Goal: Task Accomplishment & Management: Use online tool/utility

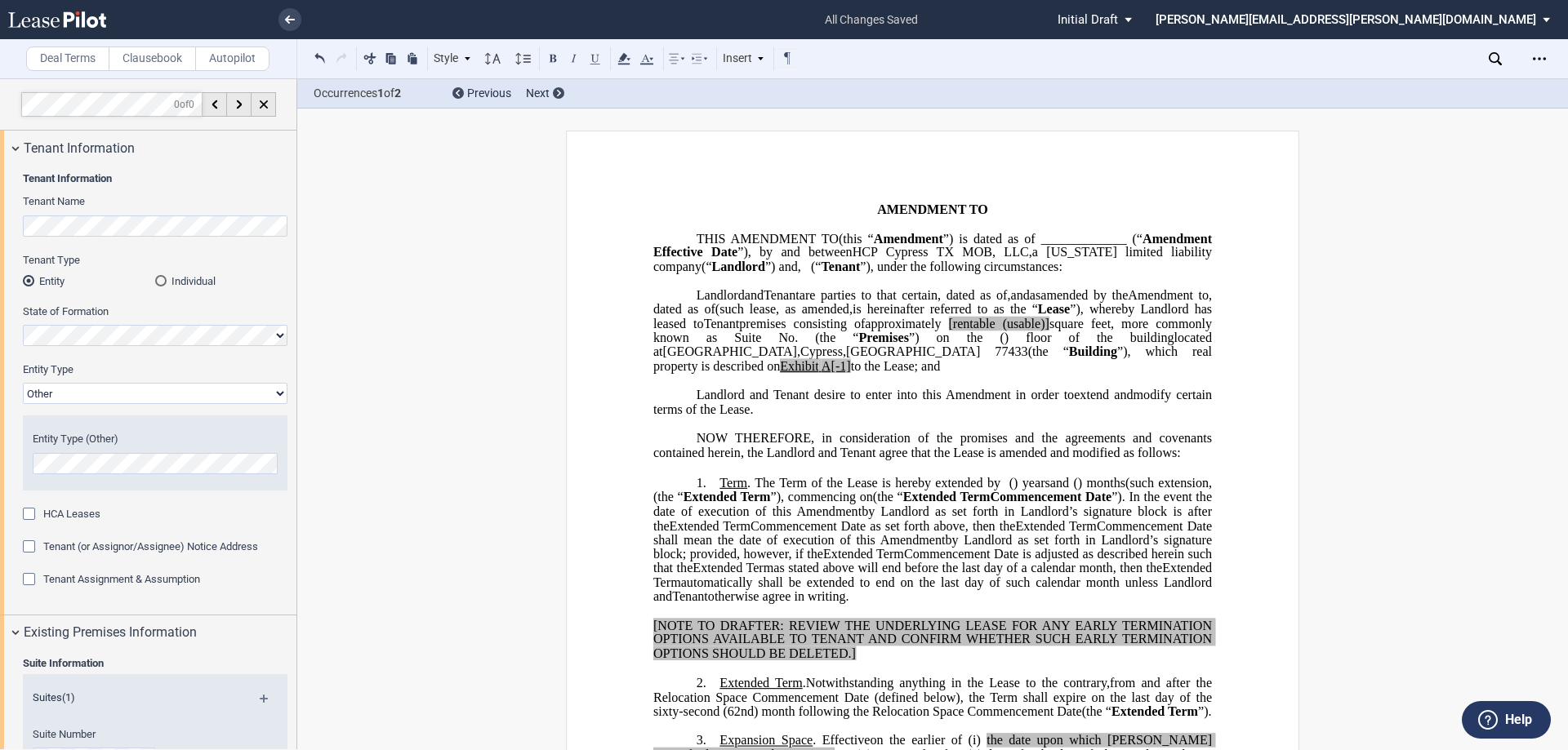
select select "Other"
select select "floating"
select select "number:5"
select select "number:2"
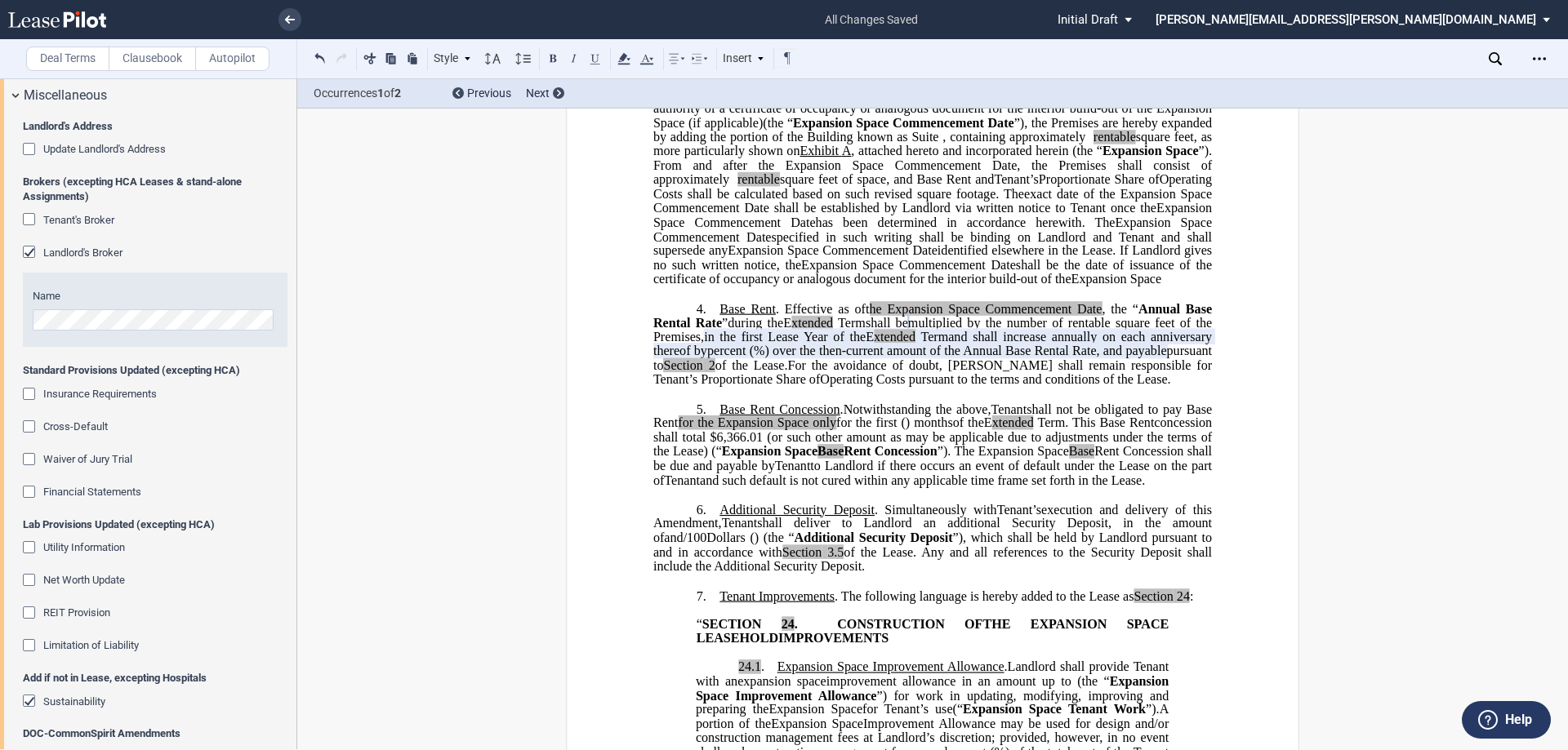
scroll to position [734, 0]
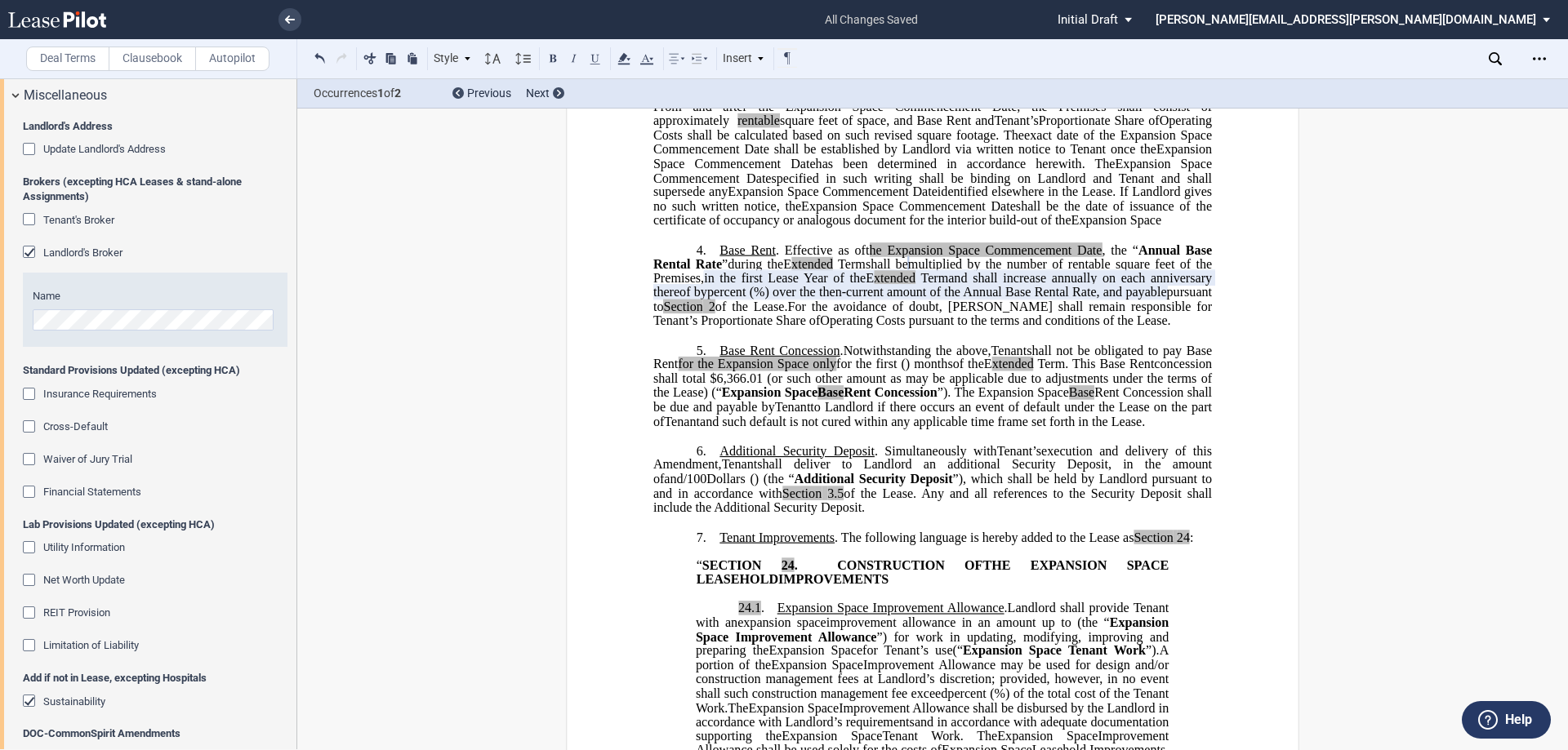
click at [719, 545] on span "Tenant Improvements" at bounding box center [777, 537] width 115 height 15
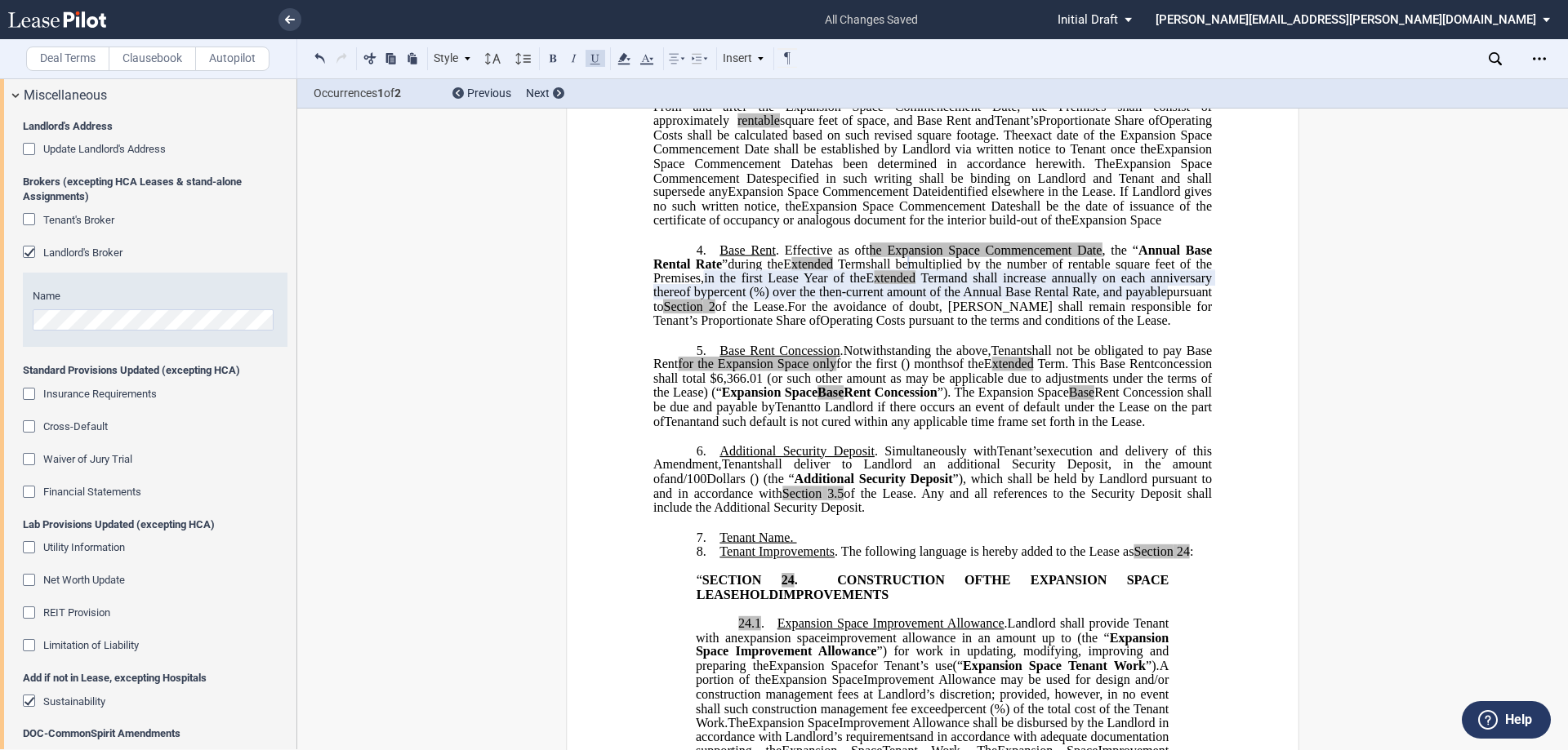
click at [807, 546] on p "7. ﻿Tenant Name." at bounding box center [933, 538] width 559 height 16
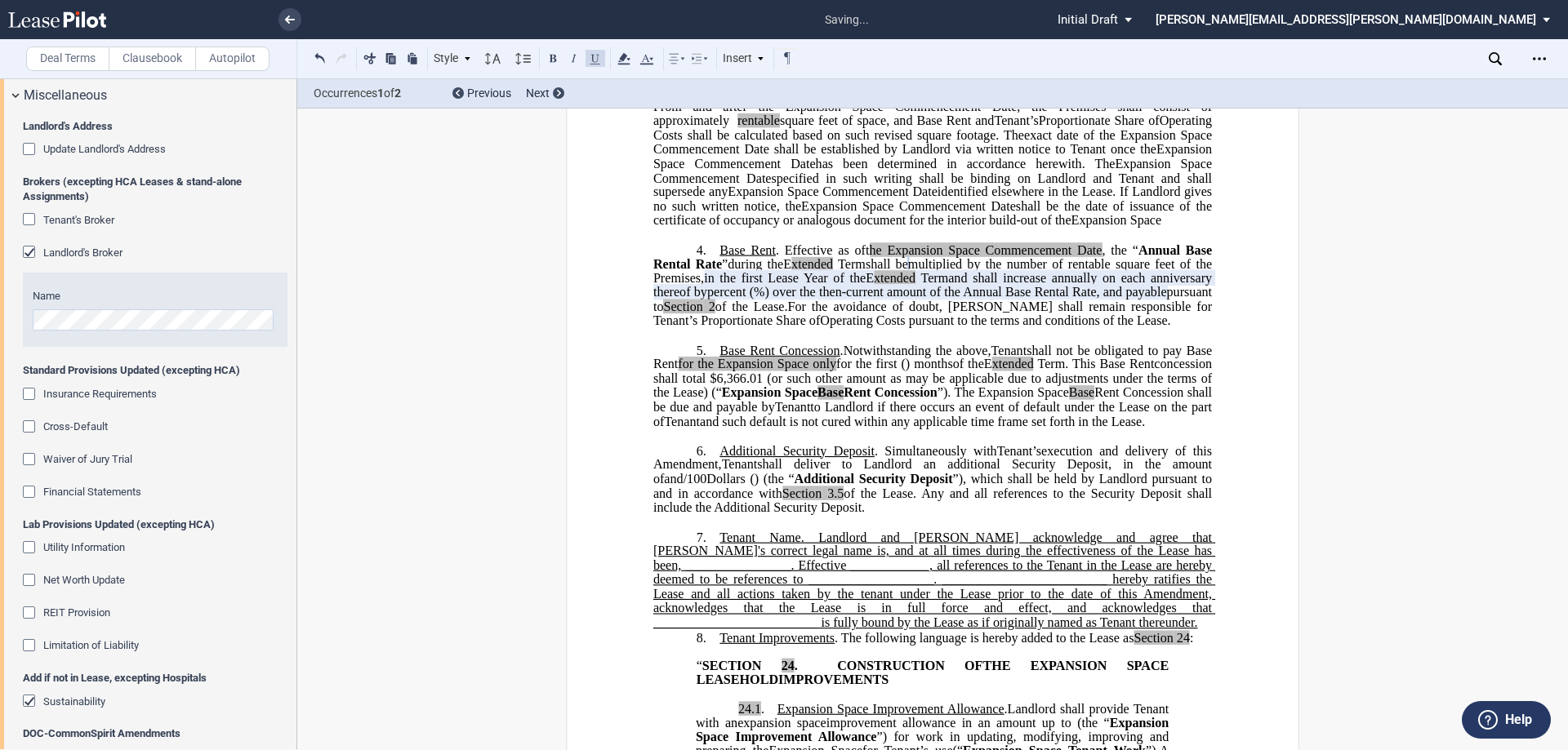
drag, startPoint x: 861, startPoint y: 709, endPoint x: 804, endPoint y: 635, distance: 93.4
click at [804, 630] on p "7. ﻿Tenant Name. Landlord and Tenant acknowledge and agree that Tenant's correc…" at bounding box center [933, 580] width 559 height 100
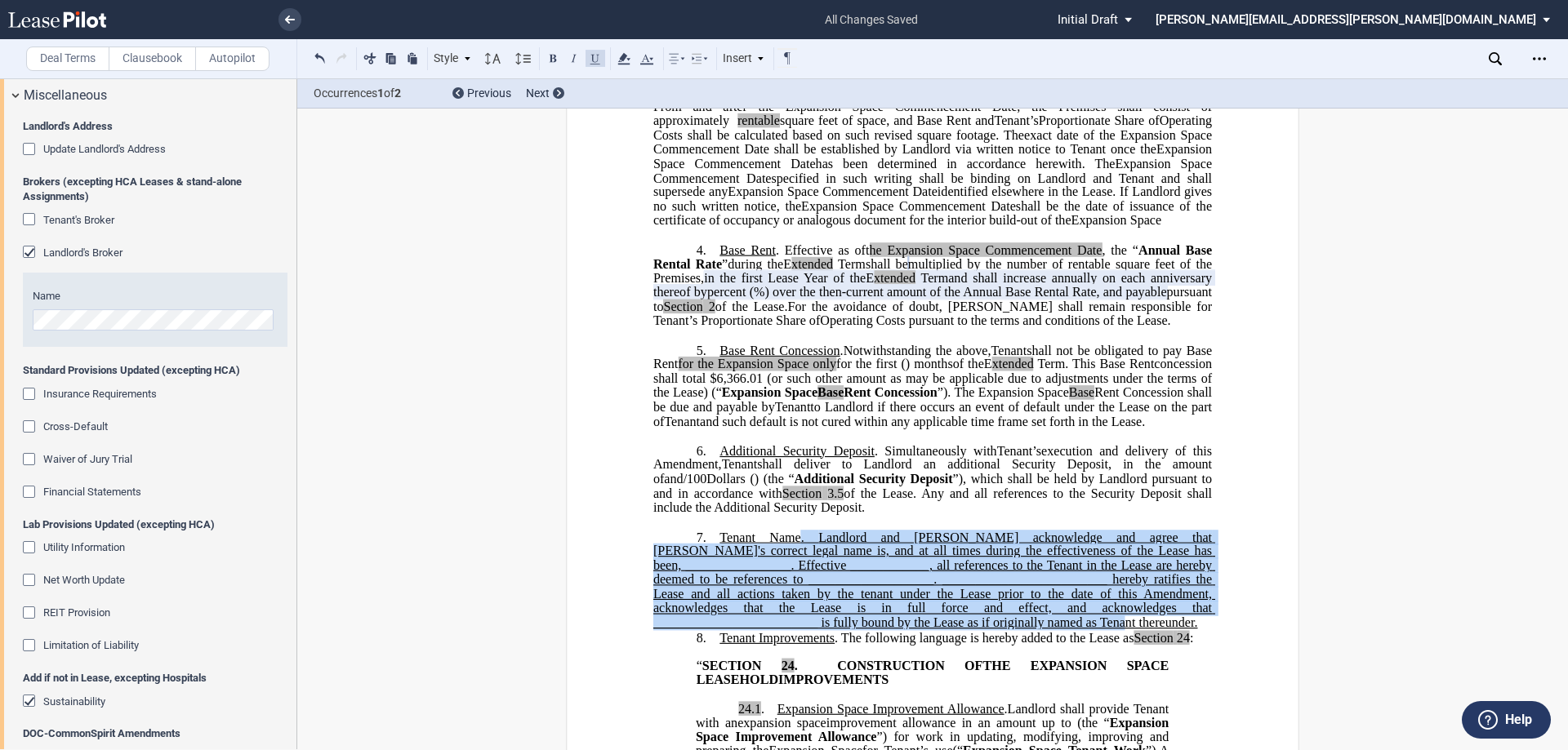
drag, startPoint x: 788, startPoint y: 624, endPoint x: 858, endPoint y: 706, distance: 107.8
click at [858, 630] on p "7. ﻿Tenant Name. Landlord and Tenant acknowledge and agree that Tenant's correc…" at bounding box center [933, 580] width 559 height 100
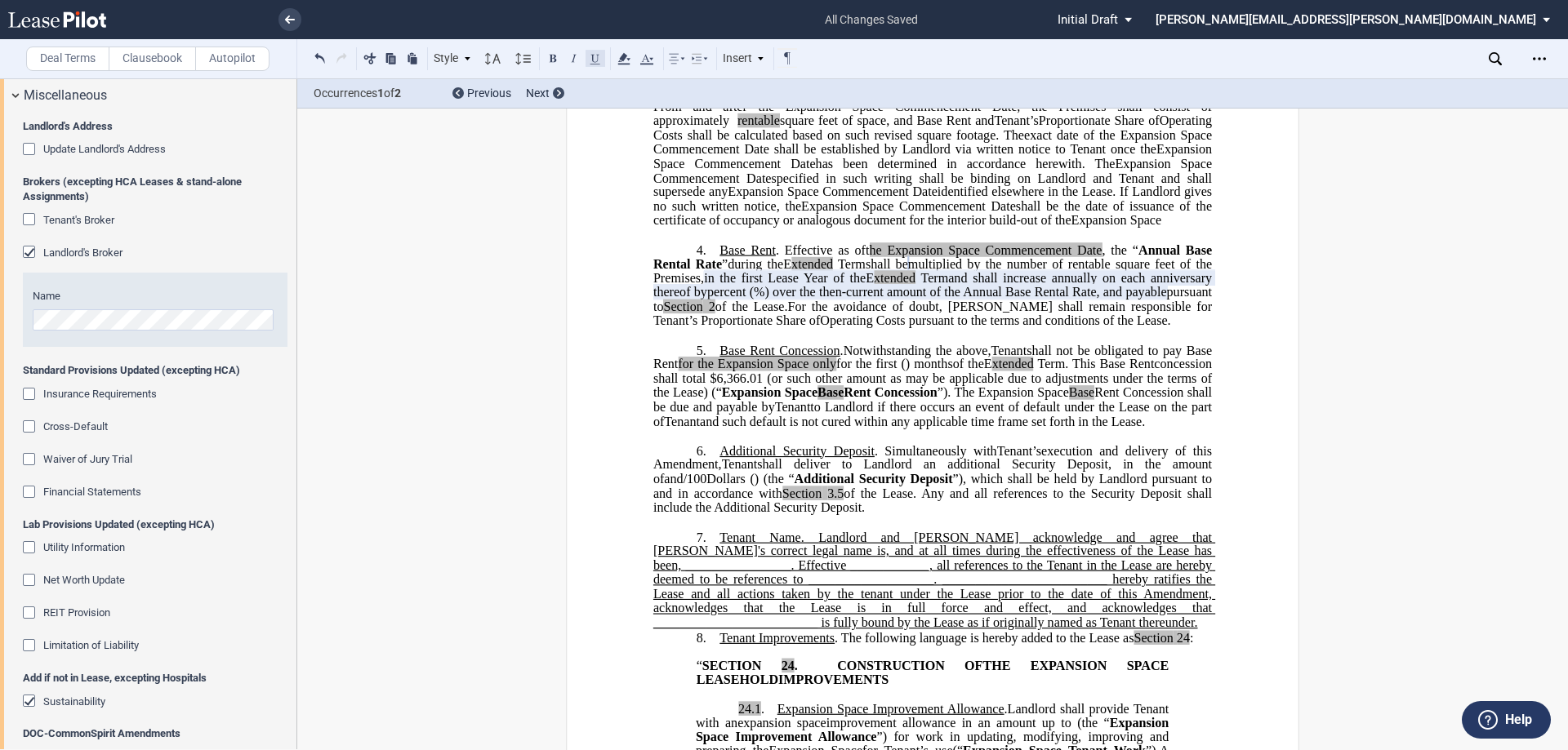
click at [596, 60] on button at bounding box center [595, 58] width 19 height 19
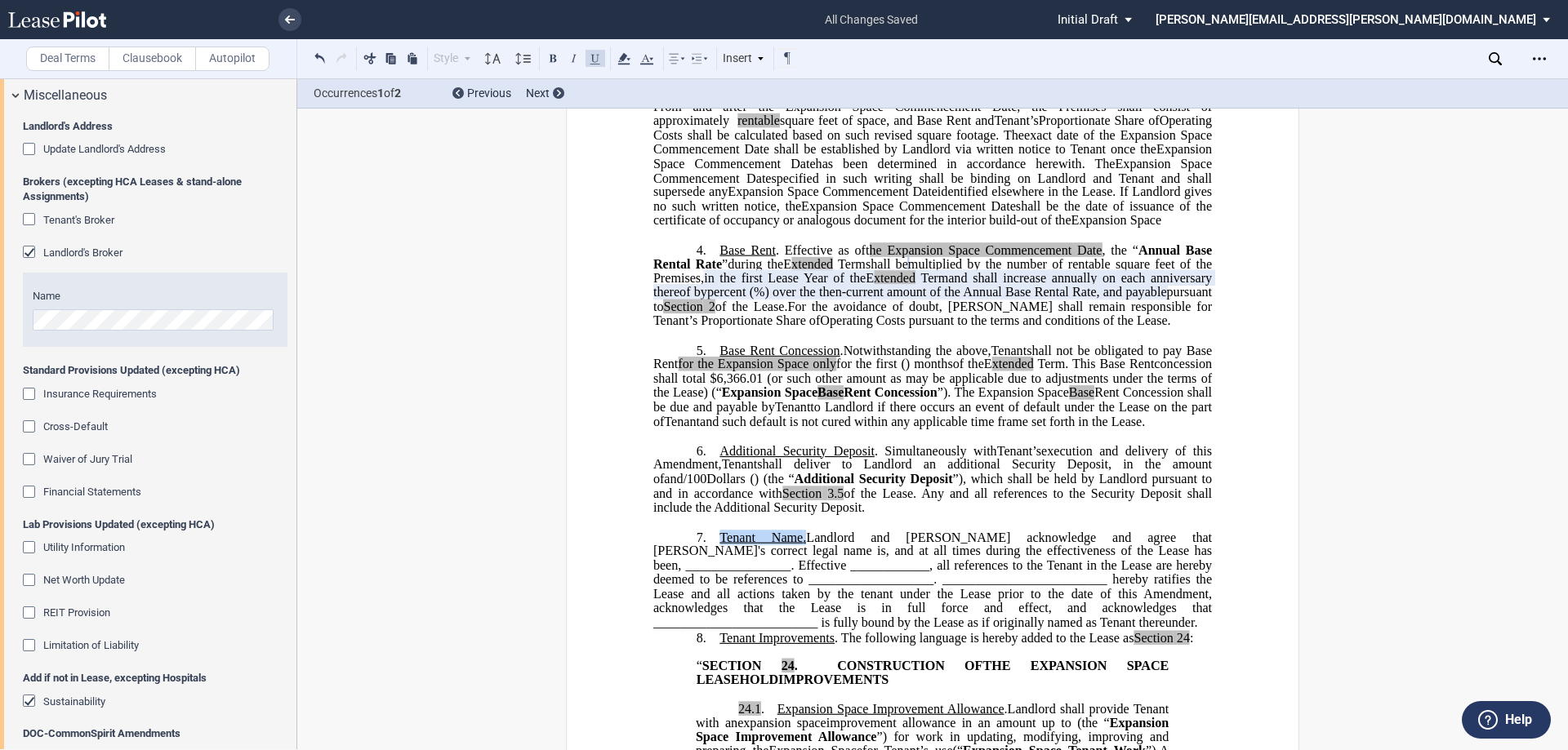
click at [839, 629] on span "Landlord and Tenant acknowledge and agree that Tenant's correct legal name is, …" at bounding box center [933, 579] width 561 height 100
drag, startPoint x: 793, startPoint y: 622, endPoint x: 785, endPoint y: 627, distance: 9.4
click at [785, 627] on span "﻿Tenant Name . Landlord and Tenant acknowledge and agree that Tenant's correct …" at bounding box center [933, 579] width 561 height 100
click at [595, 55] on button at bounding box center [595, 58] width 19 height 19
click at [861, 629] on span "Landlord and Tenant acknowledge and agree that Tenant's correct legal name is, …" at bounding box center [933, 579] width 561 height 100
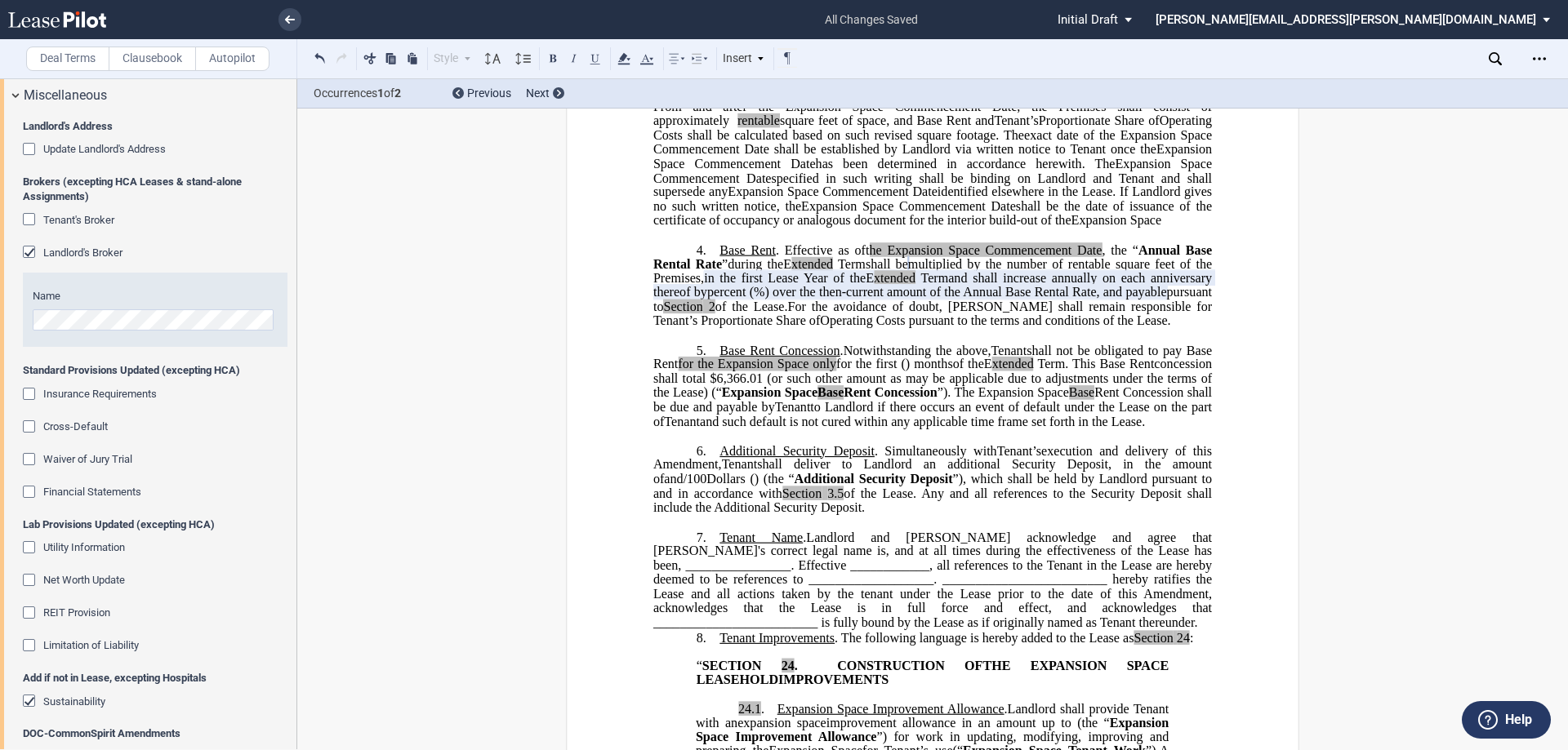
drag, startPoint x: 898, startPoint y: 431, endPoint x: 900, endPoint y: 440, distance: 9.2
click at [896, 372] on span "for the first" at bounding box center [866, 364] width 61 height 15
drag, startPoint x: 1043, startPoint y: 638, endPoint x: 1148, endPoint y: 636, distance: 105.0
click at [1148, 629] on span "Landlord and Tenant acknowledge and agree that Tenant's correct legal name is, …" at bounding box center [933, 579] width 561 height 100
click at [1051, 629] on span "Landlord and Tenant acknowledge and agree that Tenant's correct legal name is, …" at bounding box center [933, 579] width 561 height 100
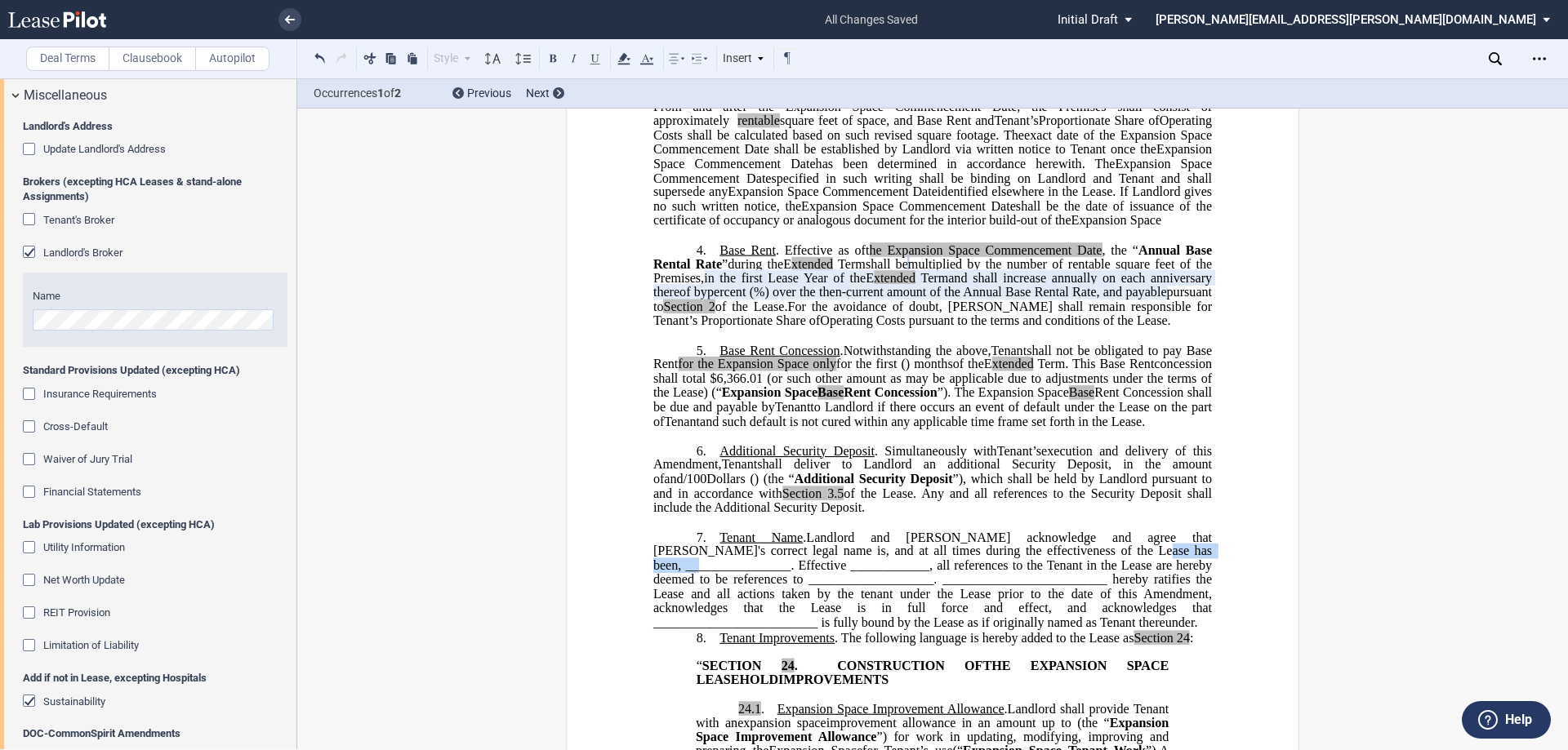
drag, startPoint x: 1150, startPoint y: 639, endPoint x: 1044, endPoint y: 641, distance: 106.0
click at [1044, 629] on span "Landlord and Tenant acknowledge and agree that Tenant's correct legal name is, …" at bounding box center [933, 579] width 561 height 100
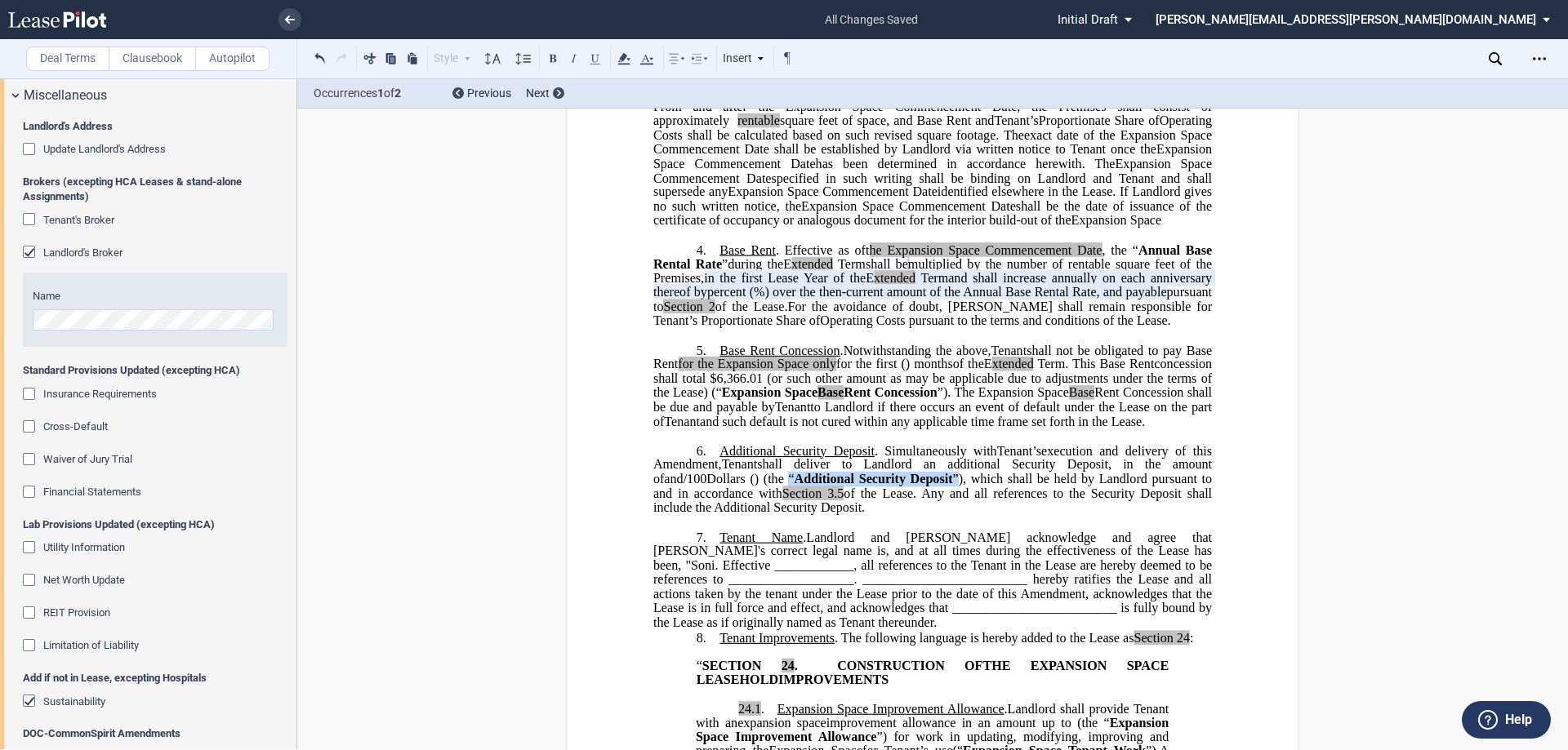
drag, startPoint x: 1031, startPoint y: 561, endPoint x: 1199, endPoint y: 563, distance: 168.0
click at [1199, 515] on span "( ﻿ ﻿ ) (the “ Additional Security Deposit ”), which shall be held by Landlord …" at bounding box center [933, 494] width 561 height 42
drag, startPoint x: 1017, startPoint y: 636, endPoint x: 1047, endPoint y: 638, distance: 30.1
click at [1047, 629] on span "Landlord and Tenant acknowledge and agree that Tenant's correct legal name is, …" at bounding box center [933, 579] width 561 height 100
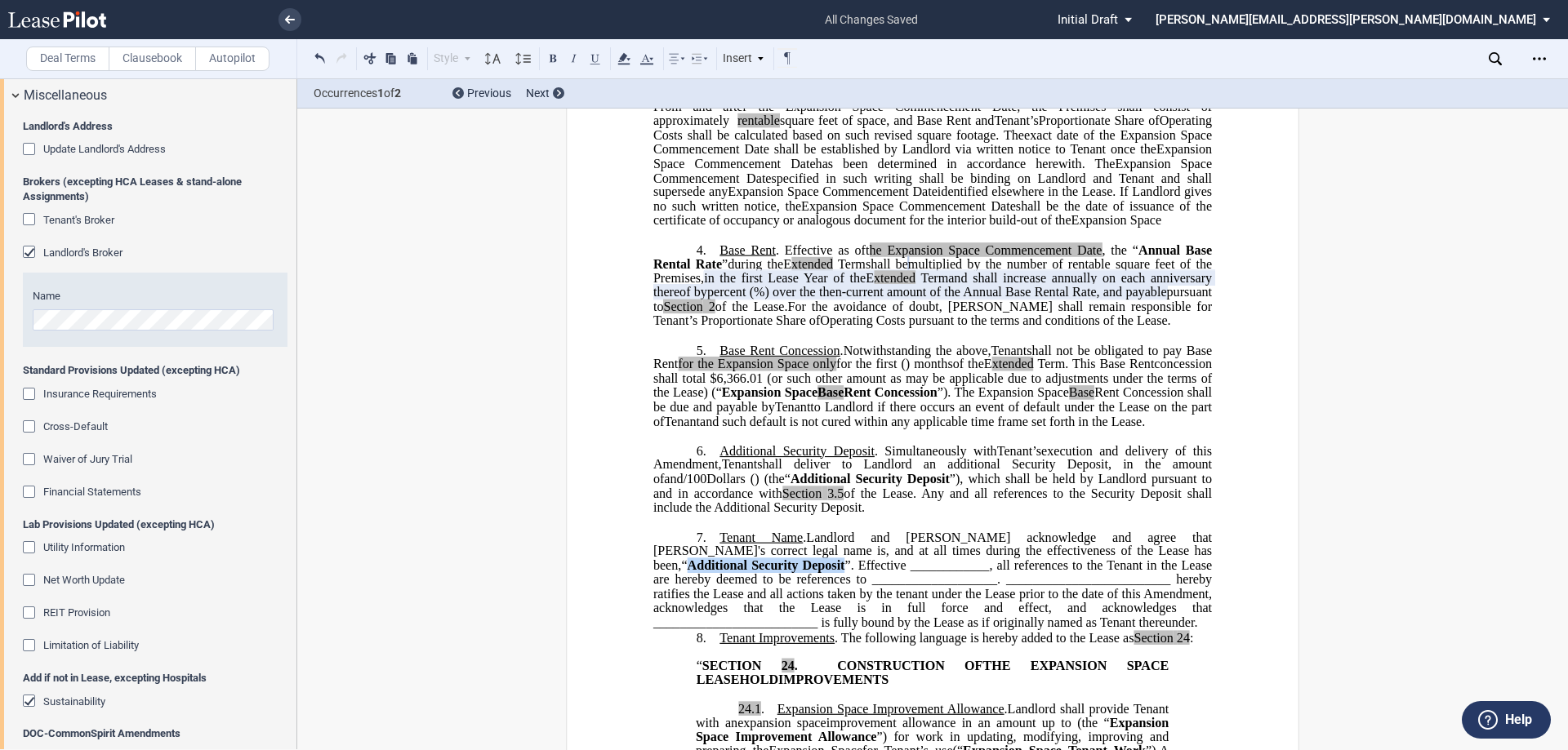
drag, startPoint x: 1042, startPoint y: 639, endPoint x: 1198, endPoint y: 642, distance: 156.0
click at [851, 573] on span "“ Additional Security Deposit ”" at bounding box center [766, 566] width 169 height 15
drag, startPoint x: 1037, startPoint y: 637, endPoint x: 1199, endPoint y: 640, distance: 162.0
click at [851, 573] on span "“ Soni Vision Institute, PLLC ”" at bounding box center [766, 566] width 170 height 15
click at [1044, 629] on span "Landlord and Tenant acknowledge and agree that Tenant's correct legal name is, …" at bounding box center [933, 579] width 561 height 100
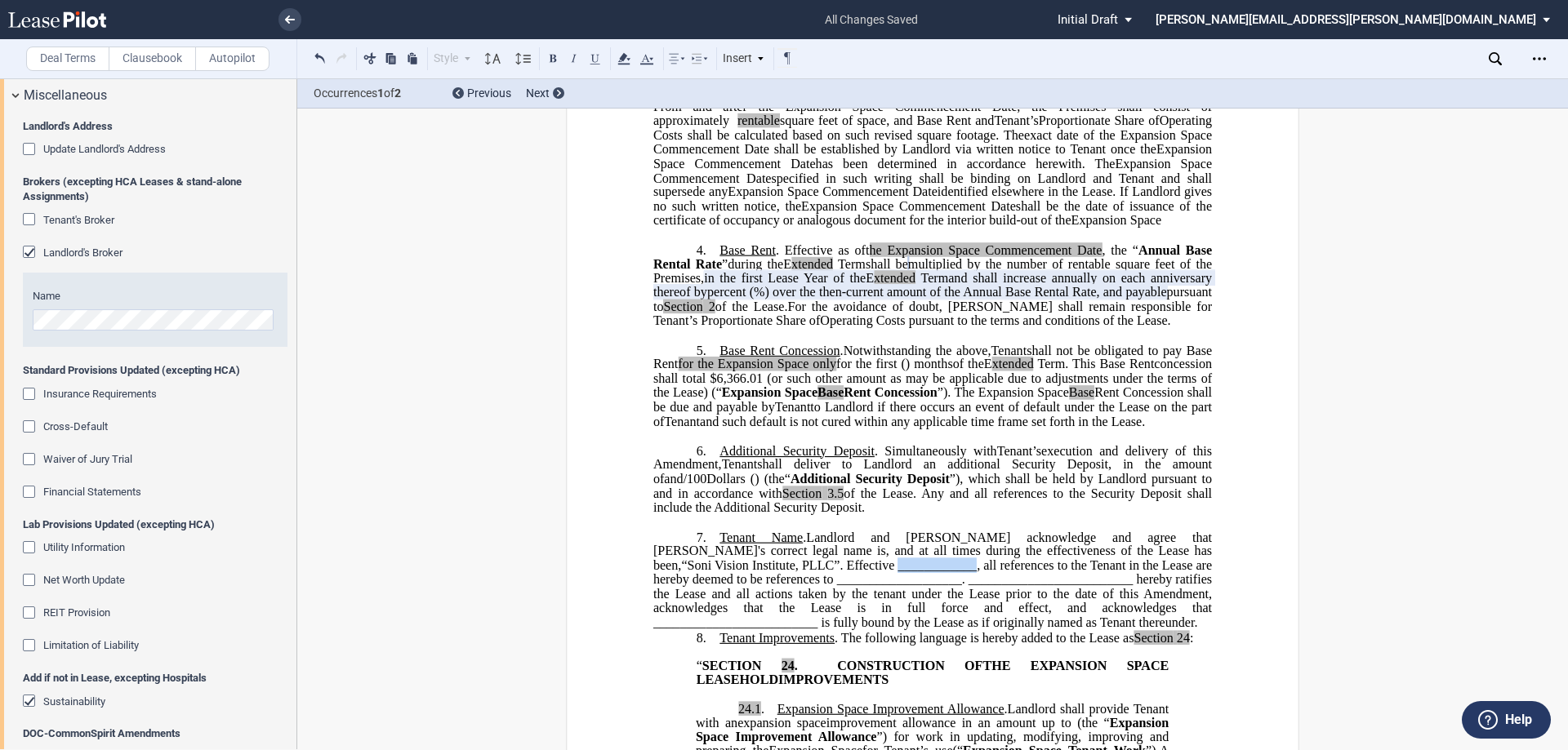
drag, startPoint x: 702, startPoint y: 650, endPoint x: 780, endPoint y: 654, distance: 78.1
click at [780, 629] on span "Landlord and Tenant acknowledge and agree that Tenant's correct legal name is, …" at bounding box center [933, 579] width 561 height 100
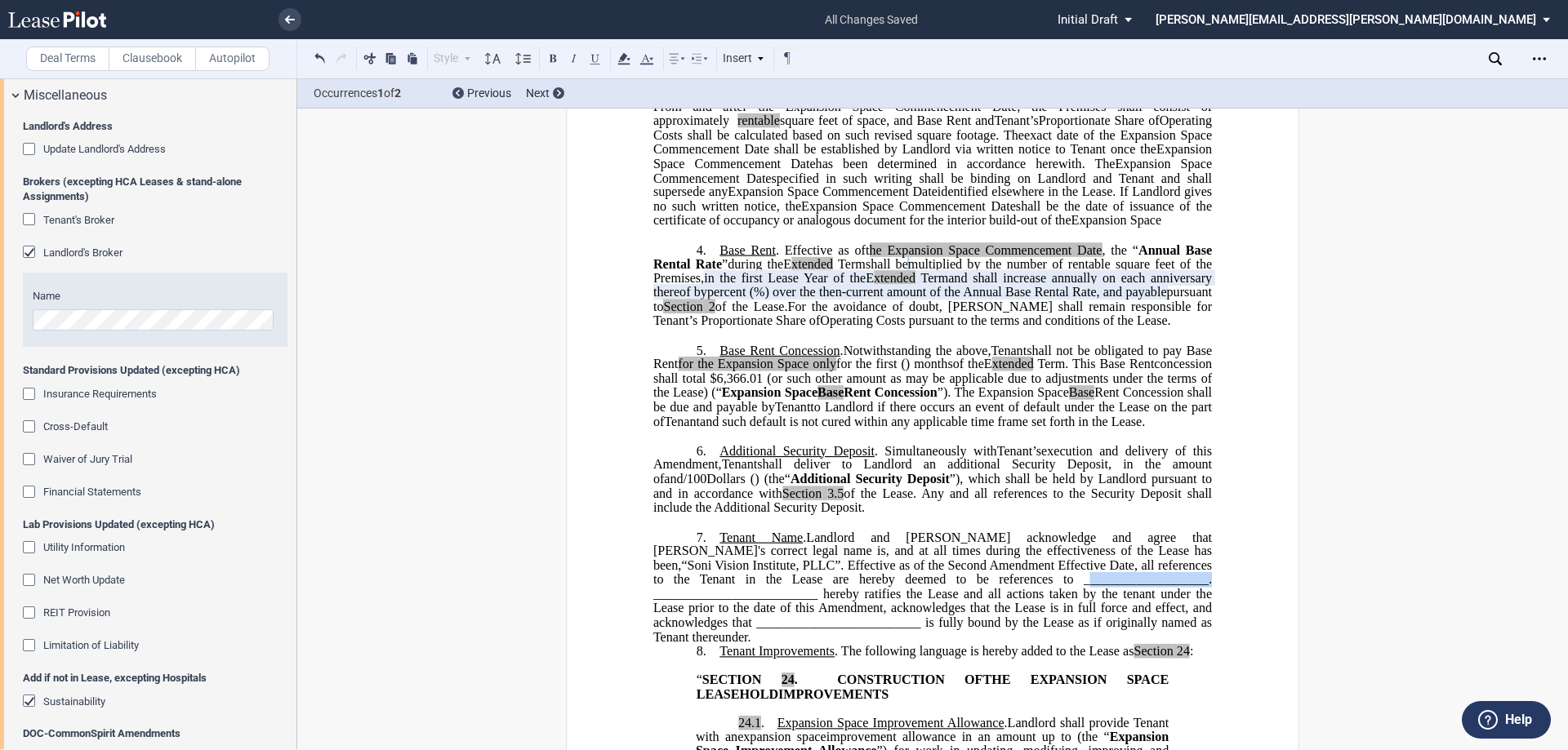
drag, startPoint x: 862, startPoint y: 666, endPoint x: 989, endPoint y: 664, distance: 127.0
click at [989, 644] on span "Landlord and Tenant acknowledge and agree that Tenant's correct legal name is, …" at bounding box center [933, 587] width 561 height 115
drag, startPoint x: 1037, startPoint y: 636, endPoint x: 1206, endPoint y: 635, distance: 169.0
click at [1206, 635] on span "Landlord and Tenant acknowledge and agree that Tenant's correct legal name is, …" at bounding box center [933, 587] width 561 height 115
drag, startPoint x: 862, startPoint y: 667, endPoint x: 941, endPoint y: 668, distance: 79.0
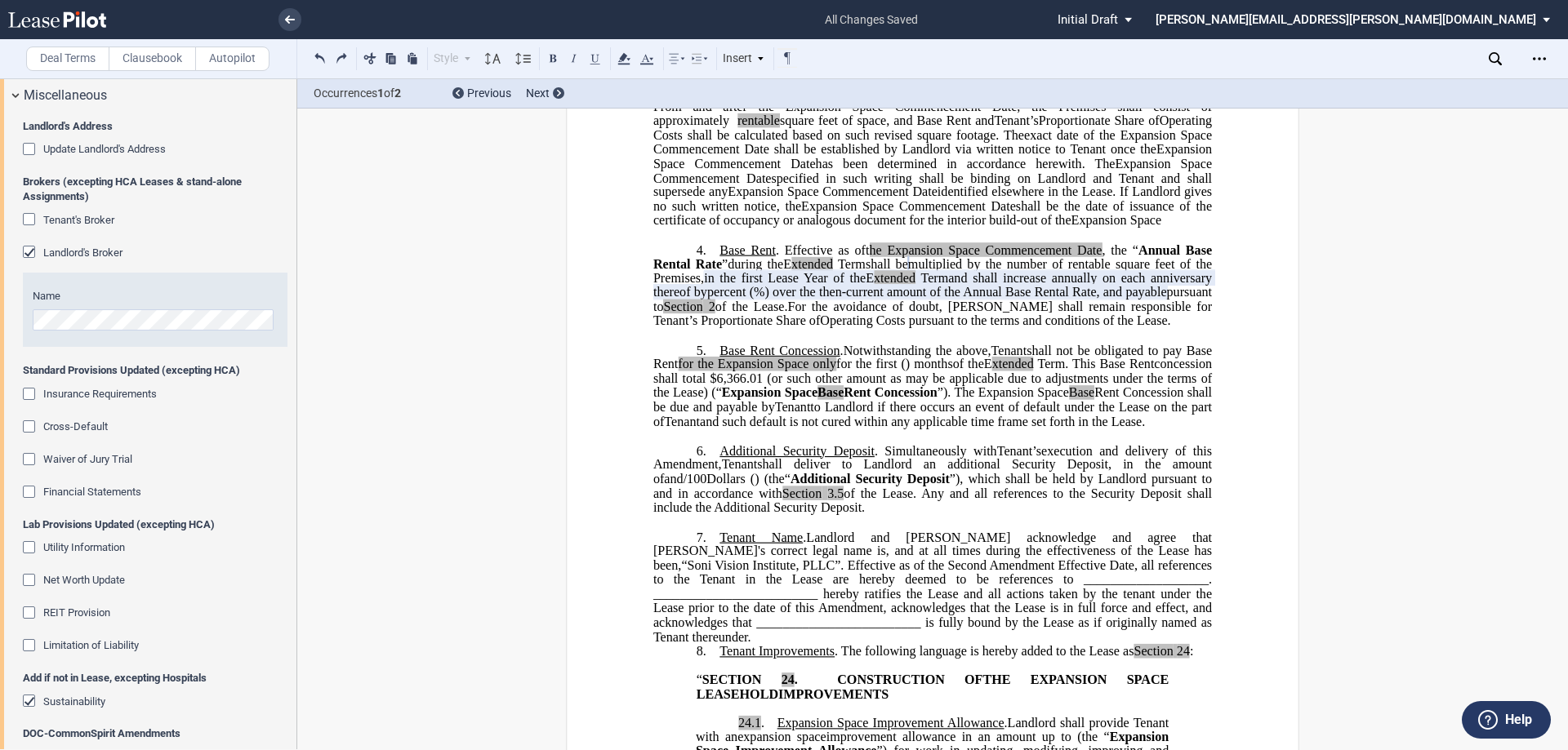
click at [941, 644] on span "Landlord and Tenant acknowledge and agree that Tenant's correct legal name is, …" at bounding box center [933, 587] width 561 height 115
drag, startPoint x: 861, startPoint y: 665, endPoint x: 987, endPoint y: 668, distance: 126.0
click at [987, 644] on span "Landlord and Tenant acknowledge and agree that Tenant's correct legal name is, …" at bounding box center [933, 587] width 561 height 115
click at [1003, 644] on span "Landlord and Tenant acknowledge and agree that Tenant's correct legal name is, …" at bounding box center [933, 587] width 561 height 115
drag, startPoint x: 1006, startPoint y: 665, endPoint x: 1170, endPoint y: 666, distance: 164.0
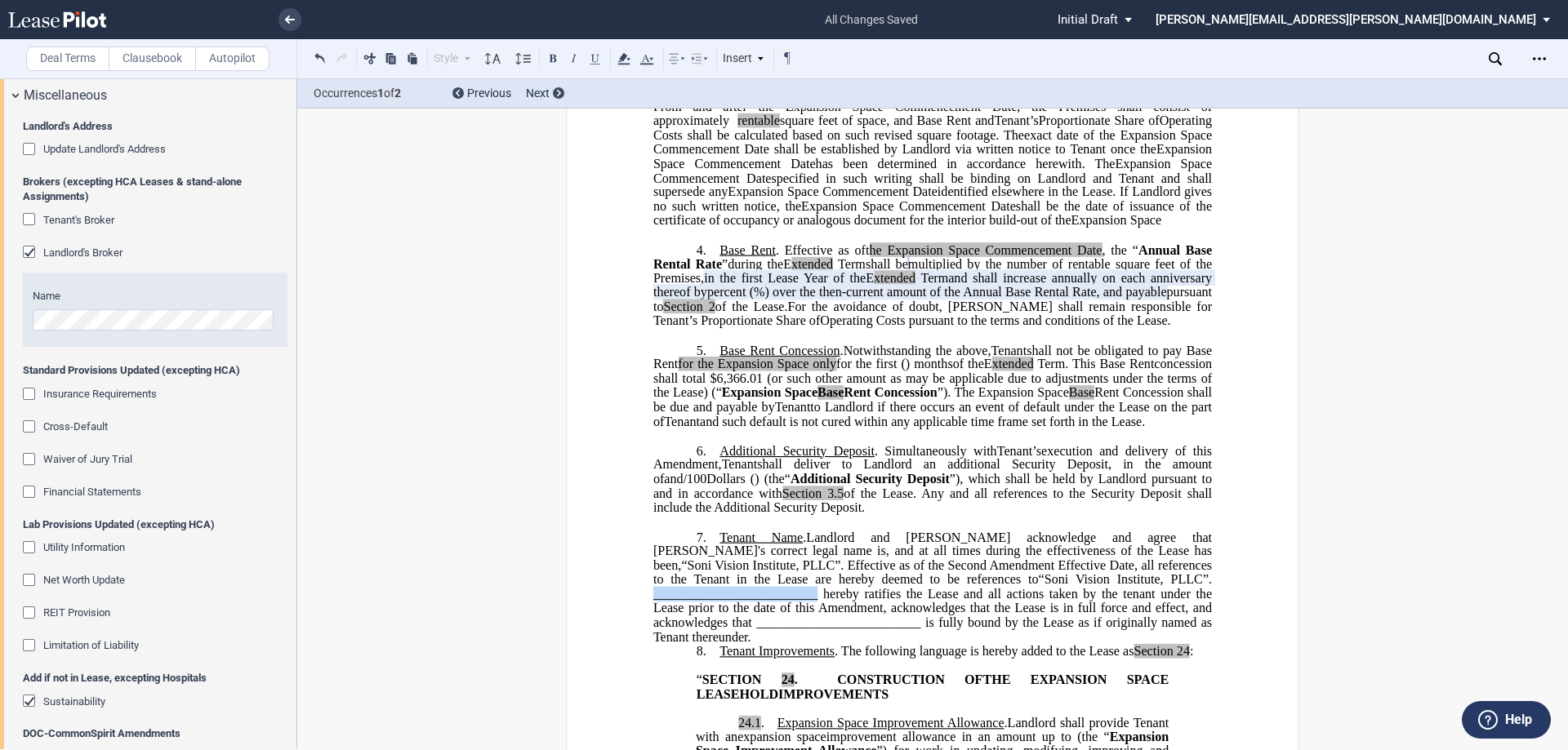
click at [1170, 644] on span "Landlord and Tenant acknowledge and agree that Tenant's correct legal name is, …" at bounding box center [933, 587] width 561 height 115
click at [1018, 601] on span "Soni Vision Institute, PLLC" at bounding box center [933, 586] width 561 height 28
drag, startPoint x: 816, startPoint y: 709, endPoint x: 649, endPoint y: 709, distance: 167.0
click at [653, 644] on span "Landlord and Tenant acknowledge and agree that Tenant's correct legal name is, …" at bounding box center [933, 587] width 561 height 115
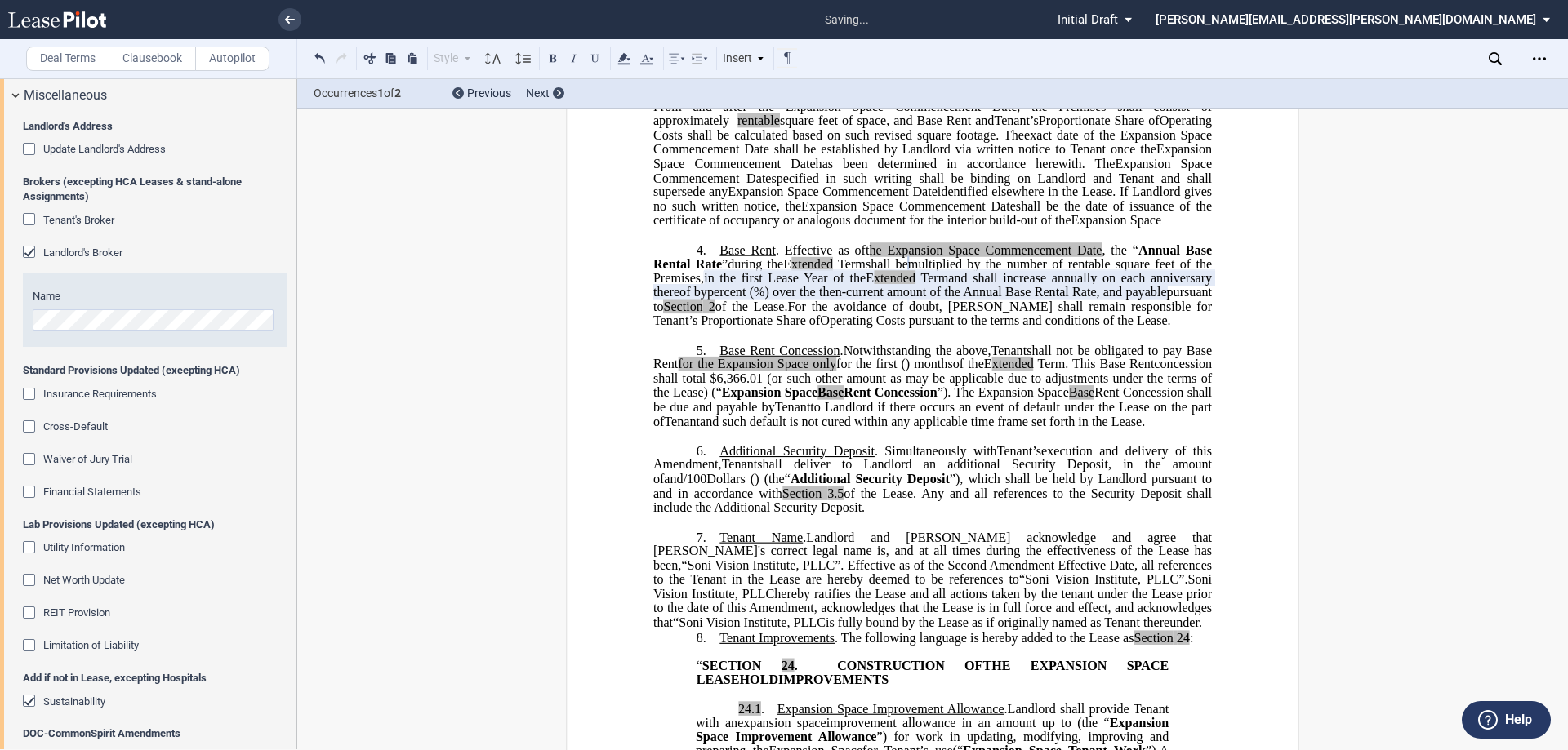
click at [826, 629] on span "Soni Vision Institute, PLLC" at bounding box center [752, 622] width 147 height 15
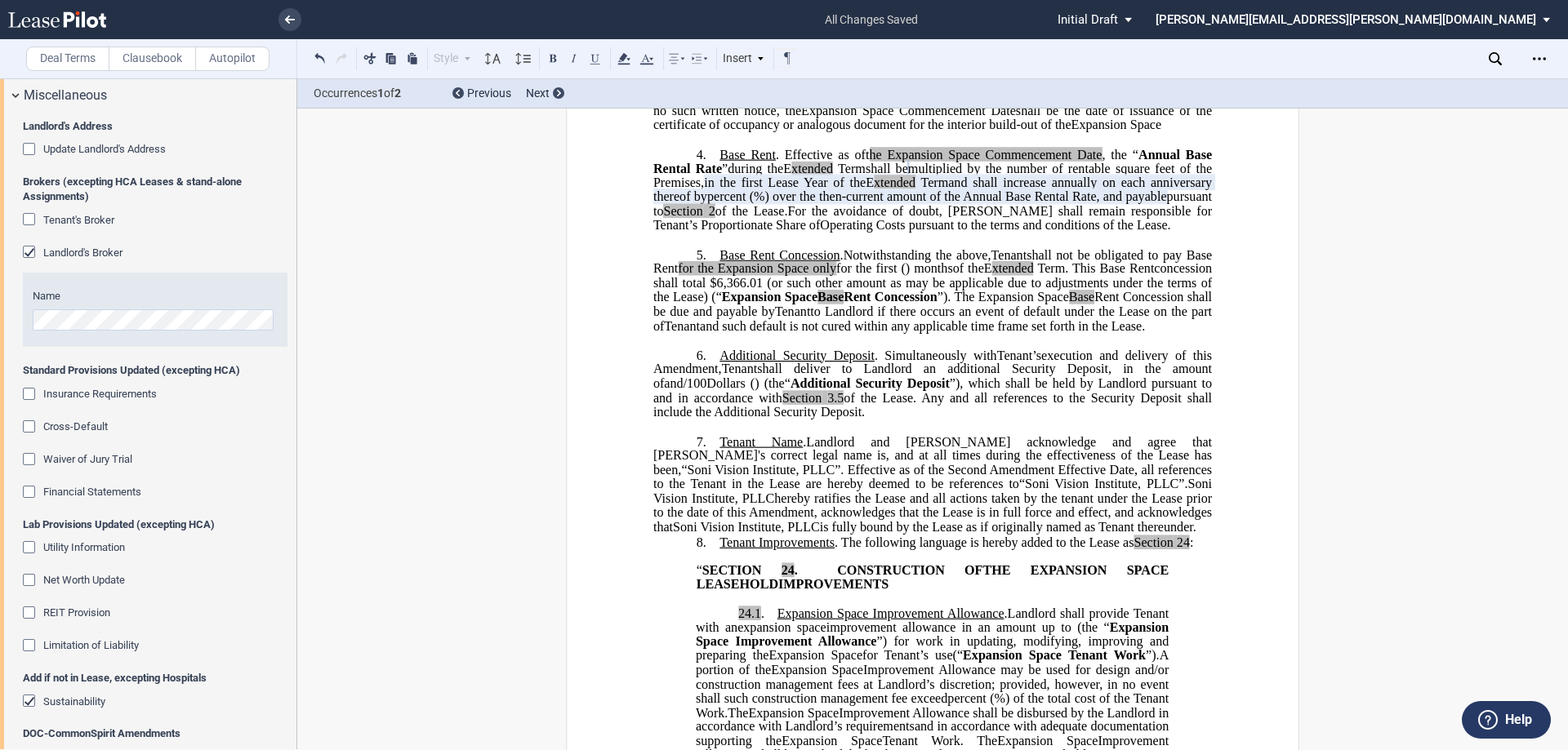
scroll to position [979, 0]
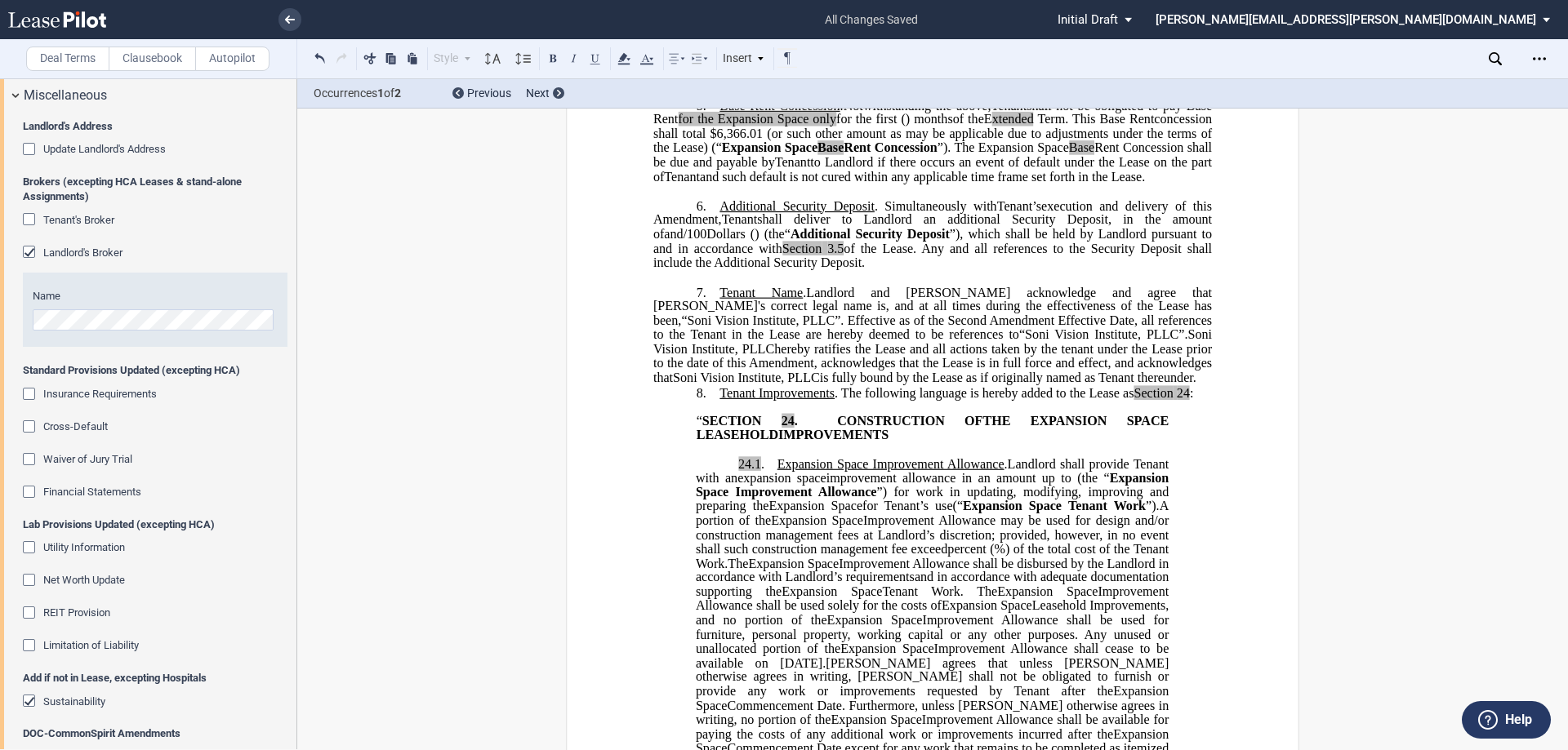
click at [1082, 385] on p "7. ﻿Tenant Name . Landlord and Tenant acknowledge and agree that Tenant's corre…" at bounding box center [933, 335] width 559 height 100
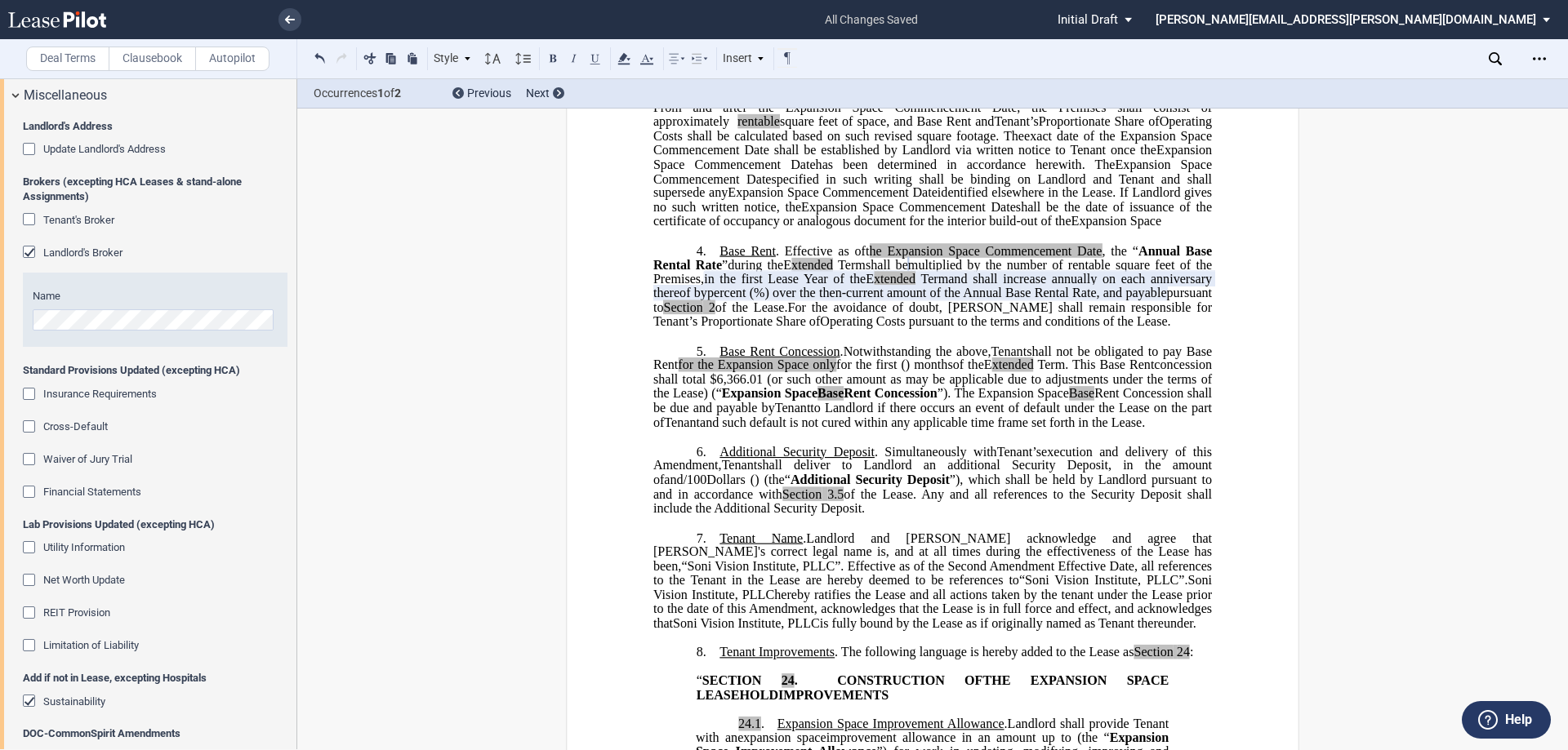
scroll to position [734, 0]
click at [150, 57] on label "Clausebook" at bounding box center [152, 59] width 87 height 25
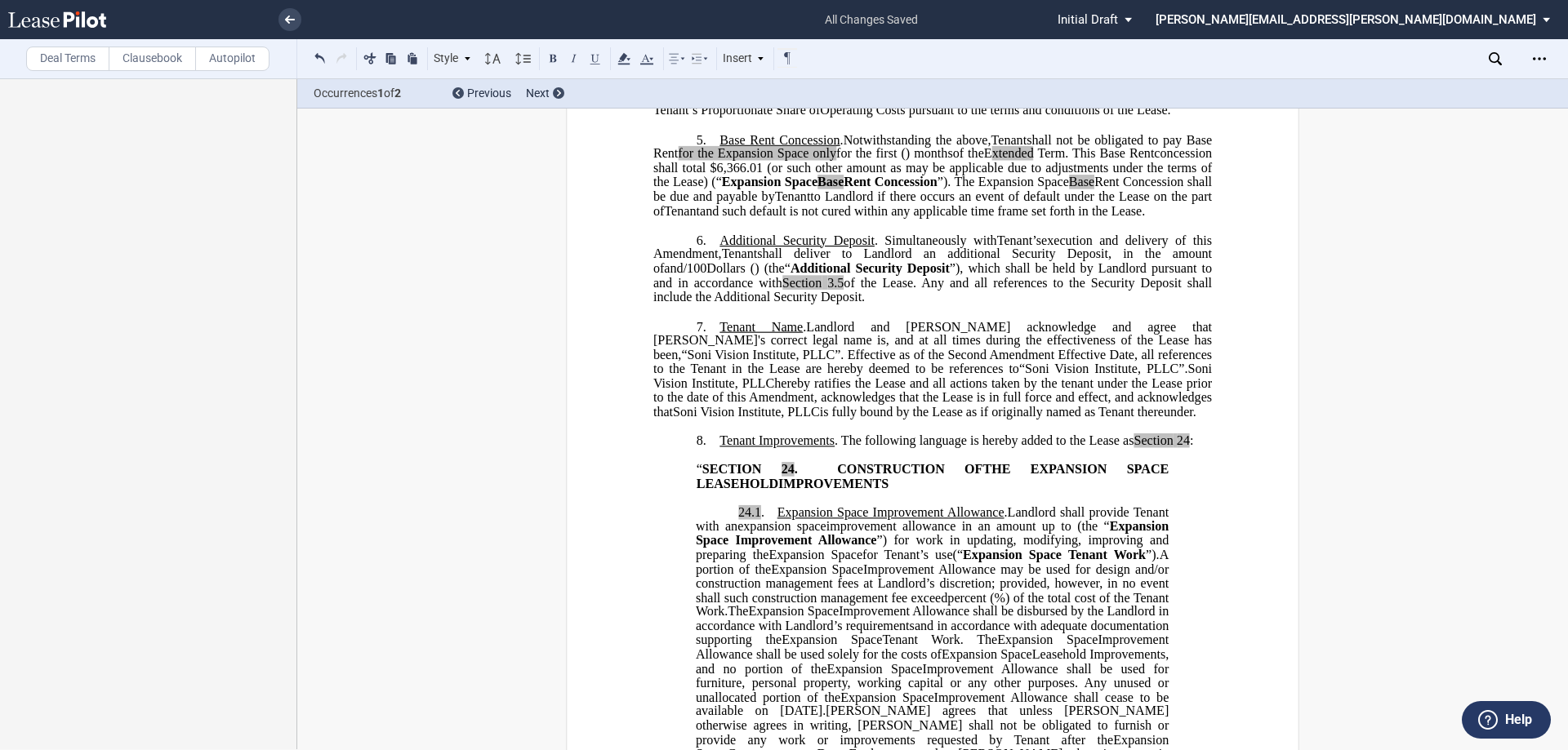
scroll to position [979, 0]
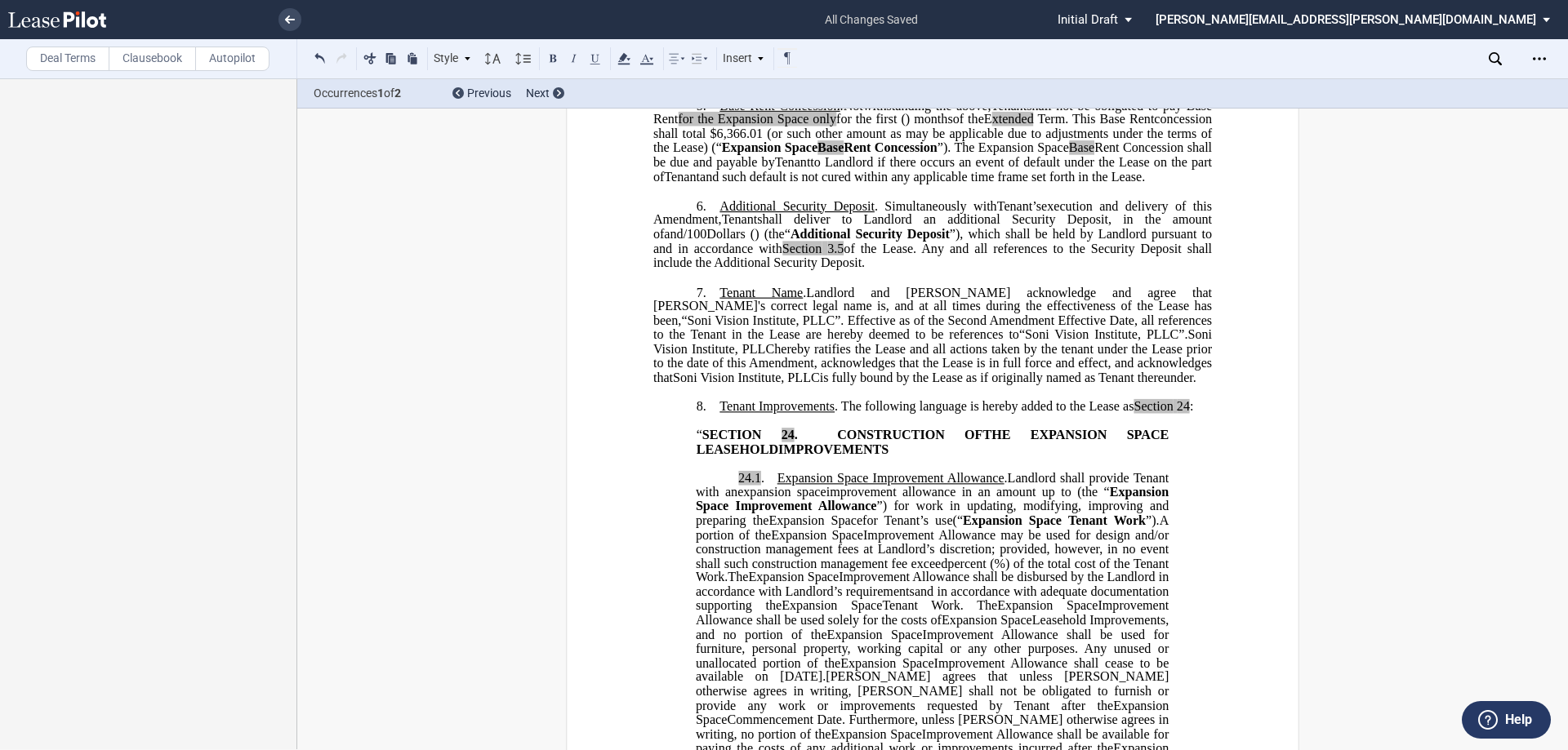
click at [719, 300] on span "﻿Tenant Name" at bounding box center [761, 292] width 84 height 15
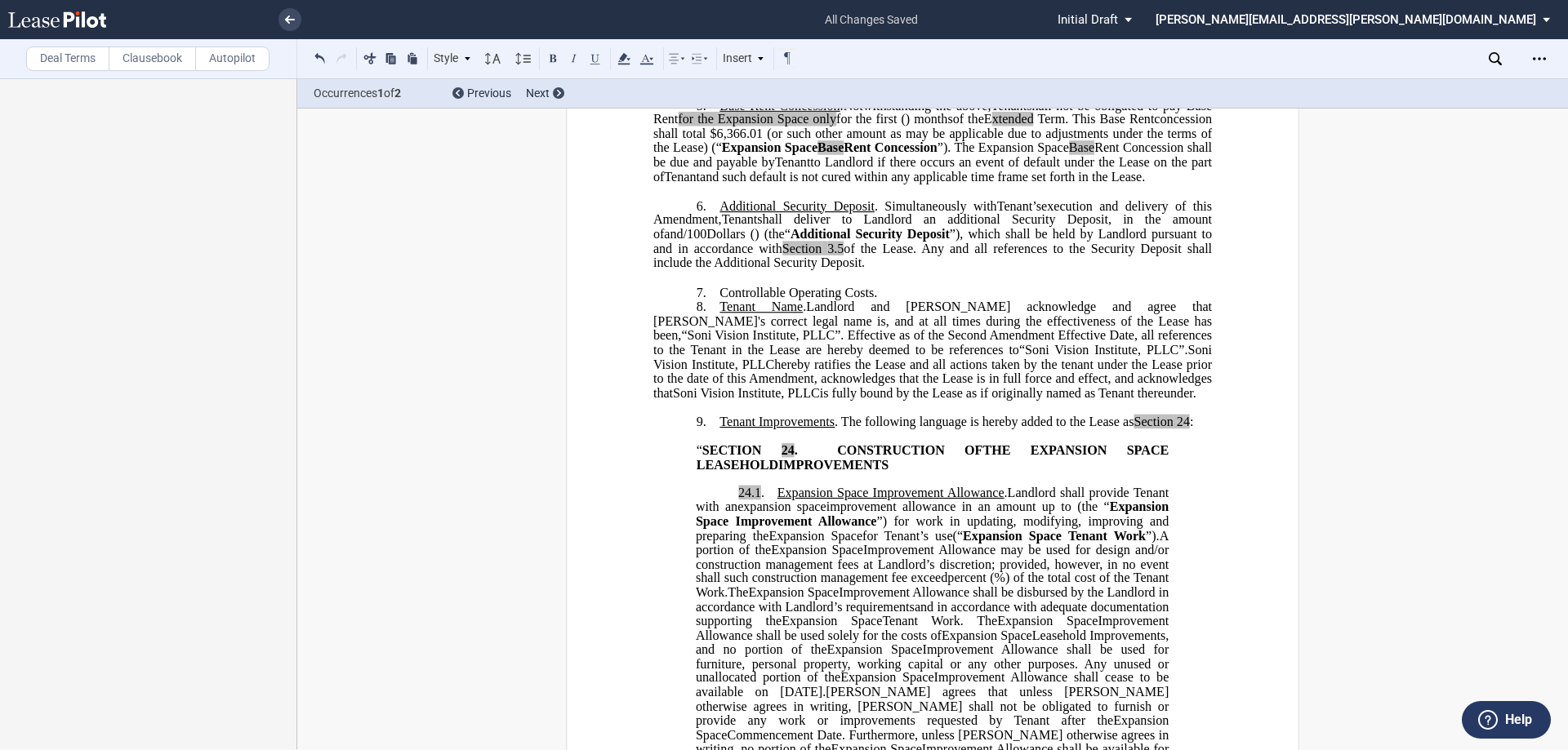
click at [919, 301] on p "7. ﻿Controllable Operating Costs." at bounding box center [933, 293] width 559 height 16
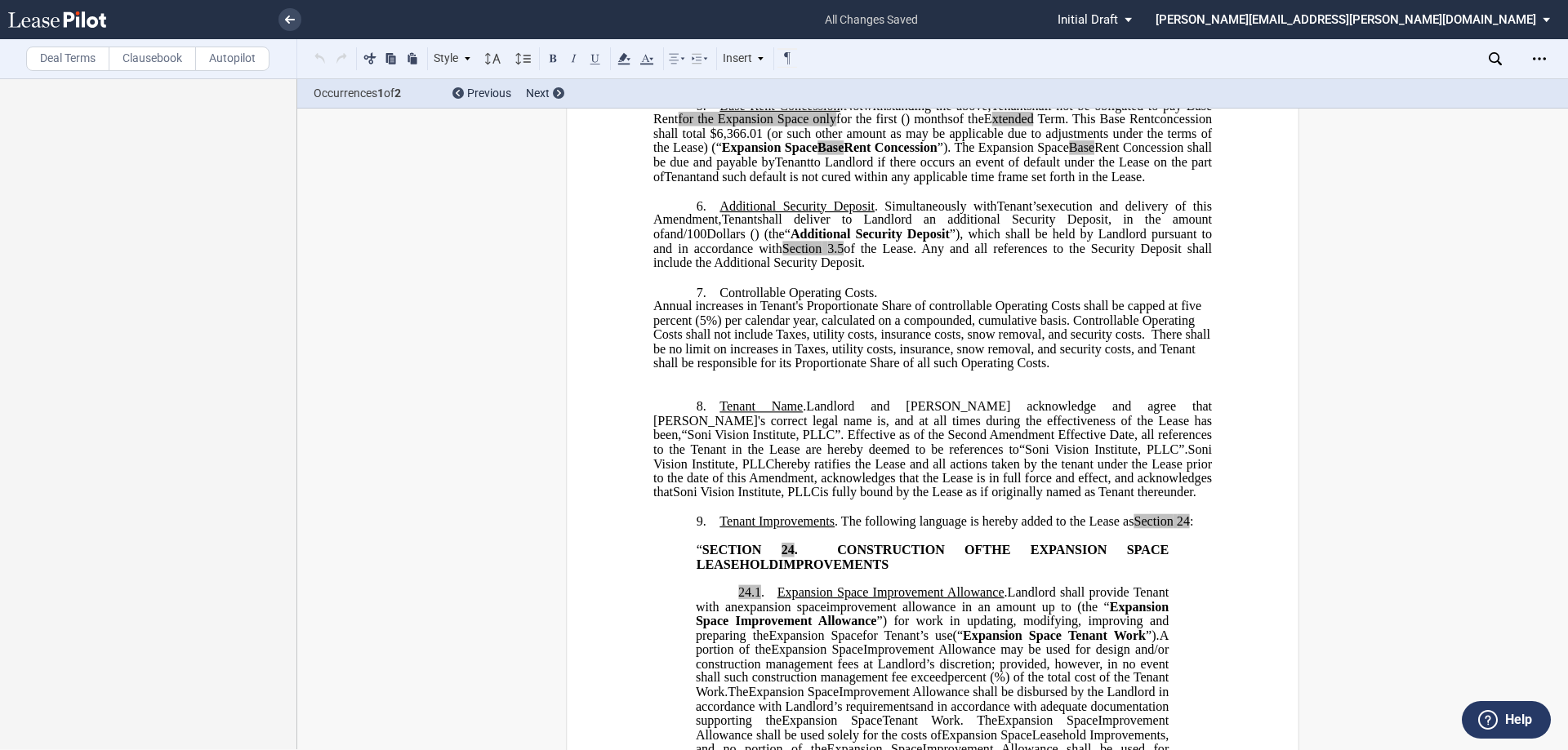
click at [881, 301] on p "7. ﻿Controllable Operating Costs." at bounding box center [933, 293] width 559 height 16
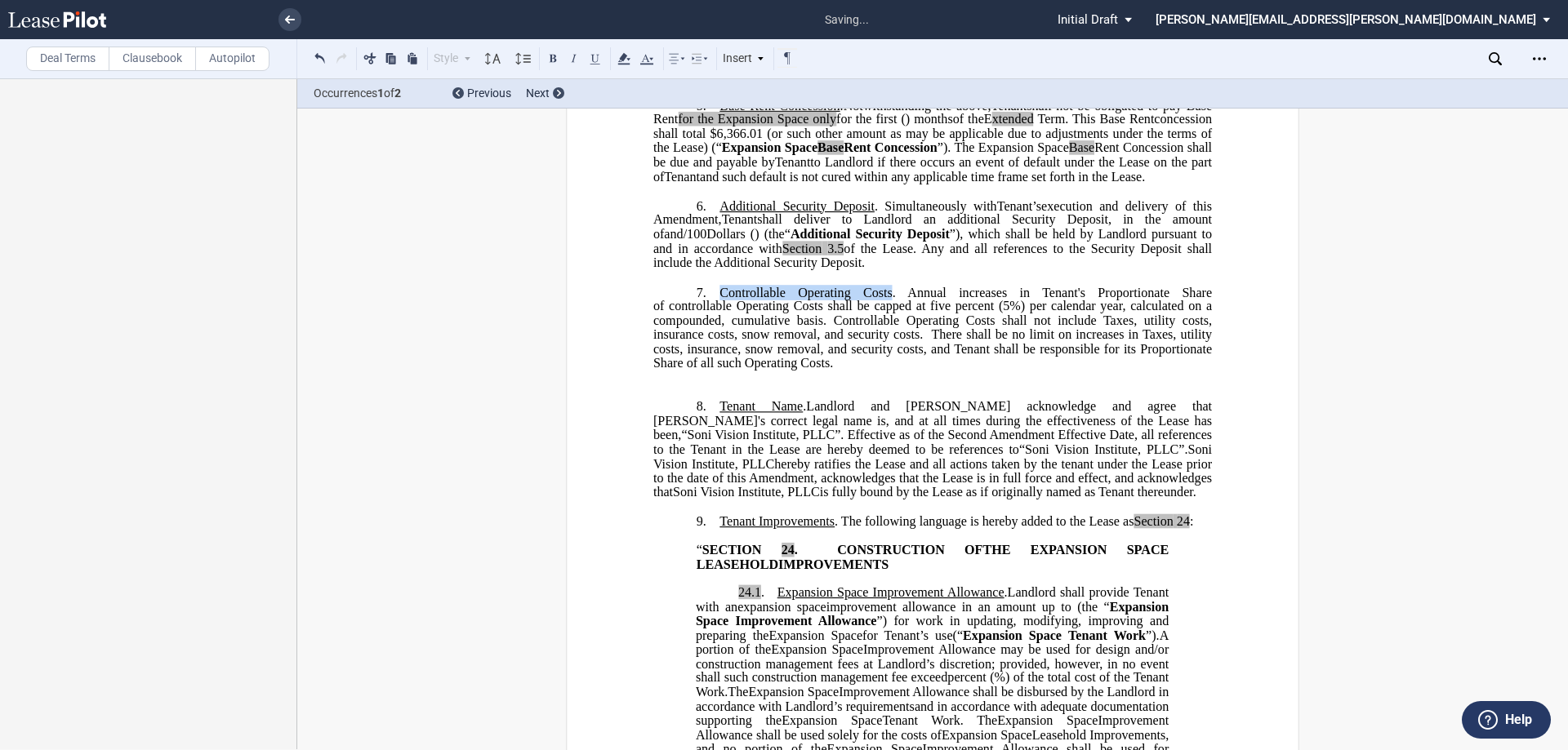
drag, startPoint x: 716, startPoint y: 375, endPoint x: 888, endPoint y: 380, distance: 172.1
click at [888, 300] on span "﻿Controllable Operating Costs." at bounding box center [813, 292] width 188 height 15
click at [787, 384] on p "﻿" at bounding box center [933, 378] width 559 height 14
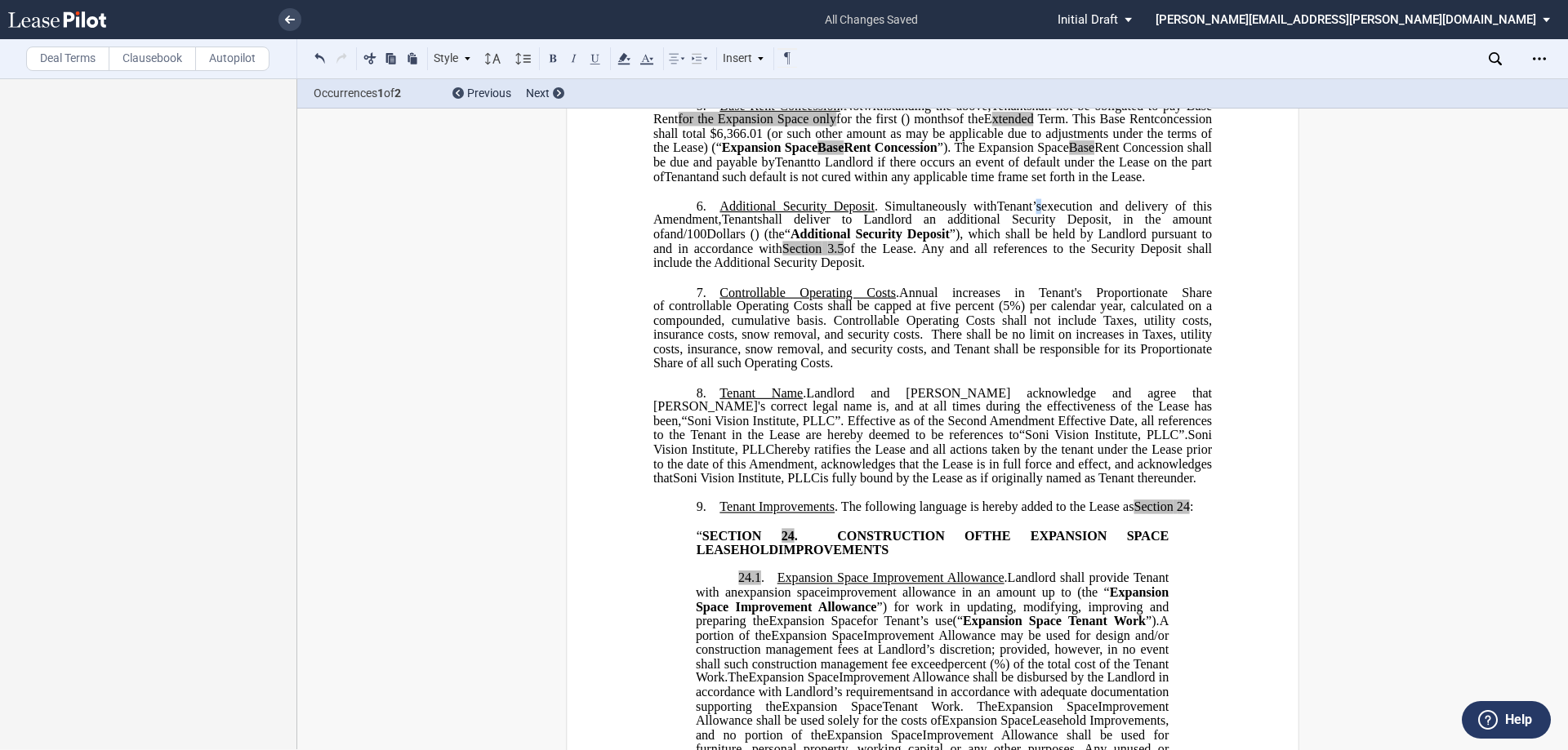
click at [1028, 213] on span "Tenant’s" at bounding box center [1019, 205] width 44 height 15
click at [1076, 314] on span "Tenant's Proportionate Share of" at bounding box center [933, 299] width 561 height 28
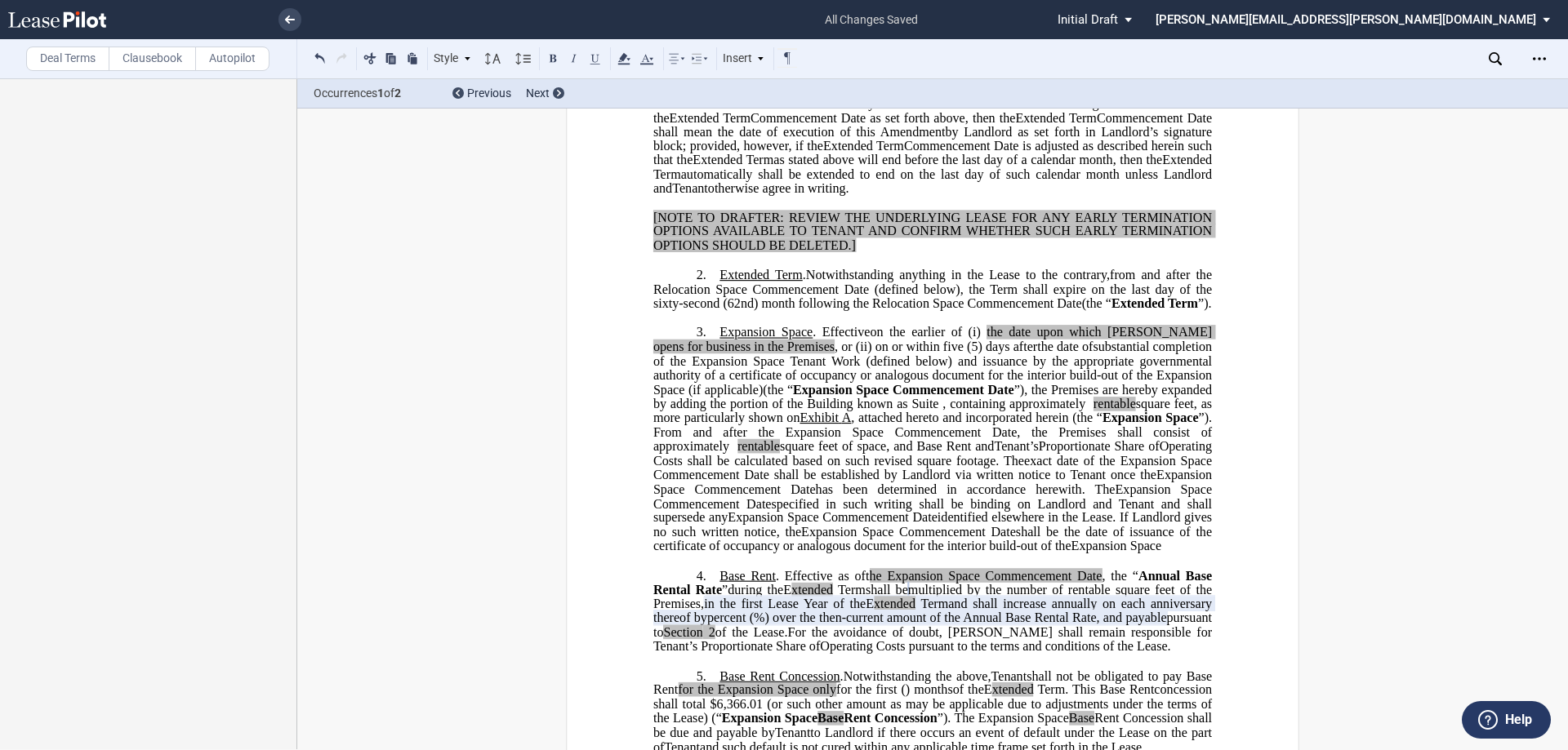
scroll to position [407, 0]
click at [693, 311] on span "from and after the Relocation Space Commencement Date (defined below), the Term…" at bounding box center [933, 290] width 561 height 42
click at [918, 311] on span "from and after the Expansion Space Commencement Date (defined below), the Term …" at bounding box center [933, 290] width 561 height 42
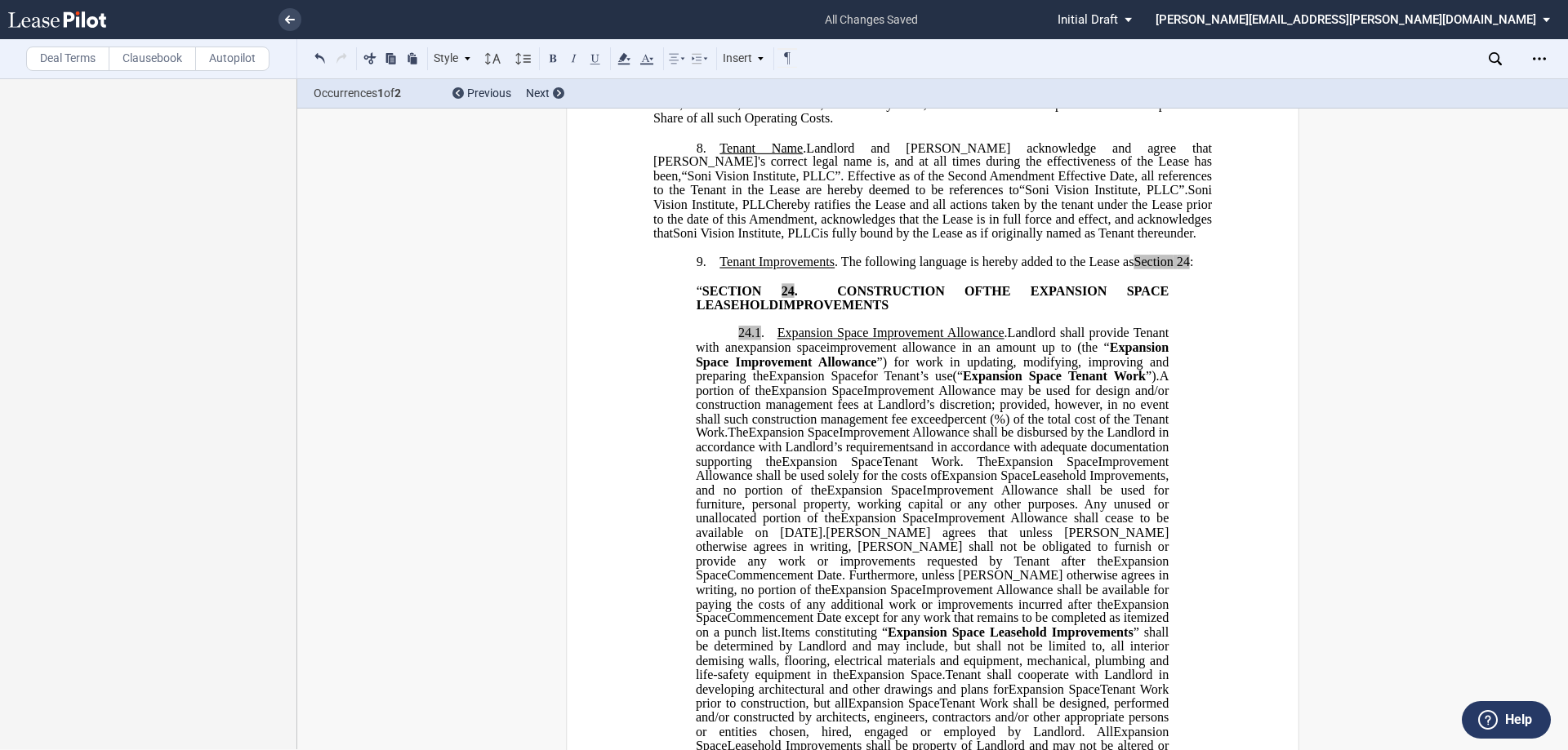
scroll to position [1306, 0]
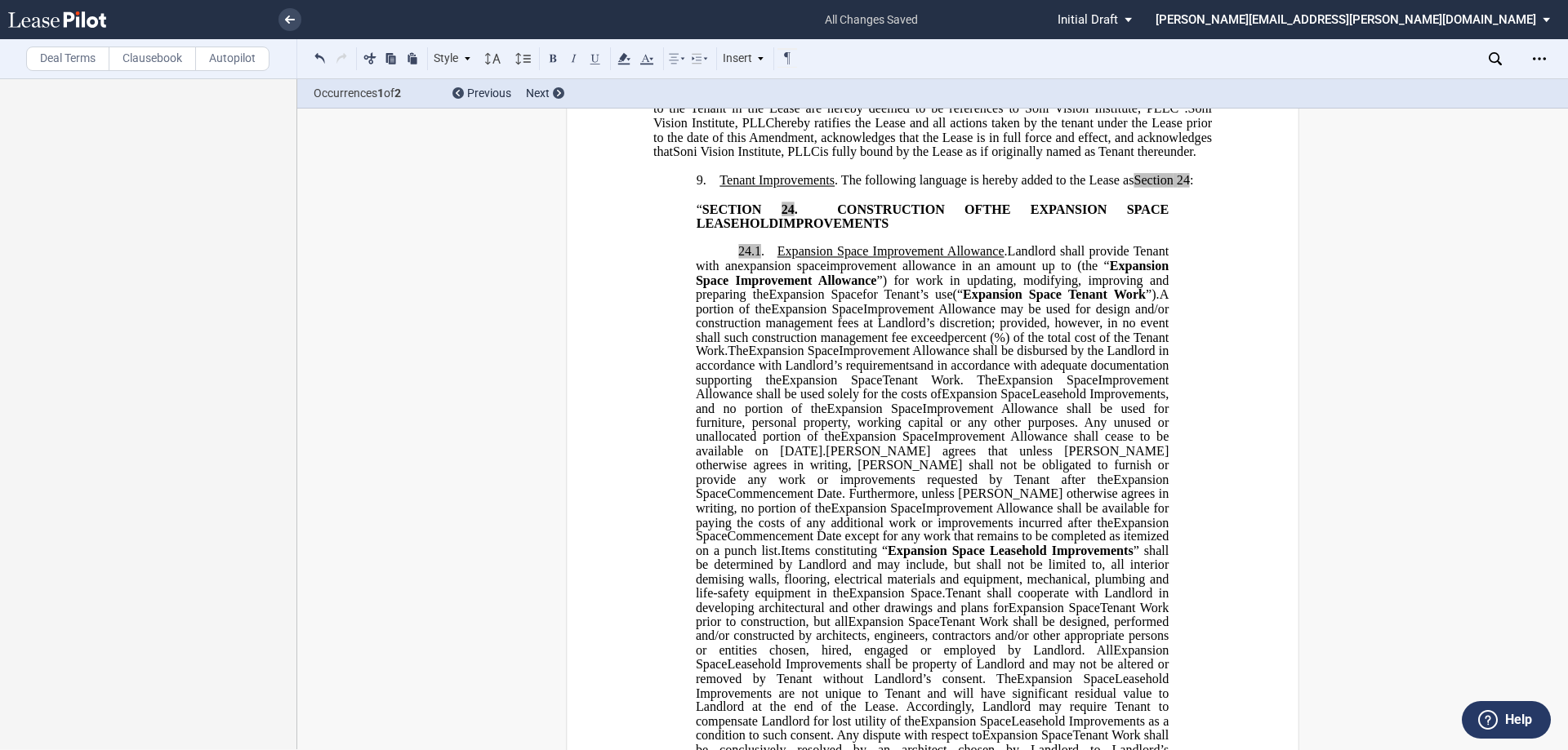
drag, startPoint x: 856, startPoint y: 335, endPoint x: 898, endPoint y: 366, distance: 52.2
click at [856, 260] on span "Expansion Space Improvement Allowance" at bounding box center [891, 252] width 227 height 15
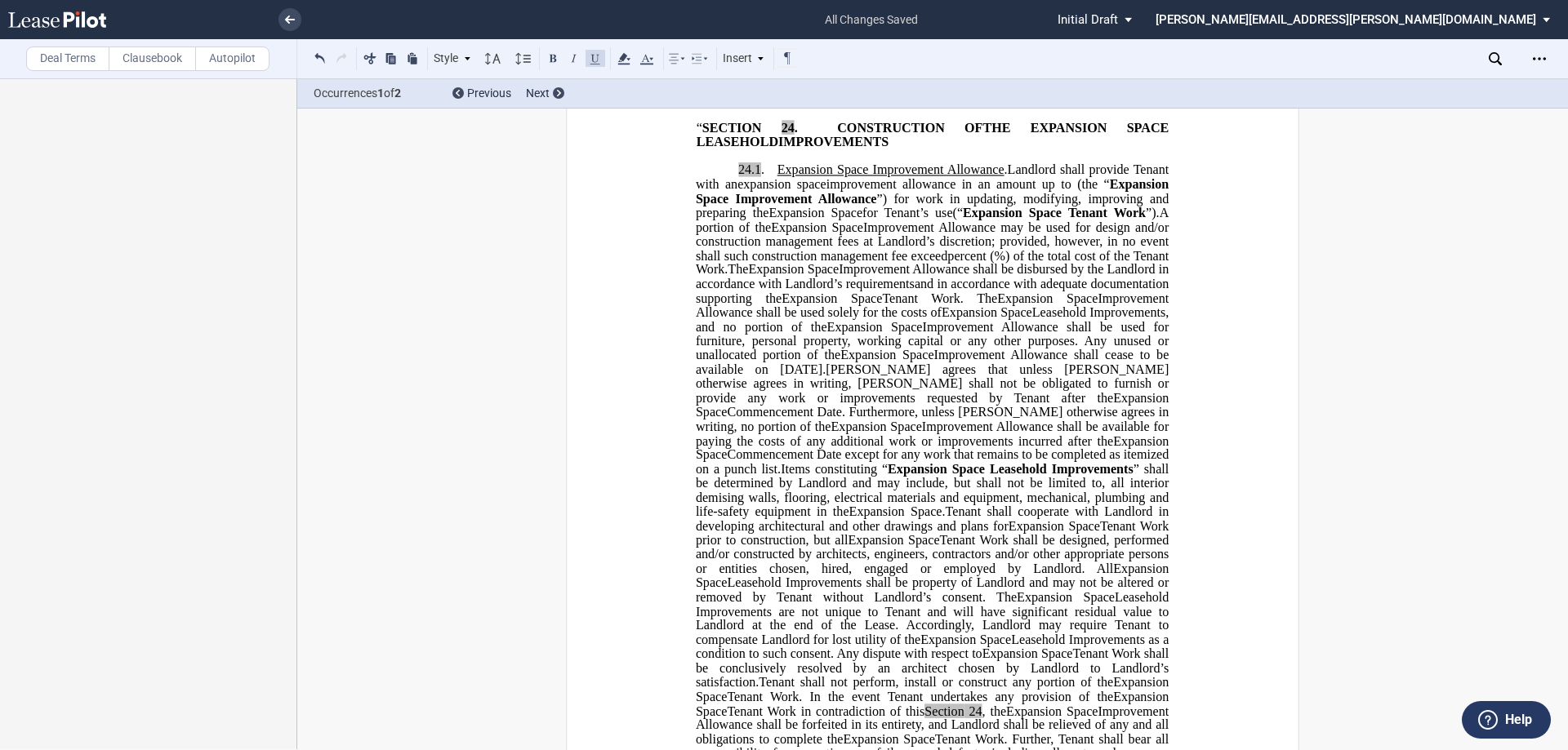
drag, startPoint x: 861, startPoint y: 294, endPoint x: 951, endPoint y: 301, distance: 90.3
click at [951, 301] on p "24.1 . Extended Term Improvement Allowance . Expansion Space Improvement Allowa…" at bounding box center [932, 484] width 472 height 640
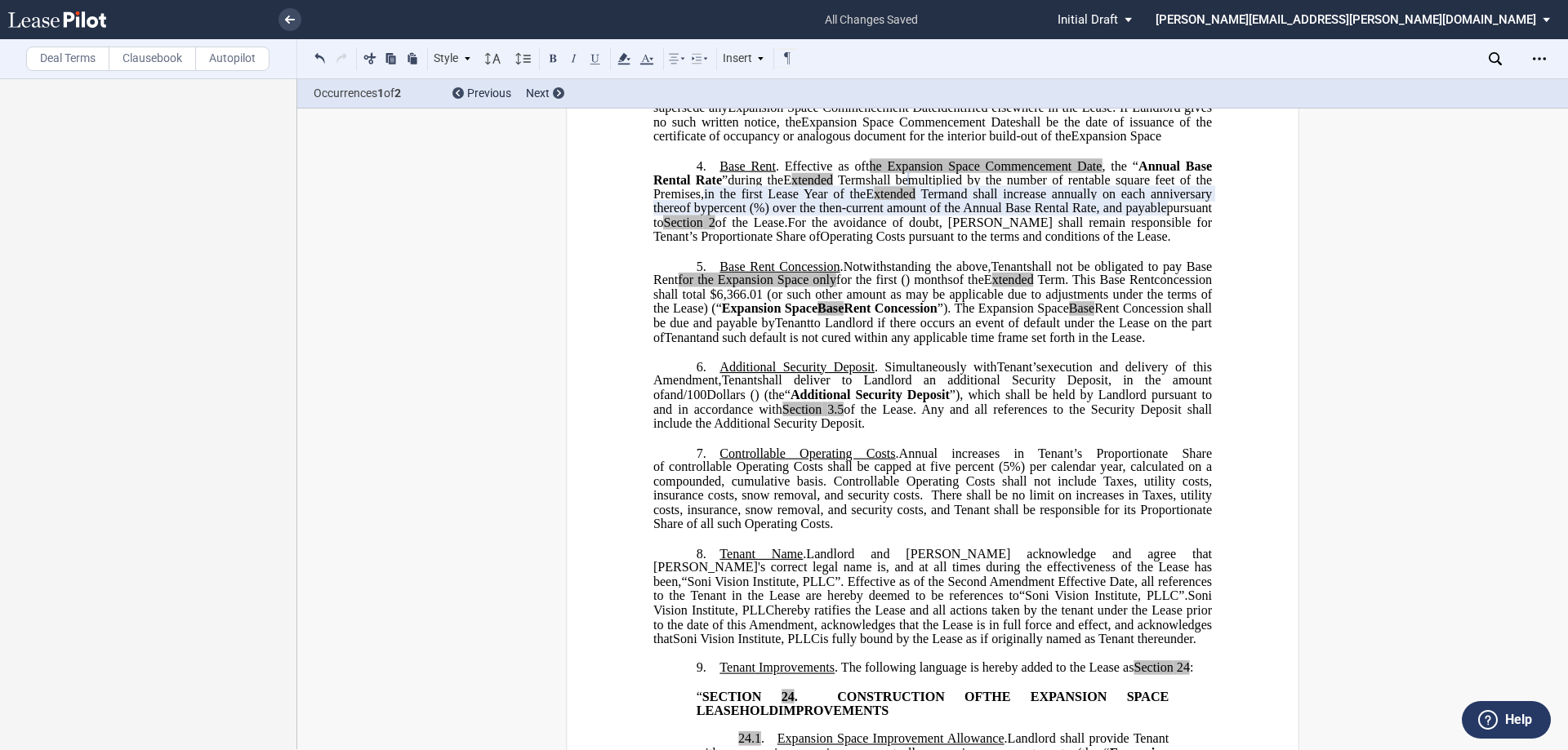
scroll to position [655, 0]
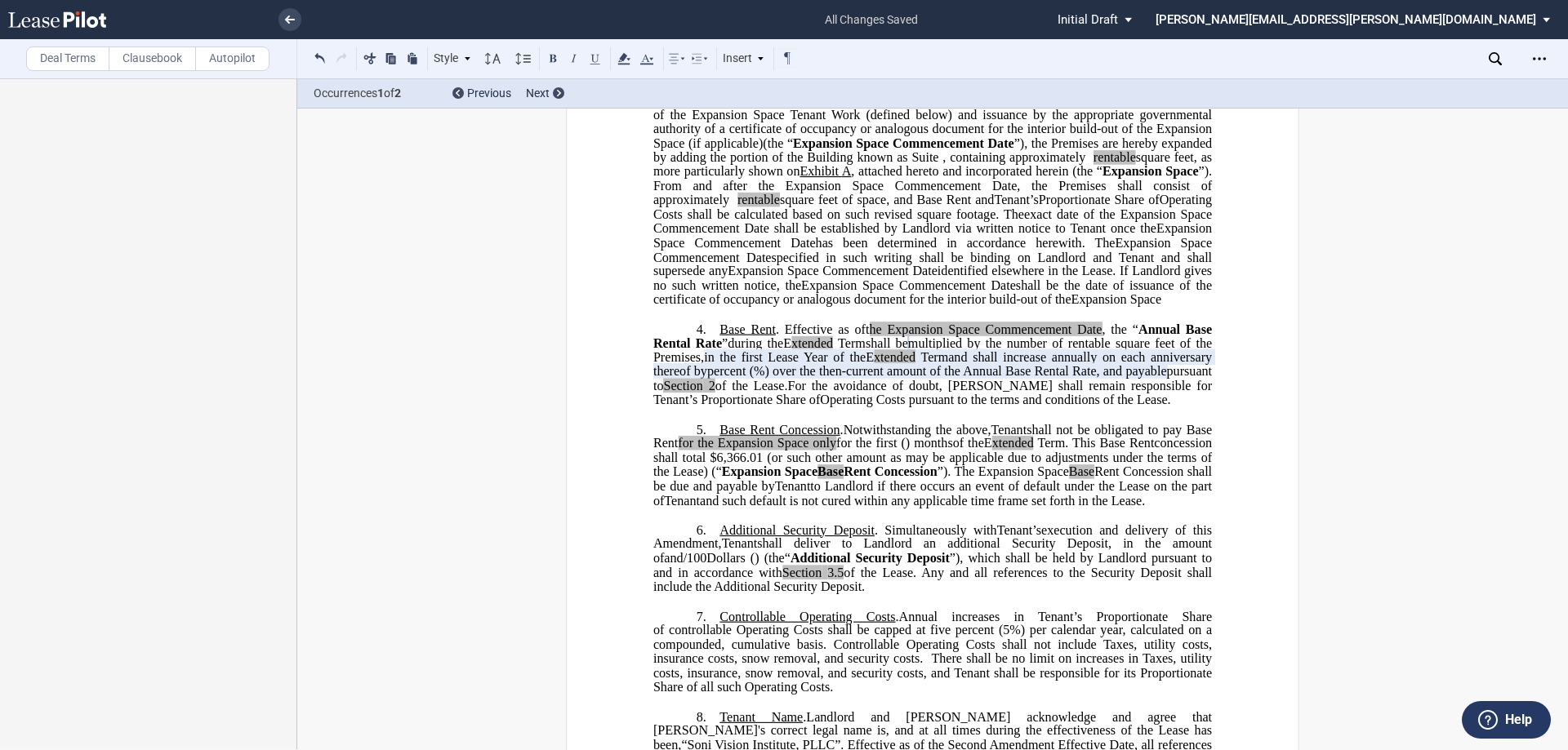
click at [908, 350] on span "shall be" at bounding box center [887, 343] width 42 height 15
drag, startPoint x: 974, startPoint y: 395, endPoint x: 758, endPoint y: 416, distance: 217.0
click at [758, 364] on span "multiplied by the number of rentable square feet of the Premises," at bounding box center [933, 350] width 561 height 28
click at [918, 350] on span "shall be (i)" at bounding box center [889, 343] width 57 height 15
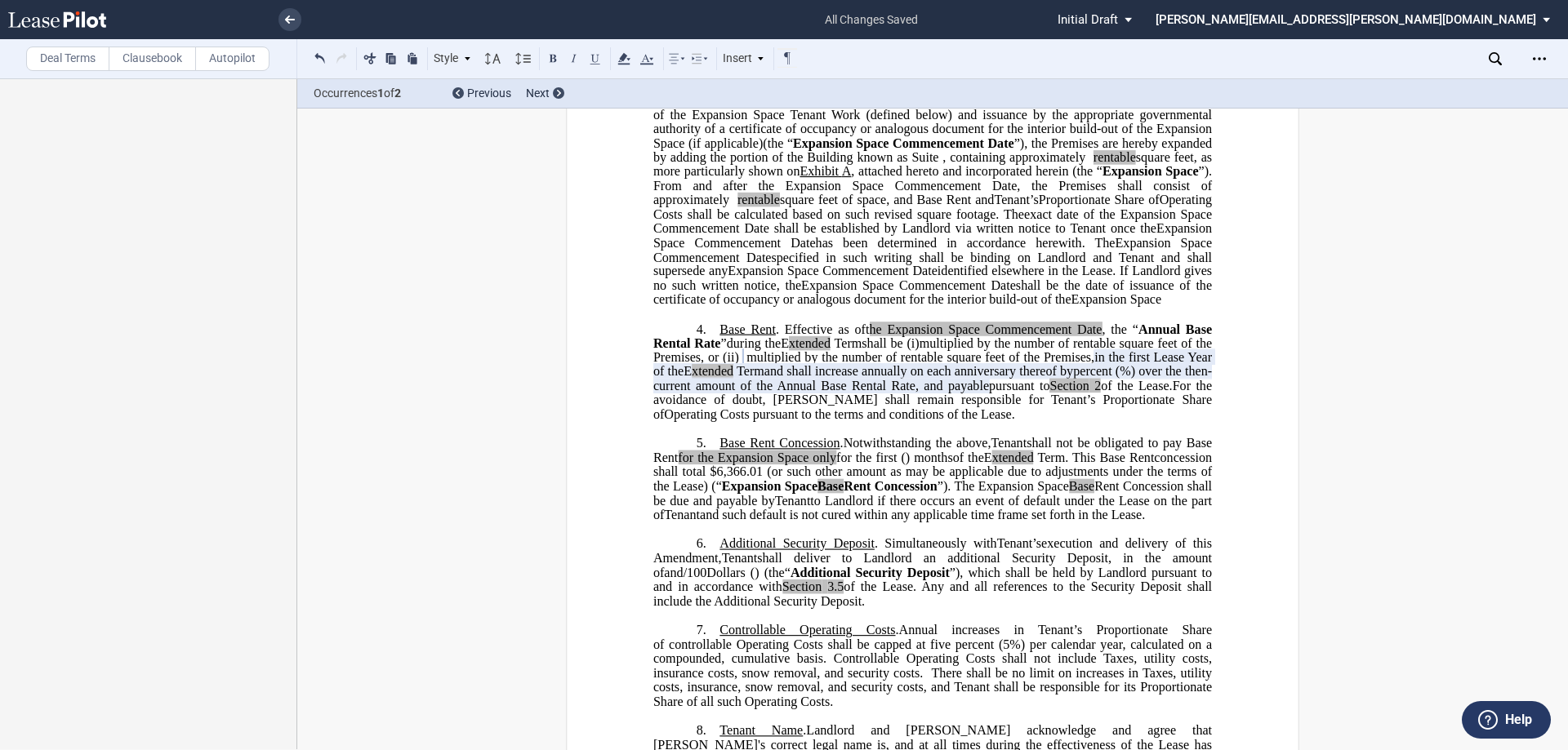
click at [721, 364] on span "multiplied by the number of rentable square feet of the Premises, or (ii)" at bounding box center [933, 350] width 561 height 28
click at [715, 364] on span "multiplied by the number of rentable square feet of the Premises, or (ii)" at bounding box center [933, 350] width 561 height 28
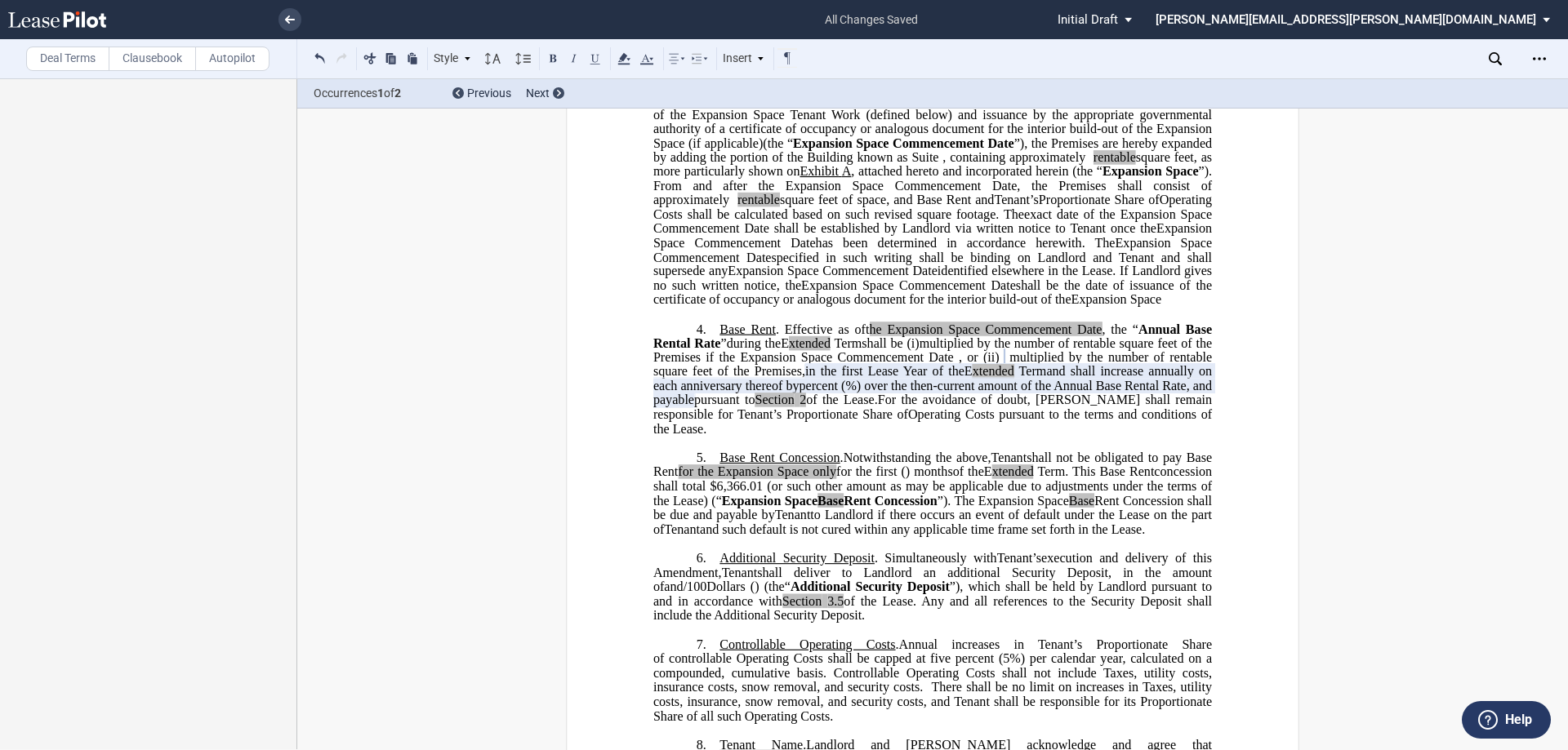
click at [933, 364] on span "multiplied by the number of rentable square feet of the Premises if the Expansi…" at bounding box center [933, 350] width 561 height 28
click at [1023, 364] on span "multiplied by the number of rentable square feet of the Premises if the Expansi…" at bounding box center [933, 350] width 561 height 28
drag, startPoint x: 762, startPoint y: 413, endPoint x: 1167, endPoint y: 412, distance: 405.0
click at [1167, 364] on span "multiplied by the number of rentable square feet of the Premises if the Expansi…" at bounding box center [933, 350] width 561 height 28
click at [1043, 379] on span "multiplied by the number of rentable square feet of the Premises ," at bounding box center [933, 364] width 561 height 28
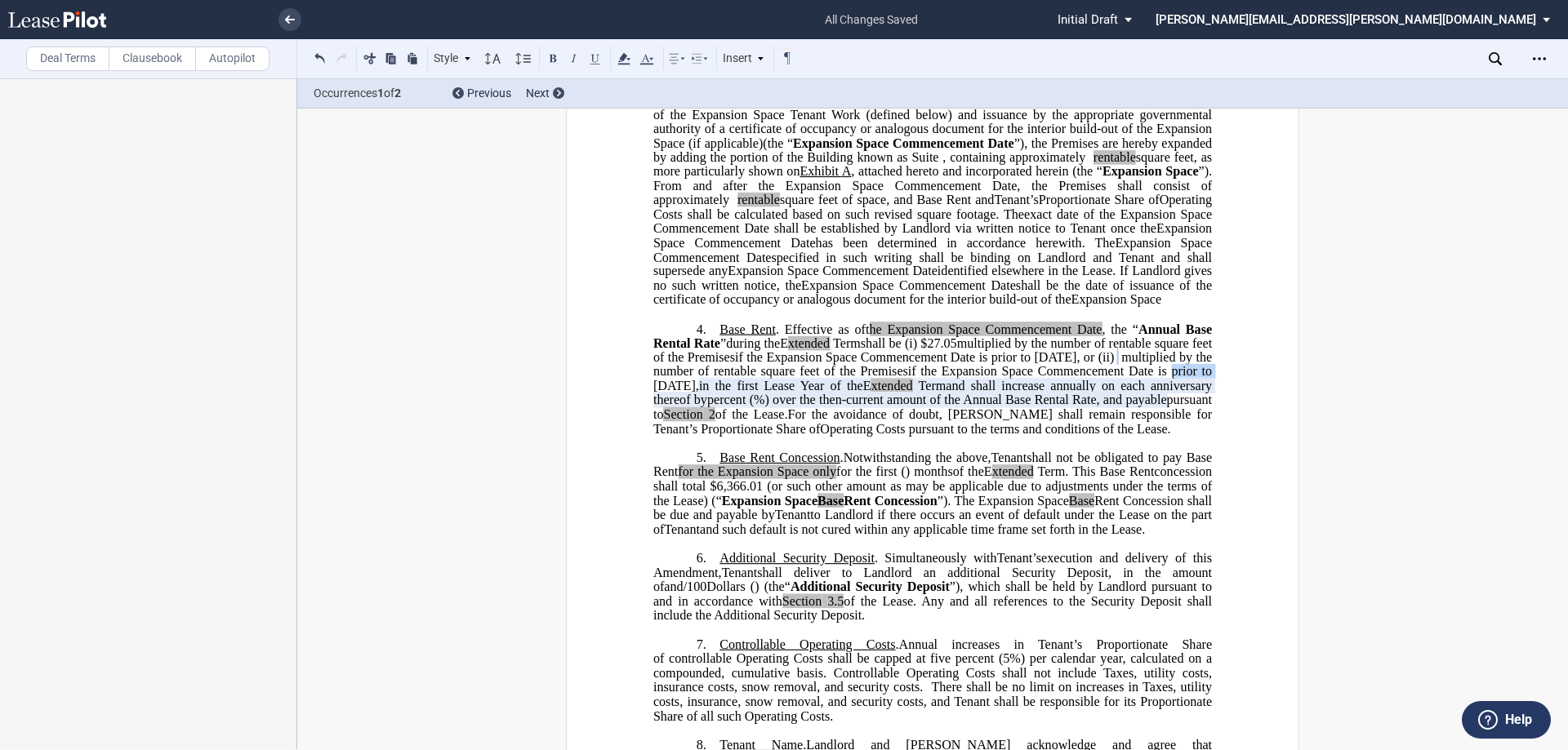
drag, startPoint x: 781, startPoint y: 442, endPoint x: 822, endPoint y: 440, distance: 41.0
click at [822, 393] on span "if the Expansion Space Commencement Date is prior to February 1, 2026" at bounding box center [933, 378] width 561 height 28
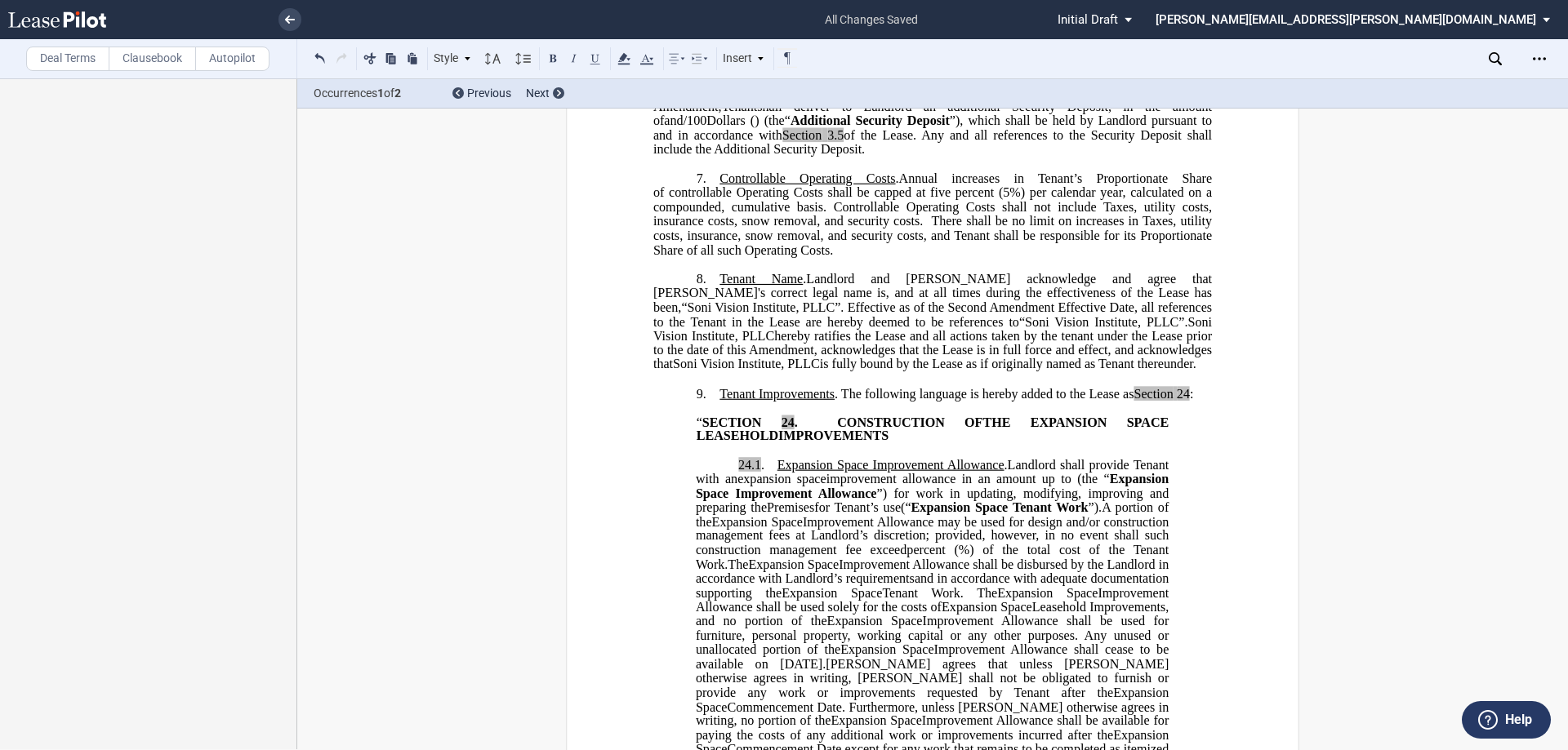
scroll to position [1145, 0]
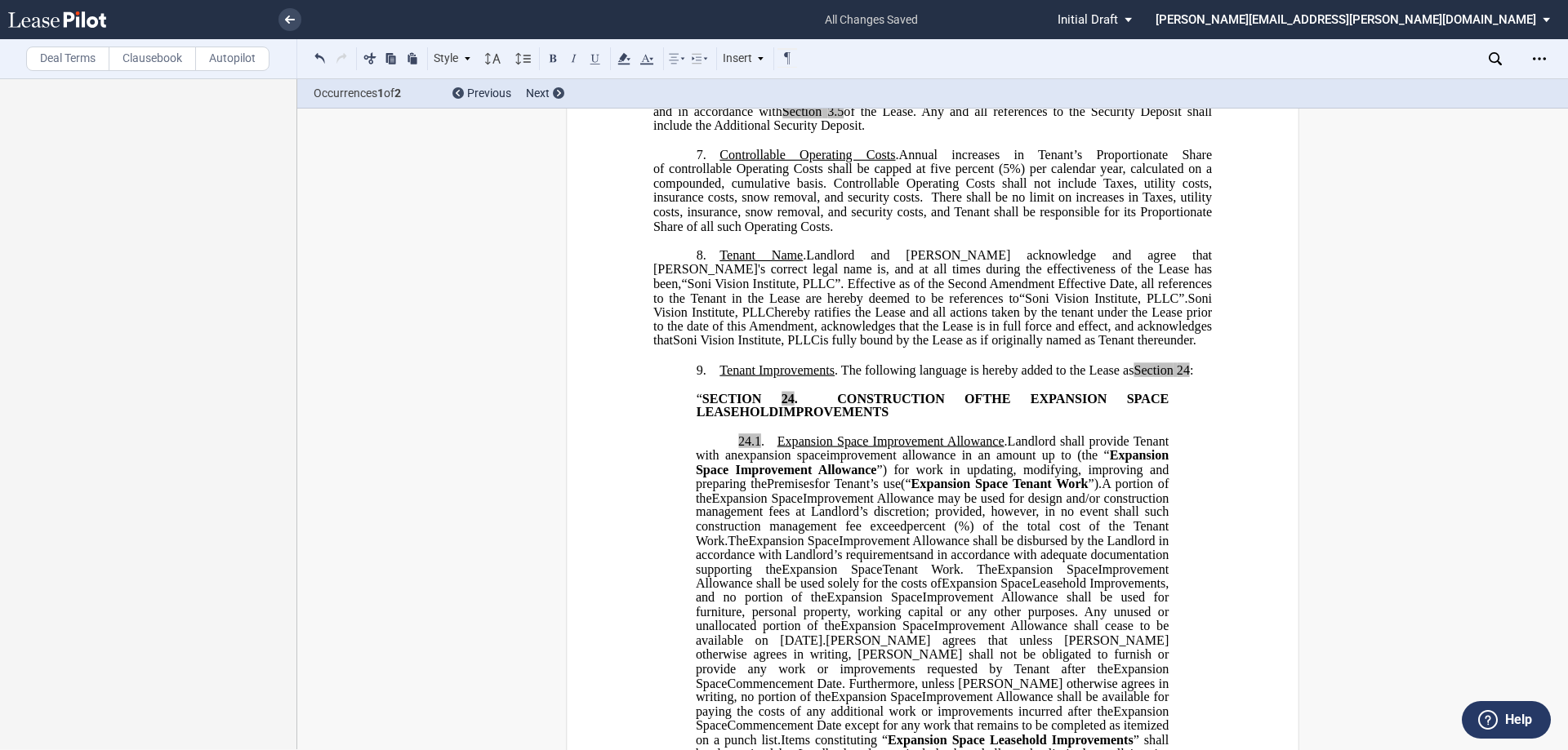
click at [73, 63] on label "Deal Terms" at bounding box center [68, 59] width 84 height 25
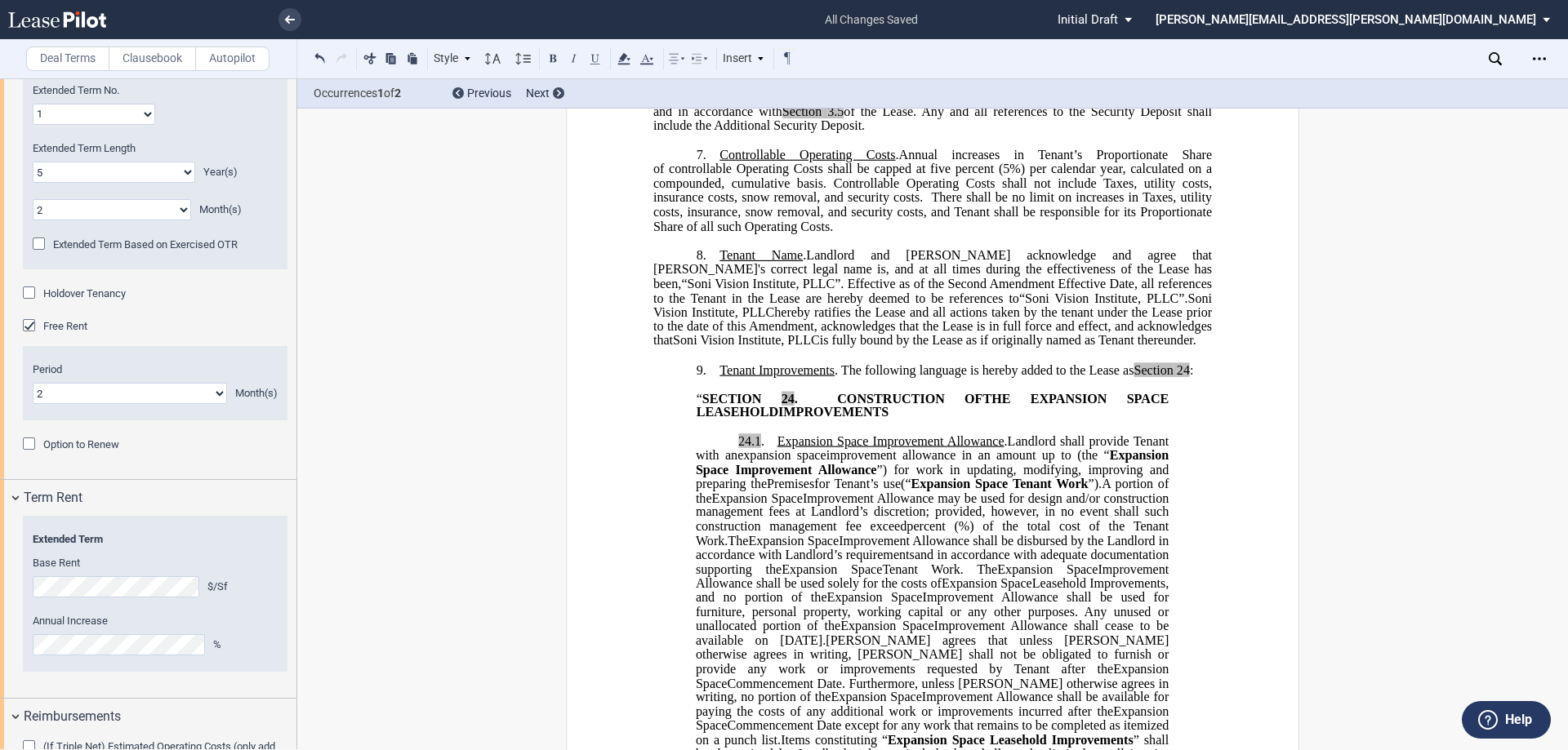
scroll to position [2286, 0]
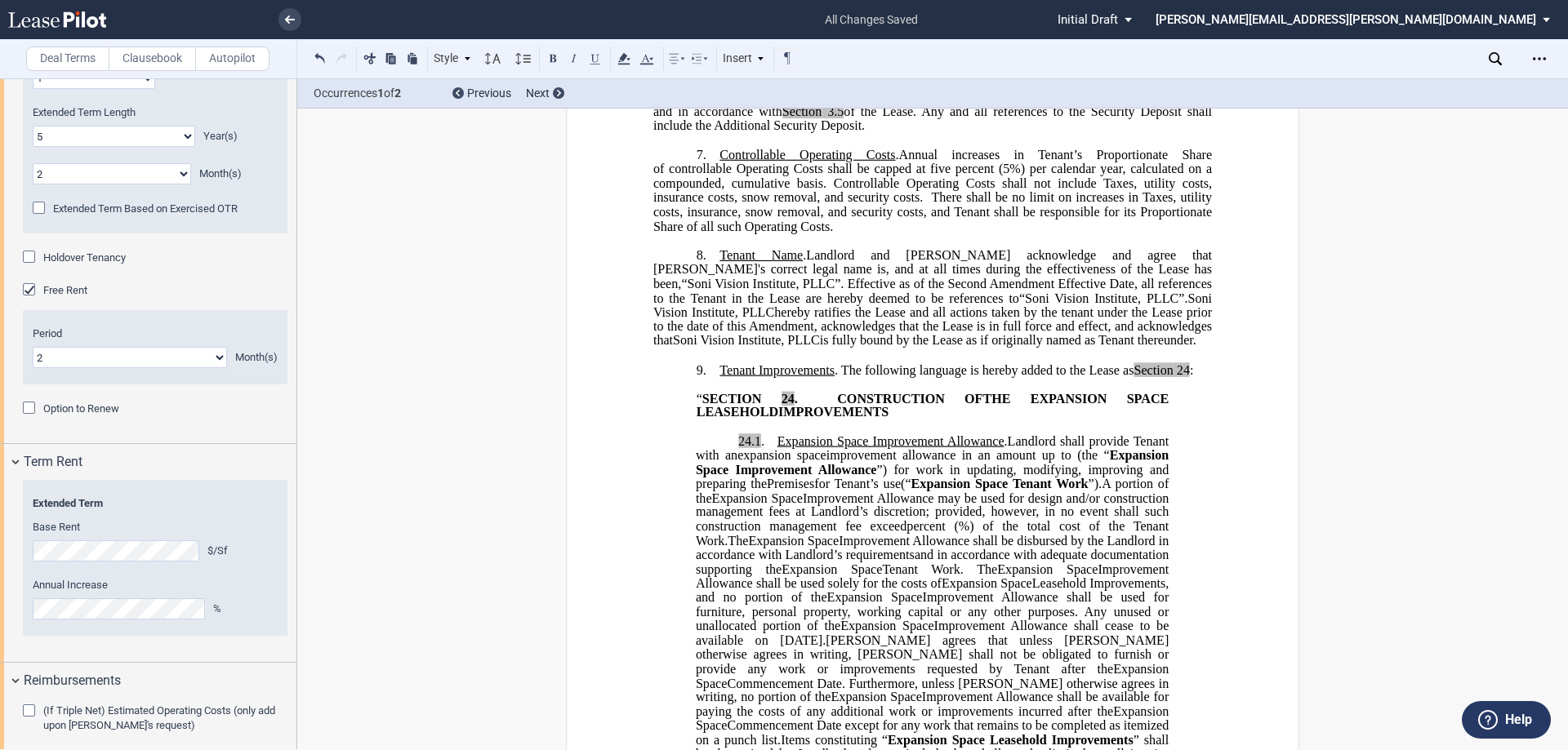
click at [27, 405] on div "Option to Renew" at bounding box center [31, 410] width 17 height 17
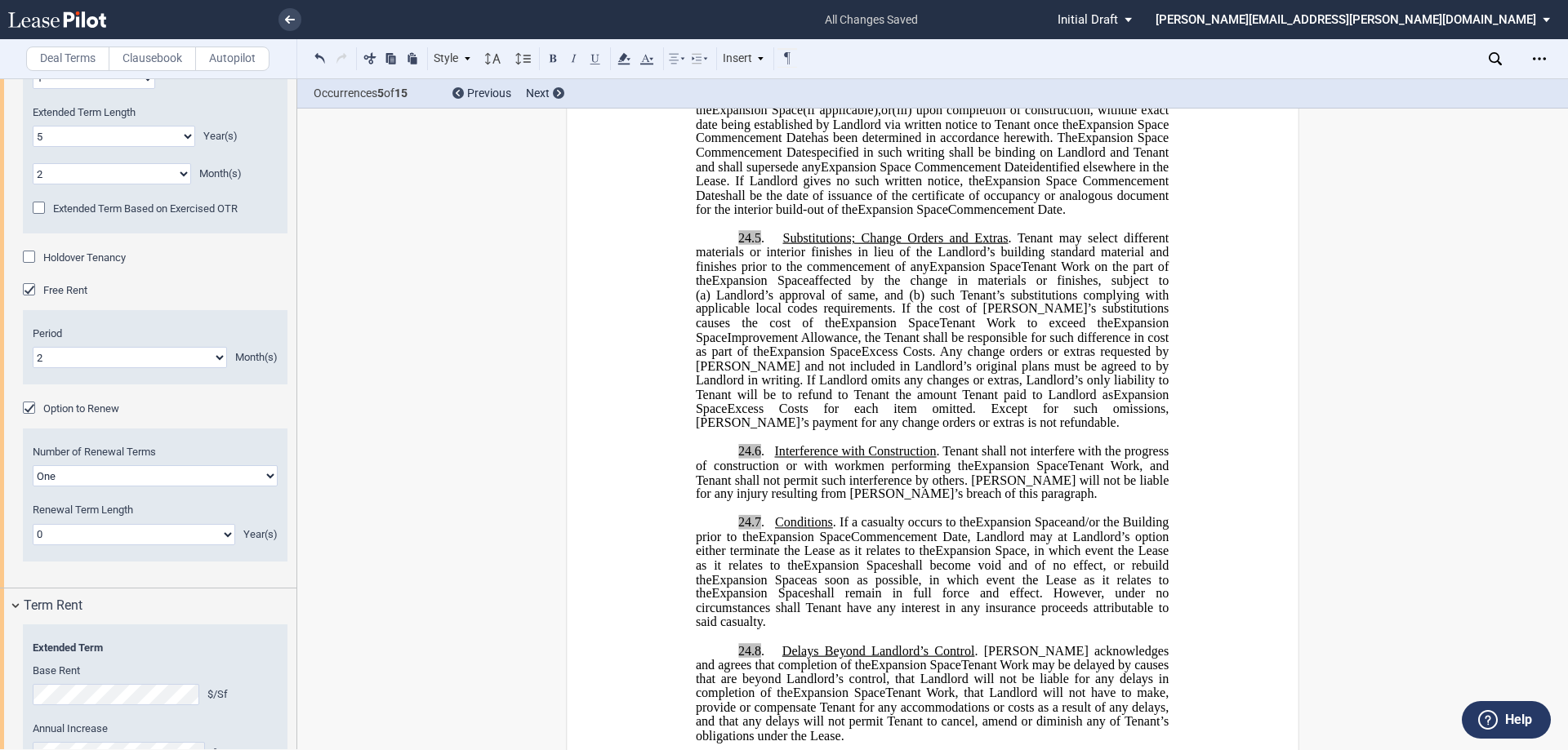
scroll to position [2370, 0]
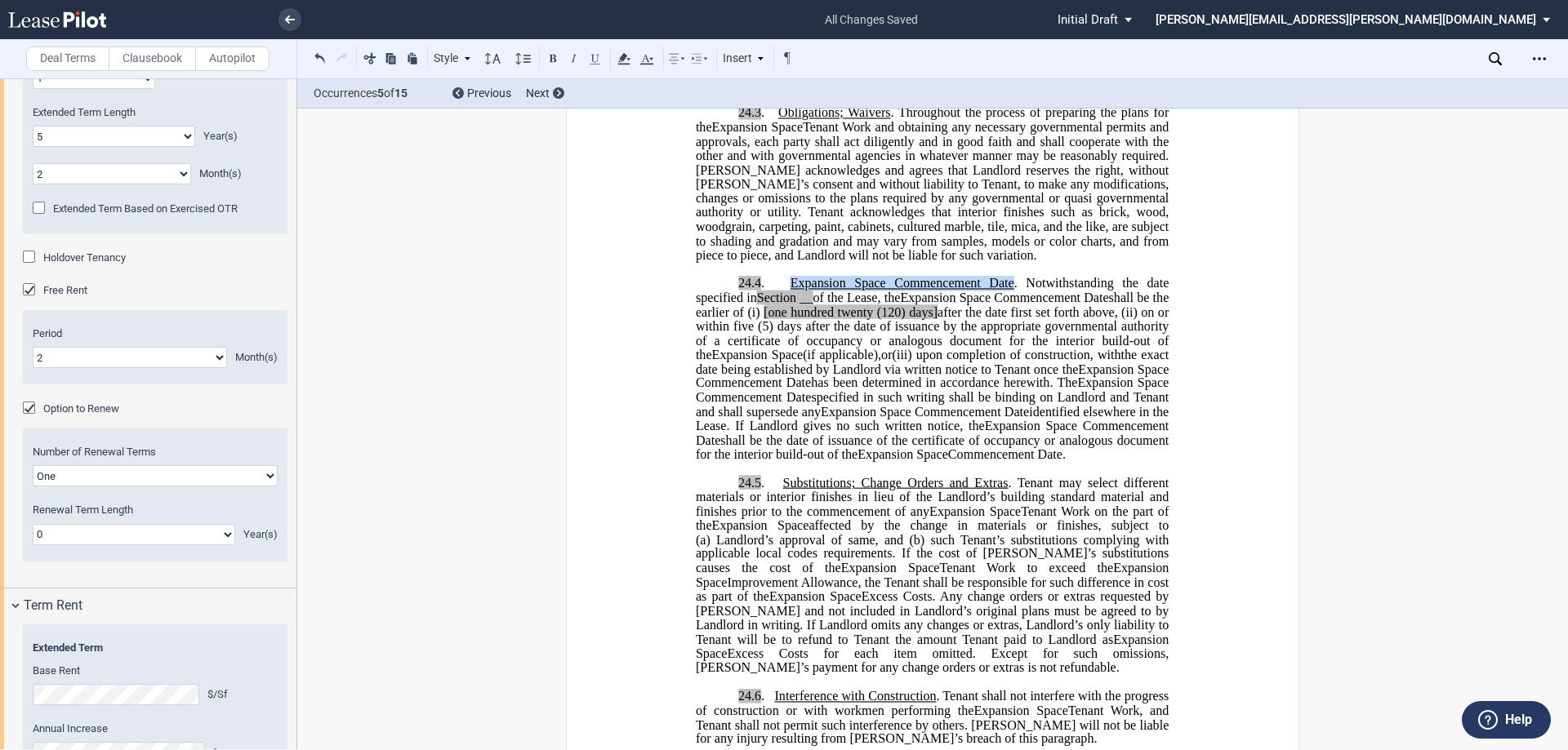
drag, startPoint x: 788, startPoint y: 369, endPoint x: 1009, endPoint y: 371, distance: 221.0
click at [1009, 371] on p "24.4 . Expansion Space Commencement Date Relocation Space Commencement Date . N…" at bounding box center [932, 370] width 472 height 185
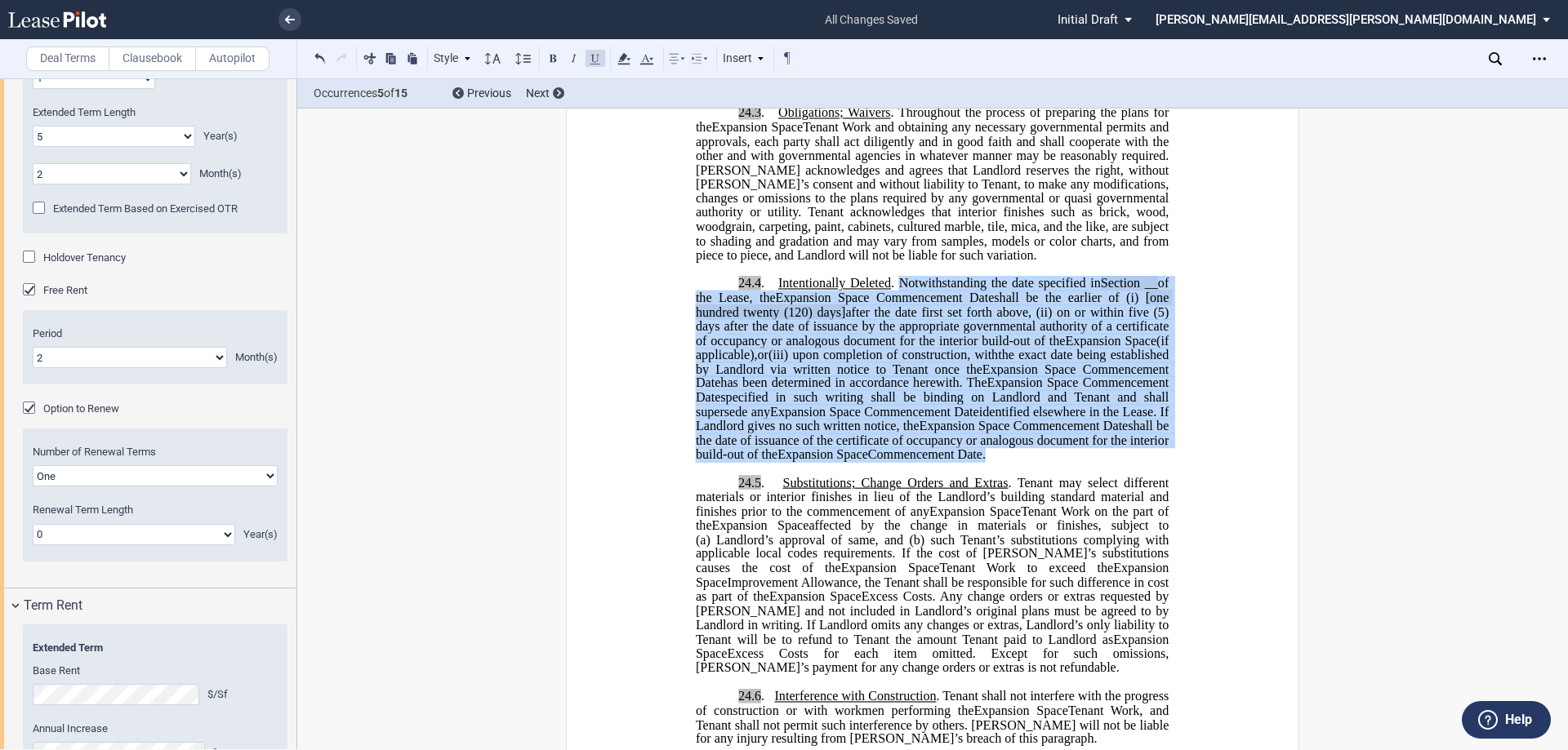
drag, startPoint x: 892, startPoint y: 370, endPoint x: 723, endPoint y: 553, distance: 249.1
click at [723, 463] on p "24.4 . ﻿Intentionally Deleted Relocation Space Commencement Date . Notwithstand…" at bounding box center [932, 370] width 472 height 185
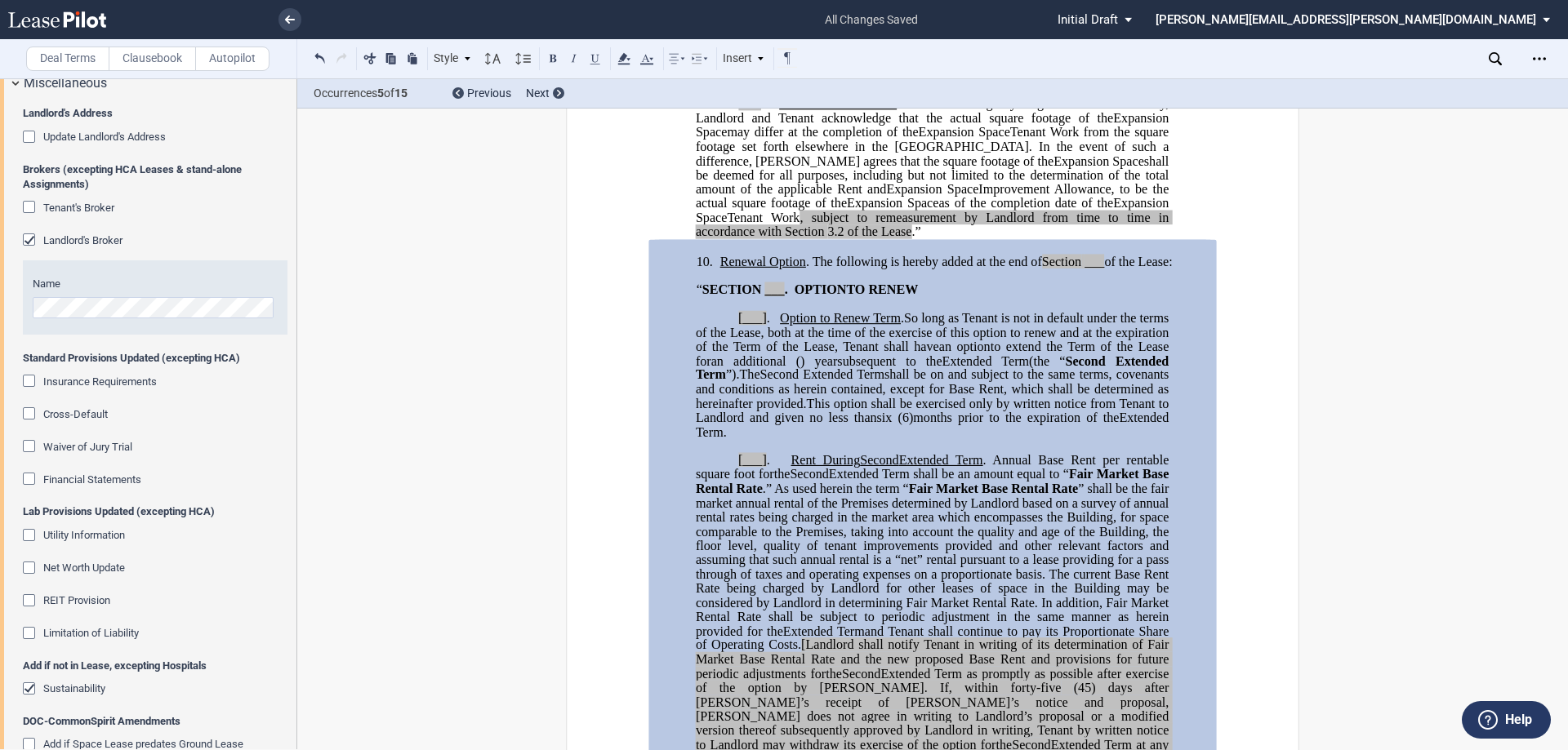
scroll to position [3919, 0]
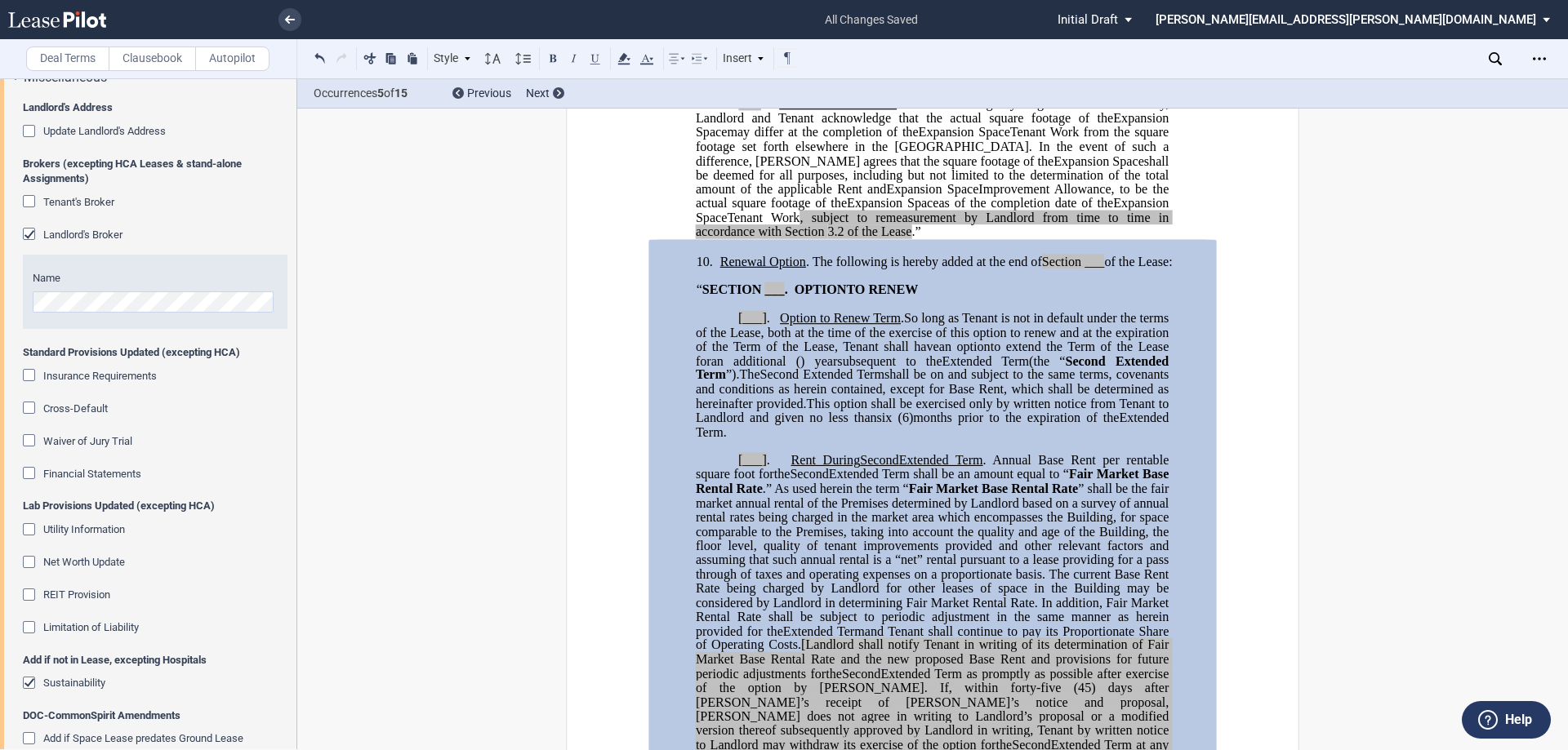
click at [29, 410] on div "Cross-Default" at bounding box center [31, 410] width 17 height 17
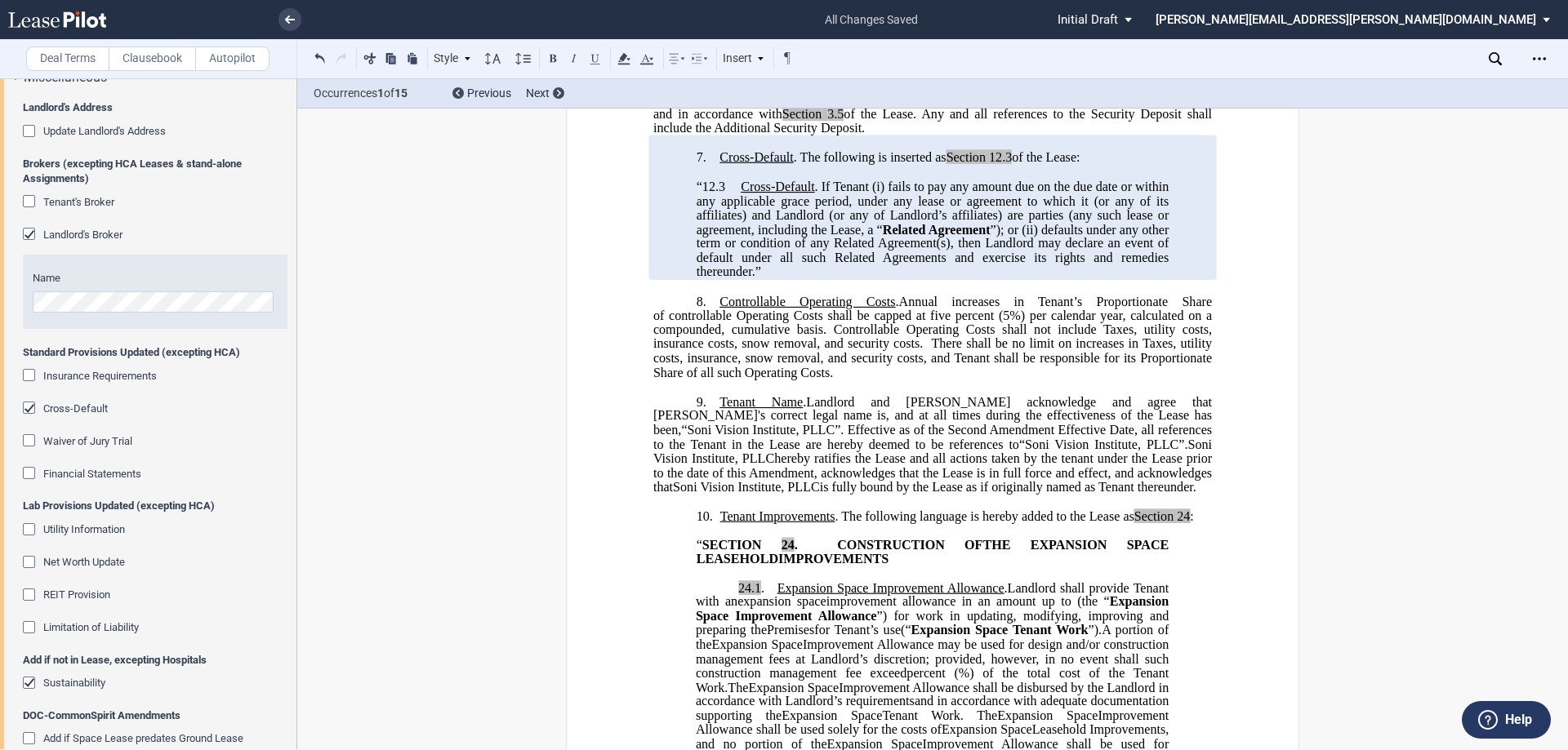
scroll to position [1143, 0]
click at [28, 413] on div "Cross-Default" at bounding box center [31, 410] width 17 height 17
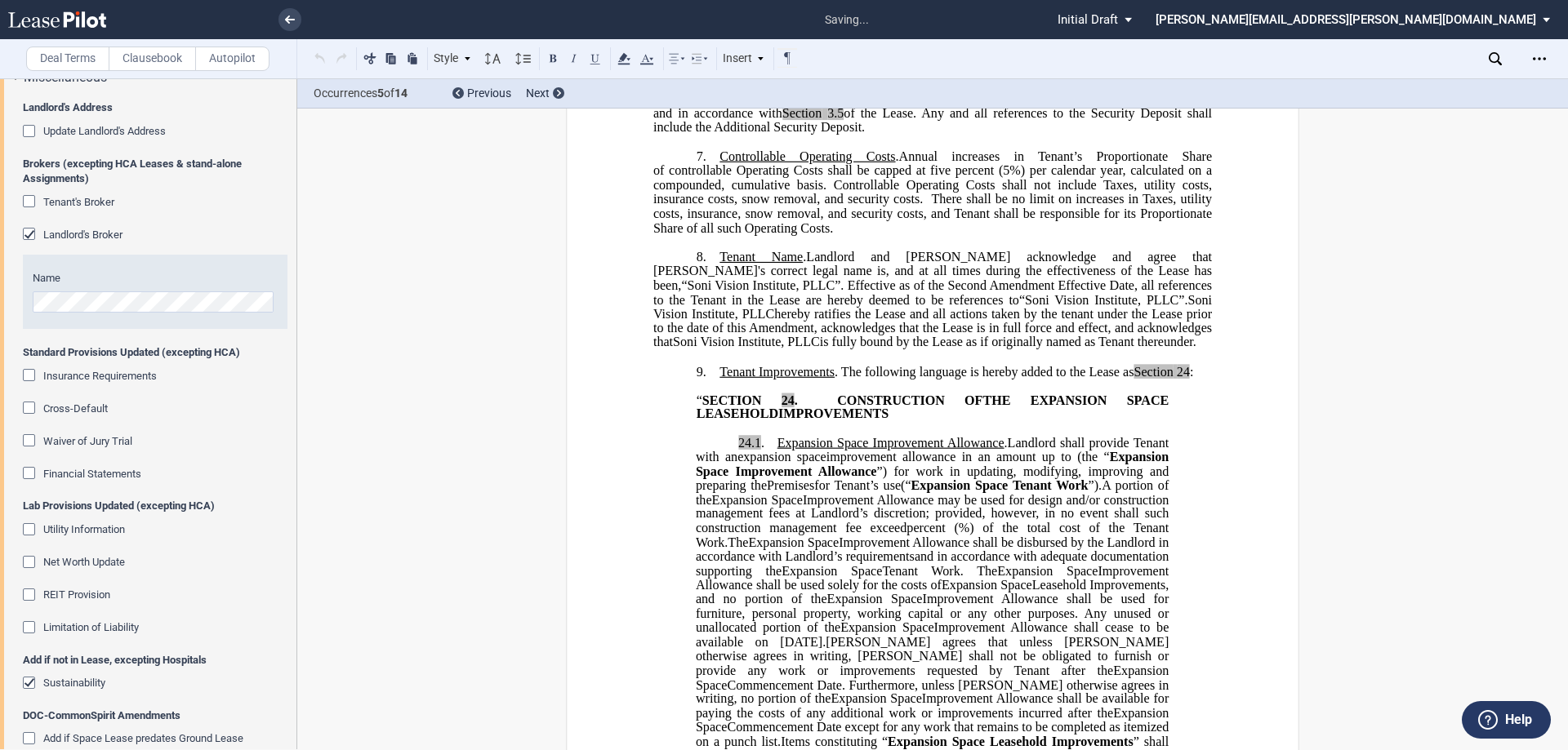
click at [32, 379] on div "Insurance Requirements" at bounding box center [31, 377] width 17 height 17
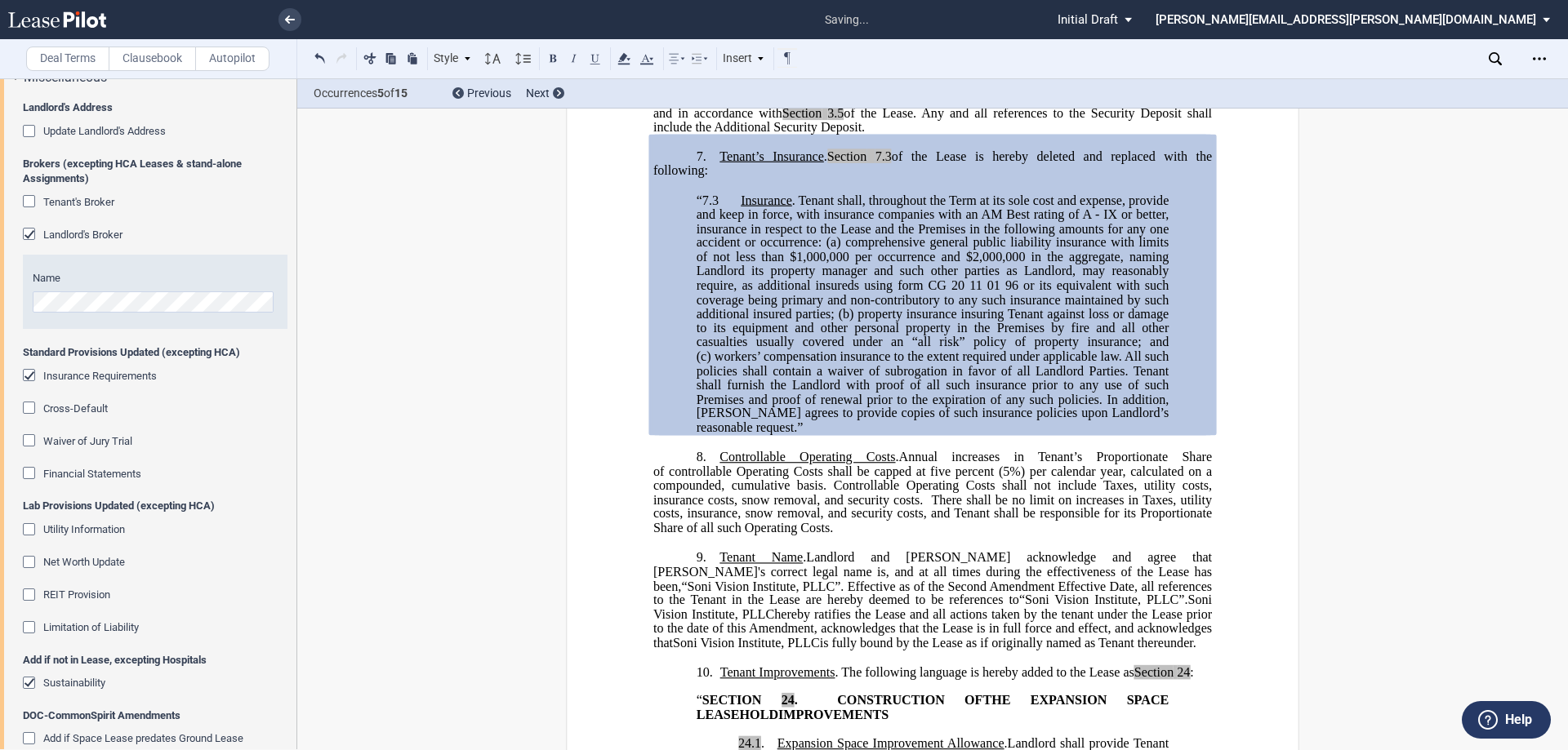
drag, startPoint x: 829, startPoint y: 239, endPoint x: 710, endPoint y: 262, distance: 121.2
click at [710, 179] on p "7. Tenant’s Insurance . Section 7.3 of the Lease is hereby deleted and replaced…" at bounding box center [933, 164] width 559 height 29
click at [32, 375] on div "Insurance Requirements" at bounding box center [31, 377] width 17 height 17
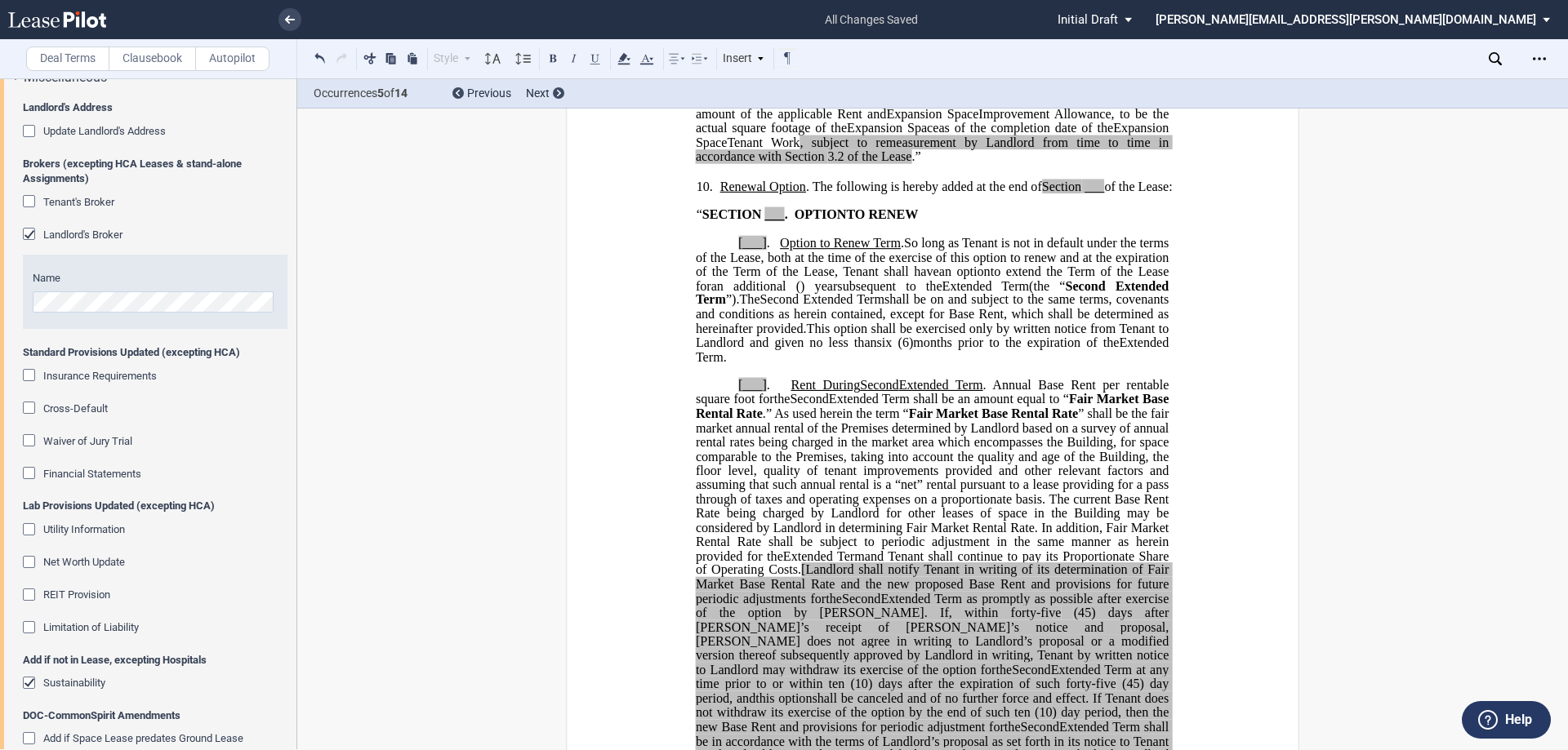
scroll to position [3184, 0]
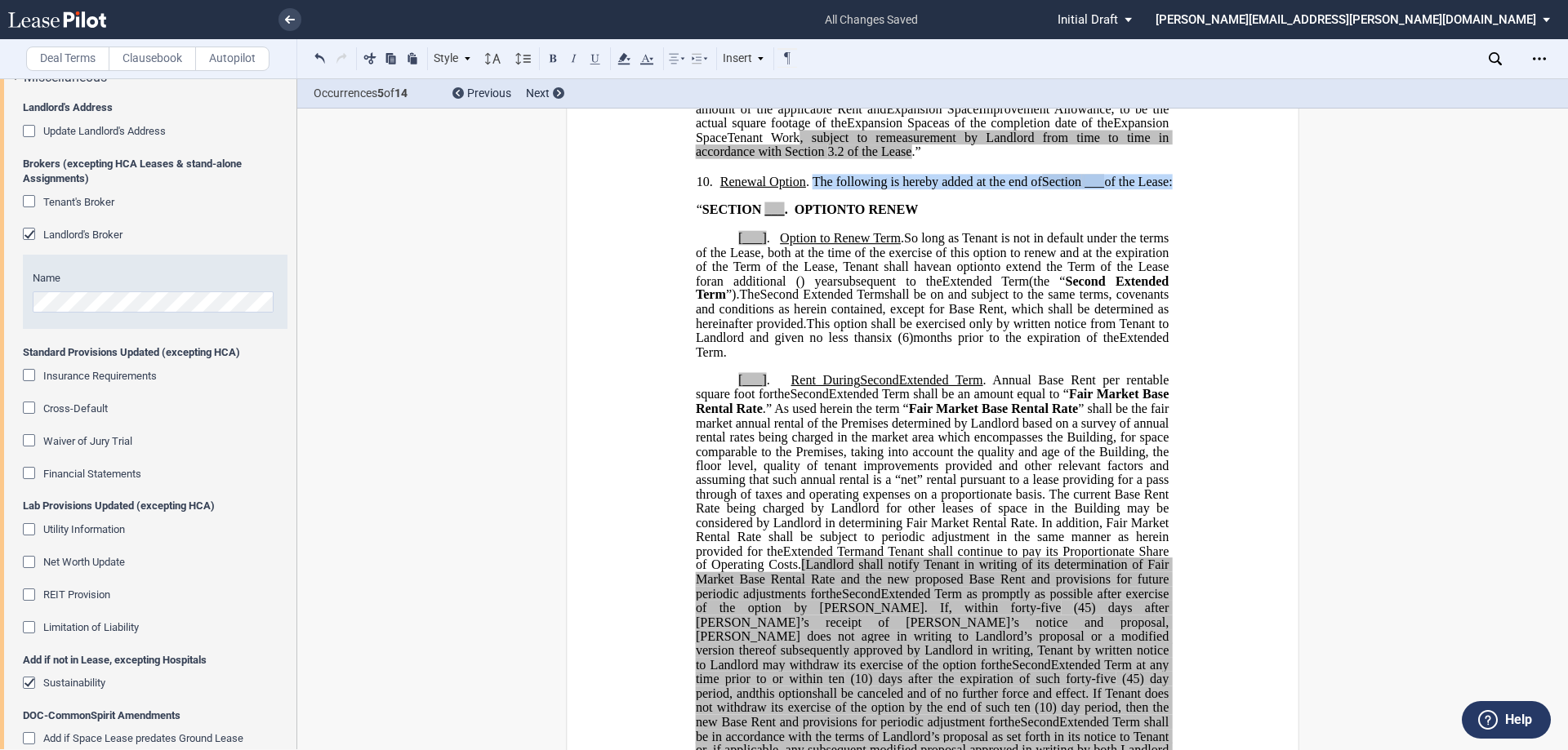
drag, startPoint x: 811, startPoint y: 264, endPoint x: 1171, endPoint y: 269, distance: 360.0
click at [1171, 189] on span "Renewal Option . The following is hereby added at the end of Section ___ of the…" at bounding box center [946, 181] width 452 height 15
drag, startPoint x: 852, startPoint y: 267, endPoint x: 866, endPoint y: 268, distance: 14.0
click at [866, 189] on span "7.3" at bounding box center [859, 181] width 17 height 15
click at [769, 217] on span "___" at bounding box center [774, 210] width 19 height 15
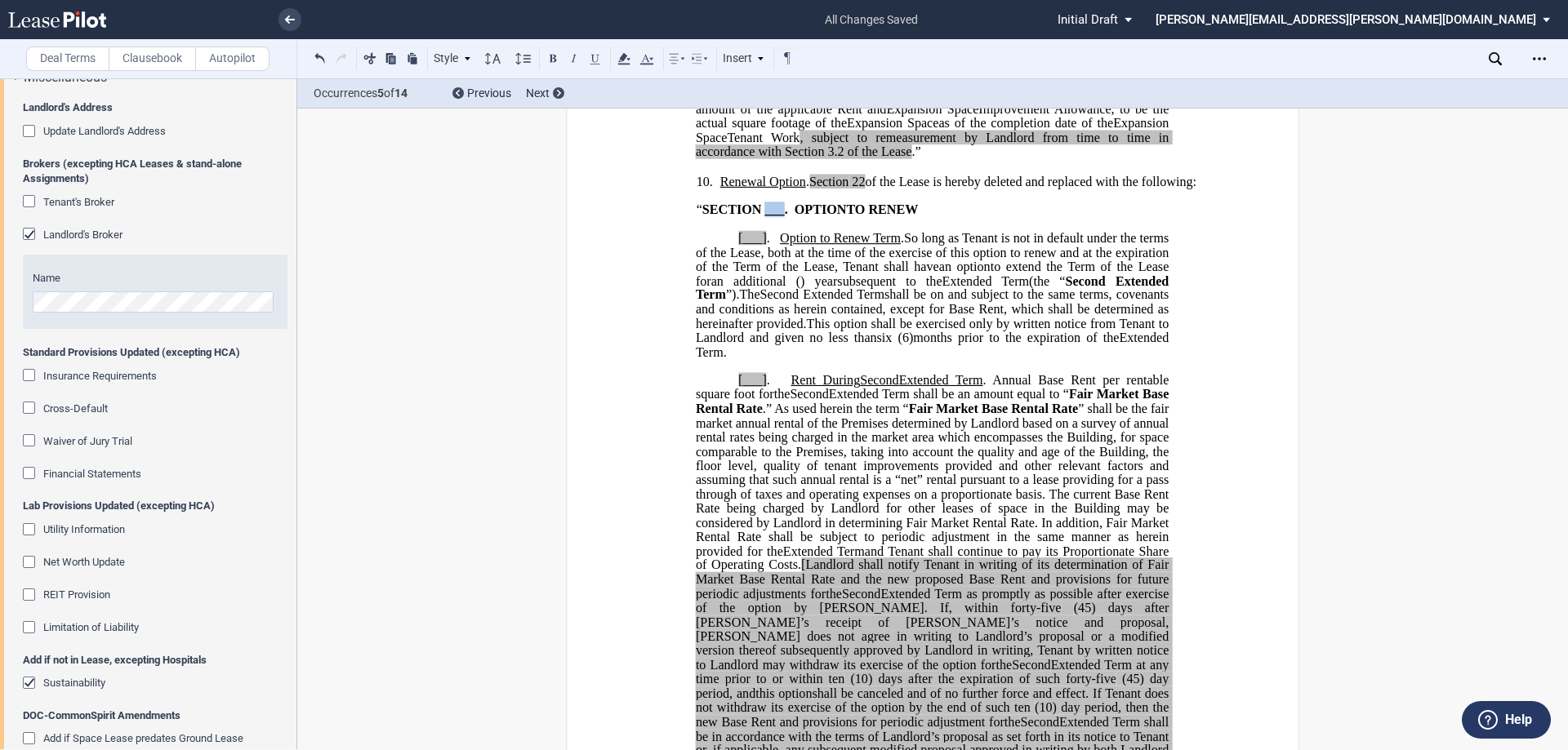
click at [769, 217] on span "___" at bounding box center [774, 210] width 19 height 15
drag, startPoint x: 735, startPoint y: 320, endPoint x: 762, endPoint y: 323, distance: 27.2
click at [762, 246] on span "[___] ." at bounding box center [759, 238] width 41 height 15
drag, startPoint x: 740, startPoint y: 464, endPoint x: 763, endPoint y: 468, distance: 23.3
click at [763, 388] on span "[___] . Rent During" at bounding box center [799, 380] width 122 height 15
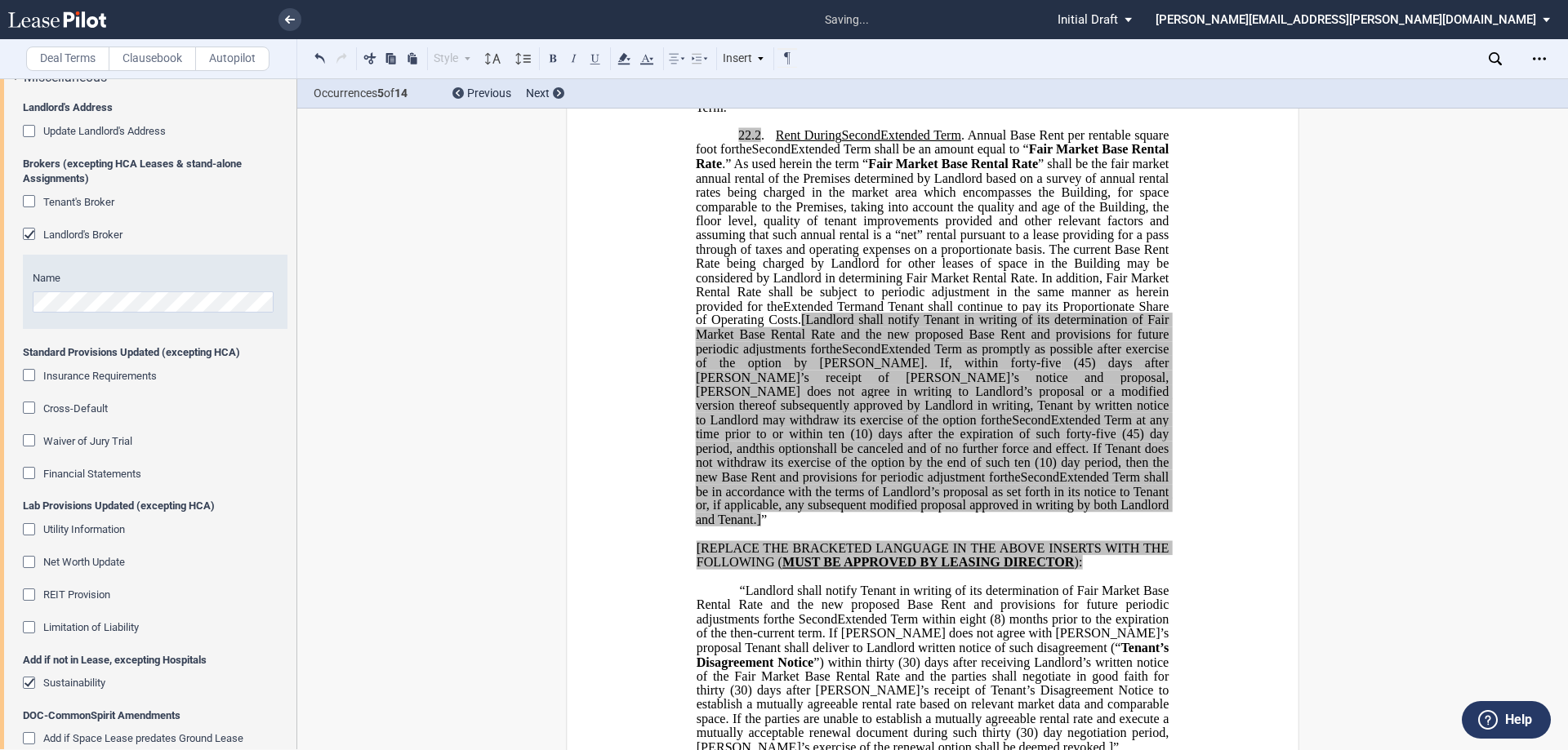
scroll to position [3266, 0]
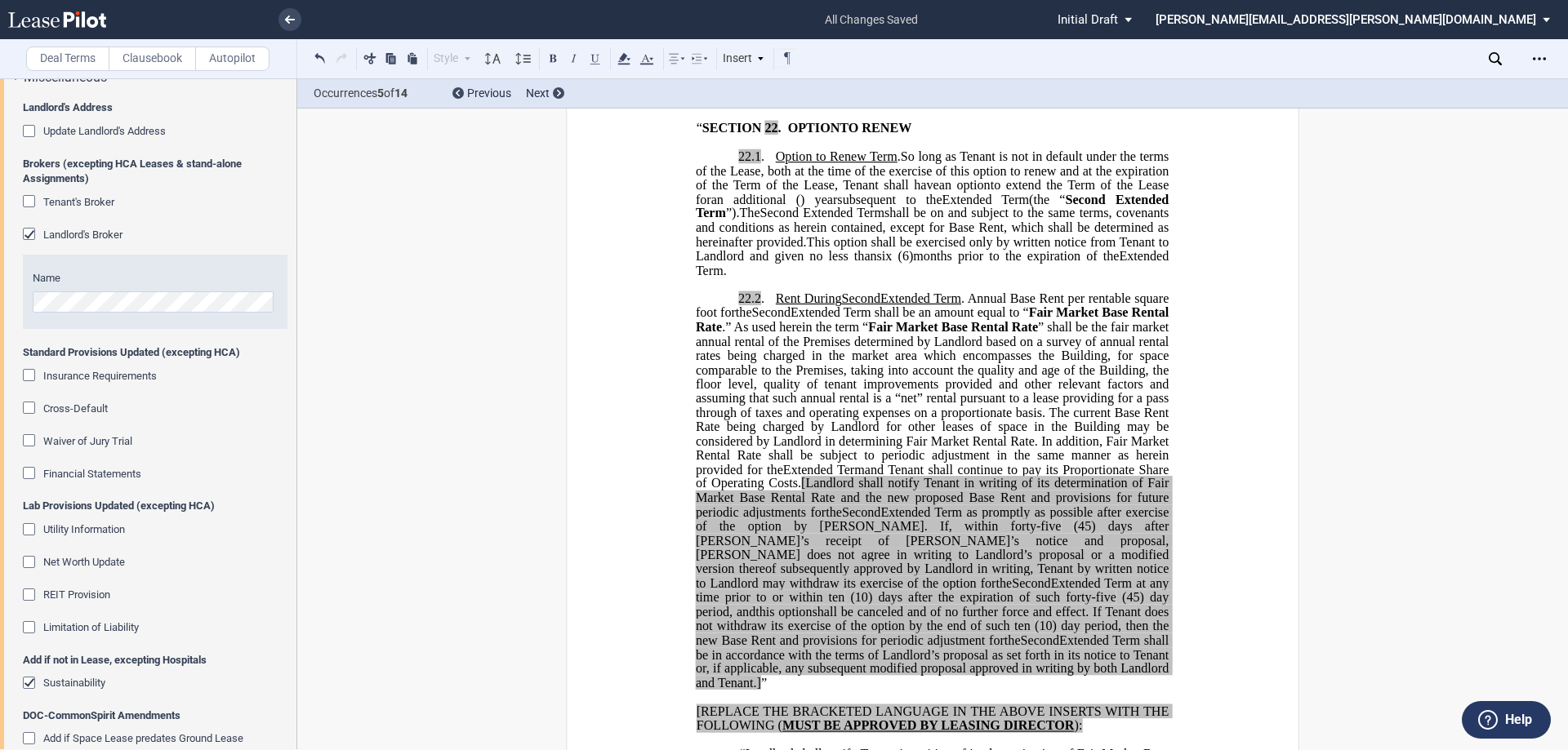
drag, startPoint x: 992, startPoint y: 383, endPoint x: 1111, endPoint y: 427, distance: 126.9
click at [992, 320] on span ". Annual Base Rent per rentable square foot for" at bounding box center [933, 306] width 476 height 28
click at [1096, 320] on span ". The Annual Base Rent per rentable square foot for" at bounding box center [933, 306] width 476 height 28
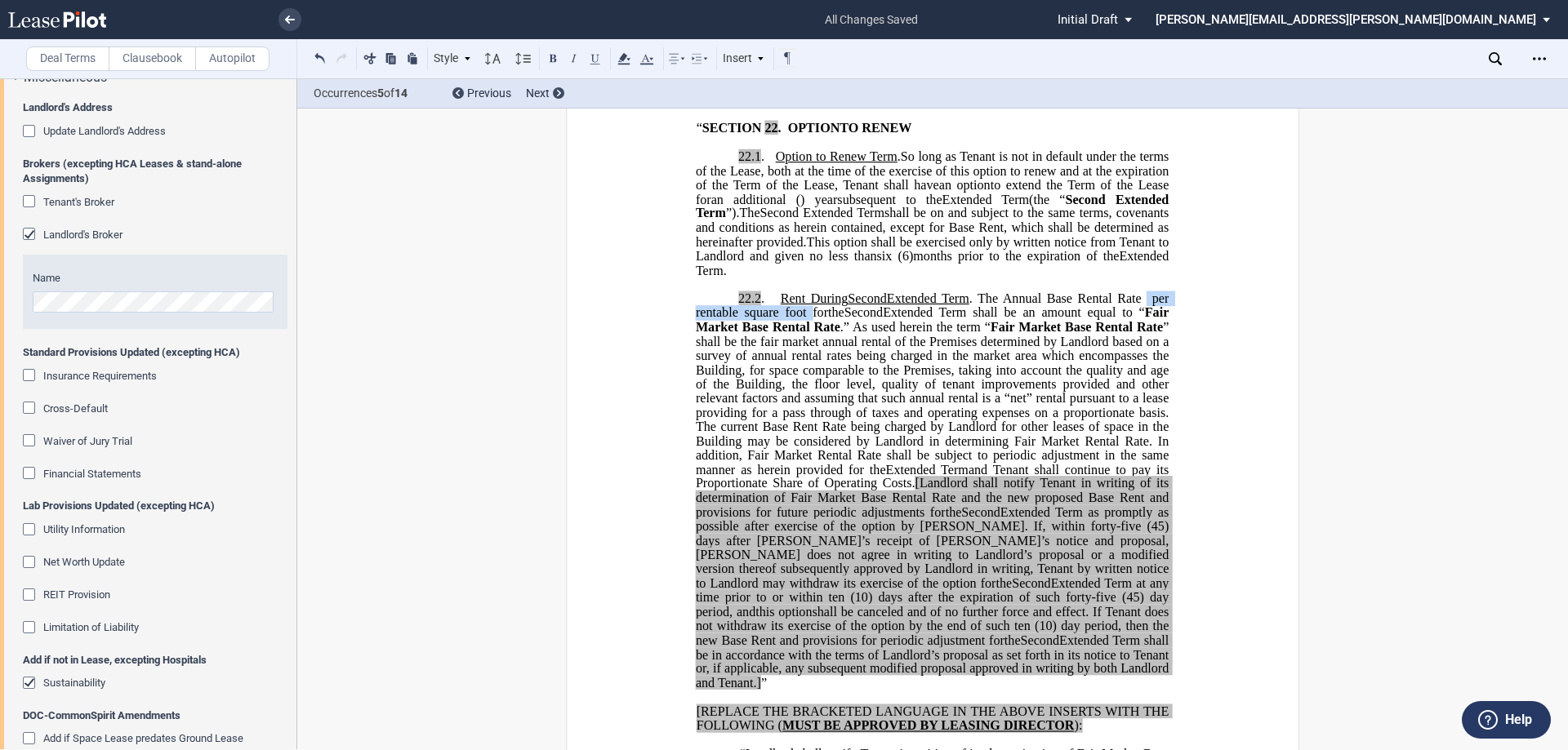
drag, startPoint x: 1142, startPoint y: 383, endPoint x: 806, endPoint y: 402, distance: 336.5
click at [806, 320] on span ". The Annual Base Rental Rate per rentable square foot for" at bounding box center [933, 306] width 476 height 28
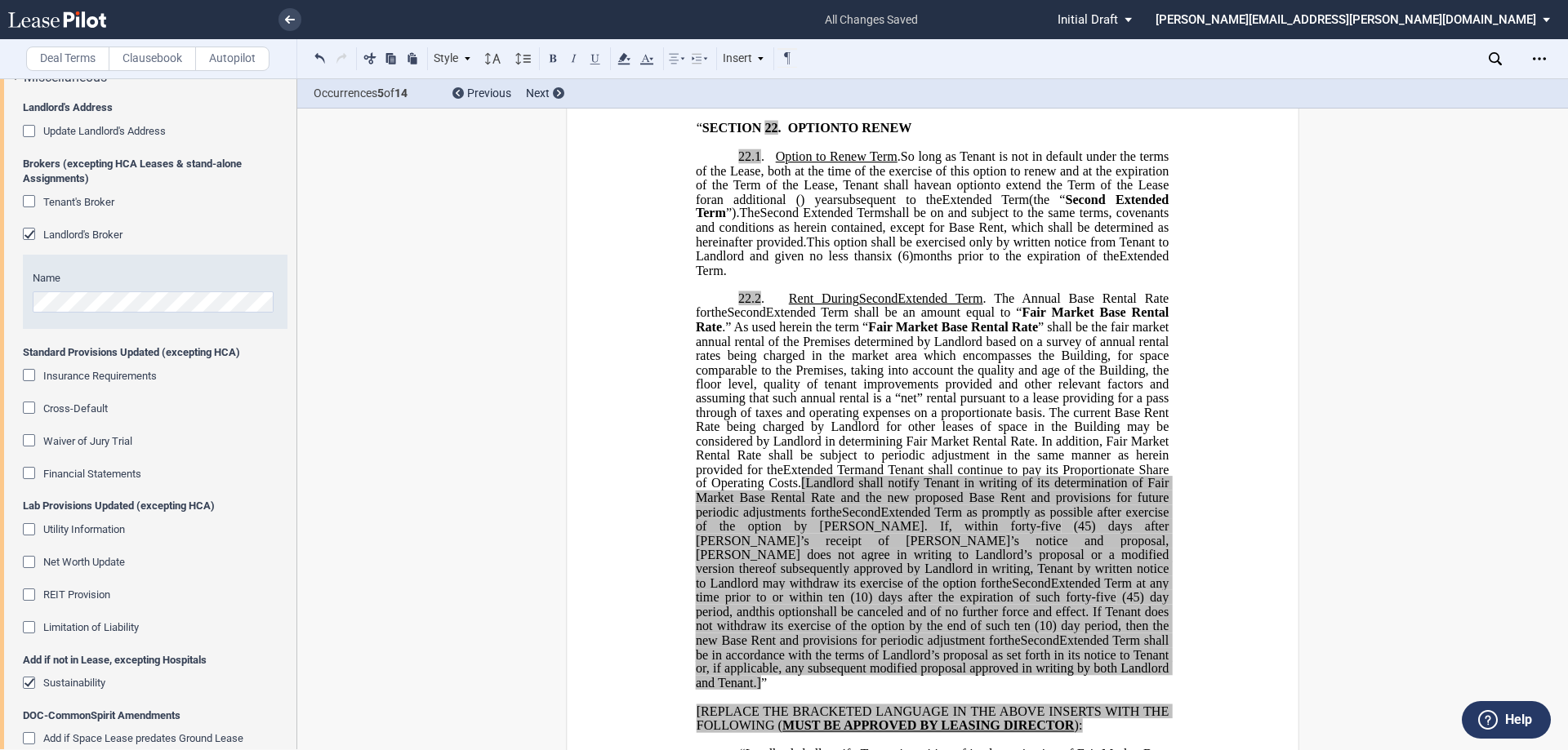
click at [970, 320] on span "Extended Term shall be an amount equal to “" at bounding box center [894, 313] width 256 height 15
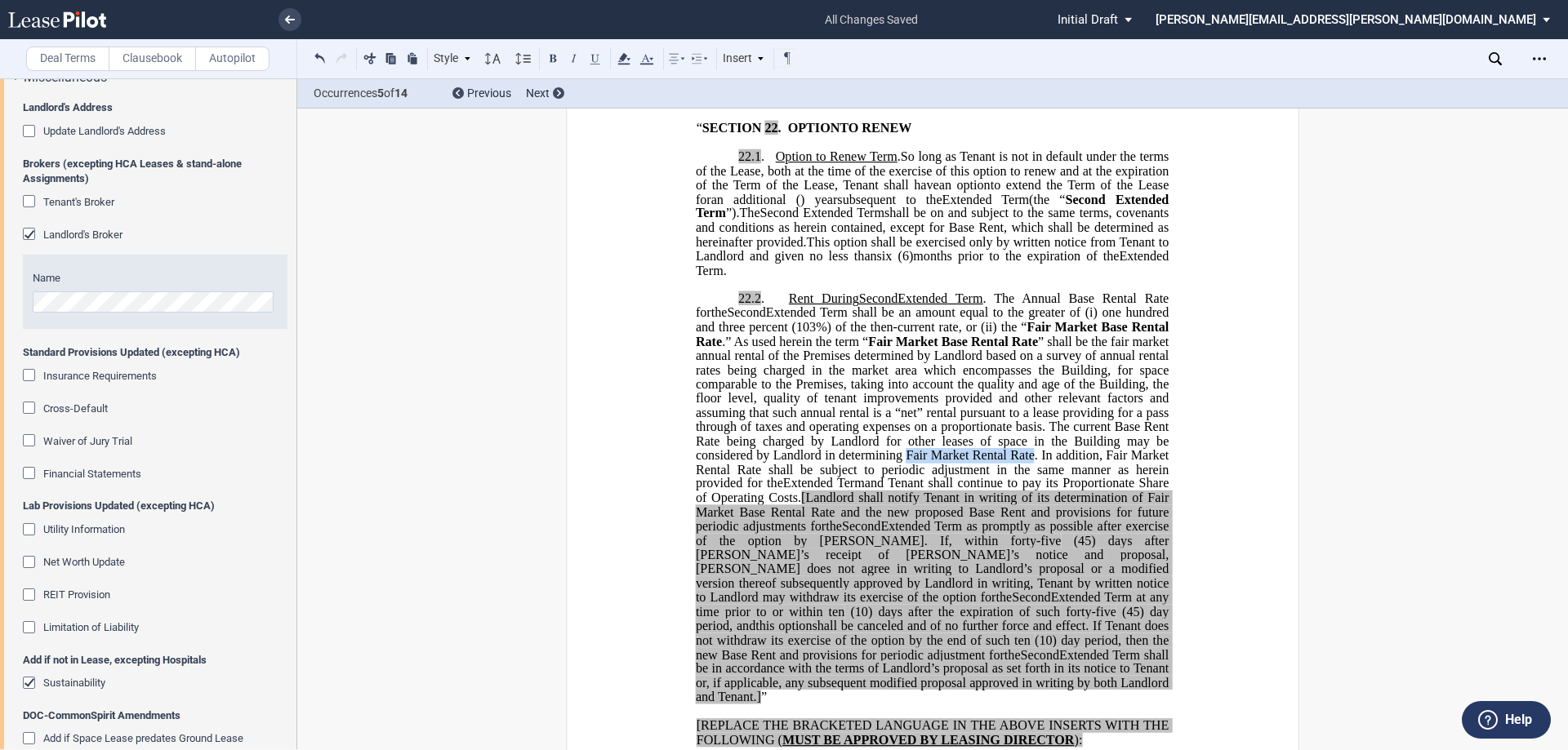
drag, startPoint x: 904, startPoint y: 538, endPoint x: 1029, endPoint y: 544, distance: 125.1
click at [1029, 491] on span "” shall be the fair market annual rental of the Premises determined by Landlord…" at bounding box center [933, 412] width 476 height 157
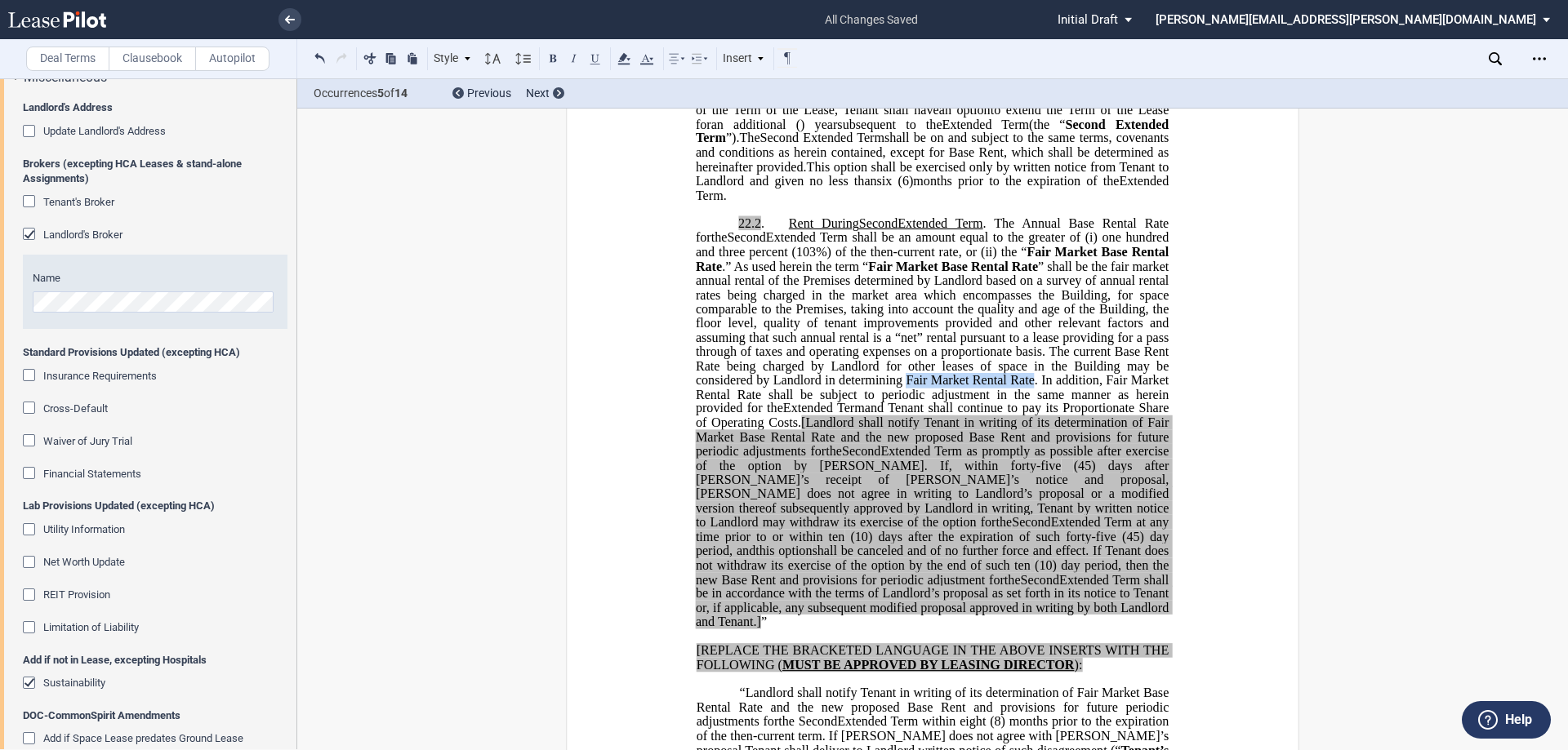
scroll to position [3674, 0]
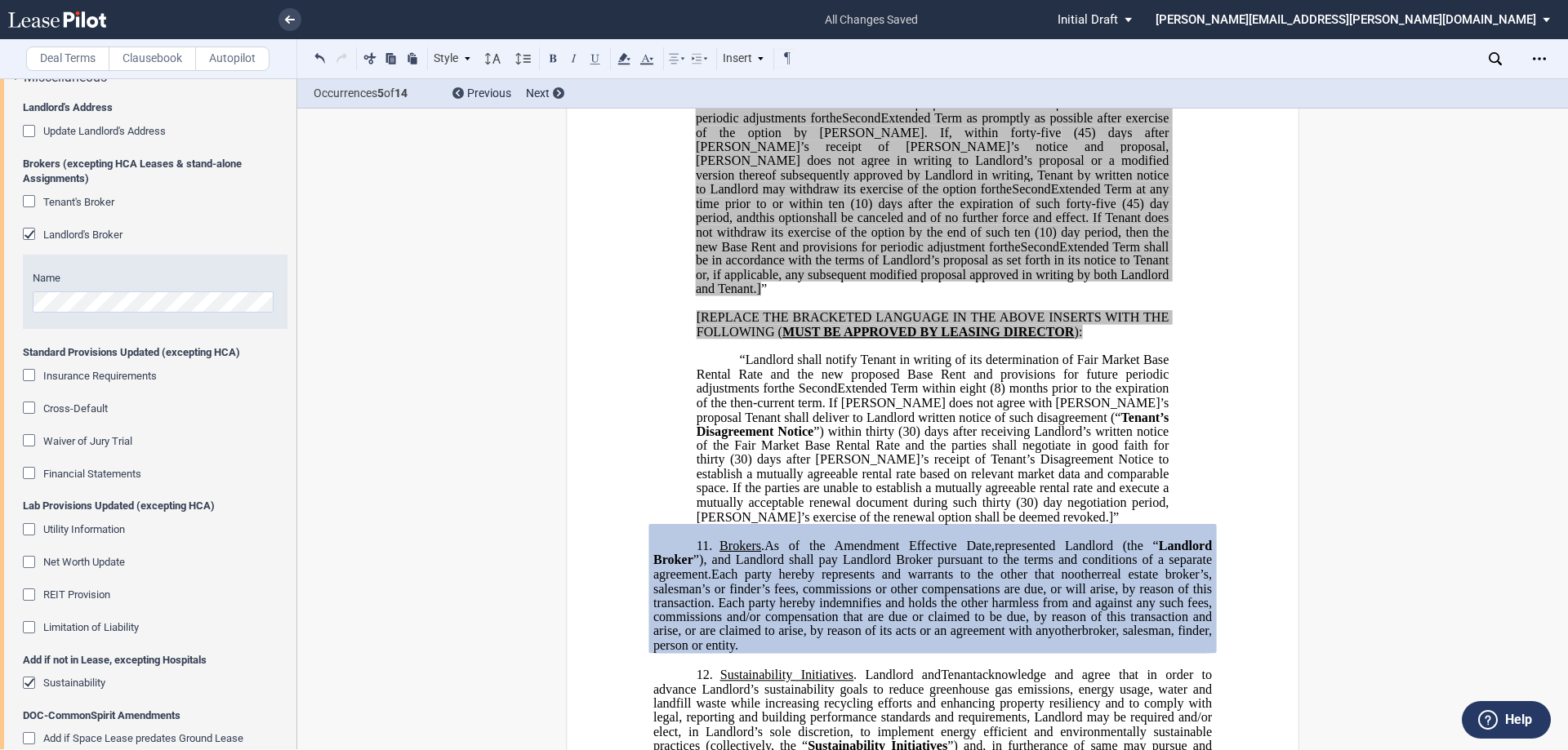
click at [767, 296] on span "”" at bounding box center [764, 289] width 5 height 15
click at [806, 125] on span "[Landlord shall notify Tenant in writing of its determination of Fair Market Ba…" at bounding box center [933, 104] width 476 height 42
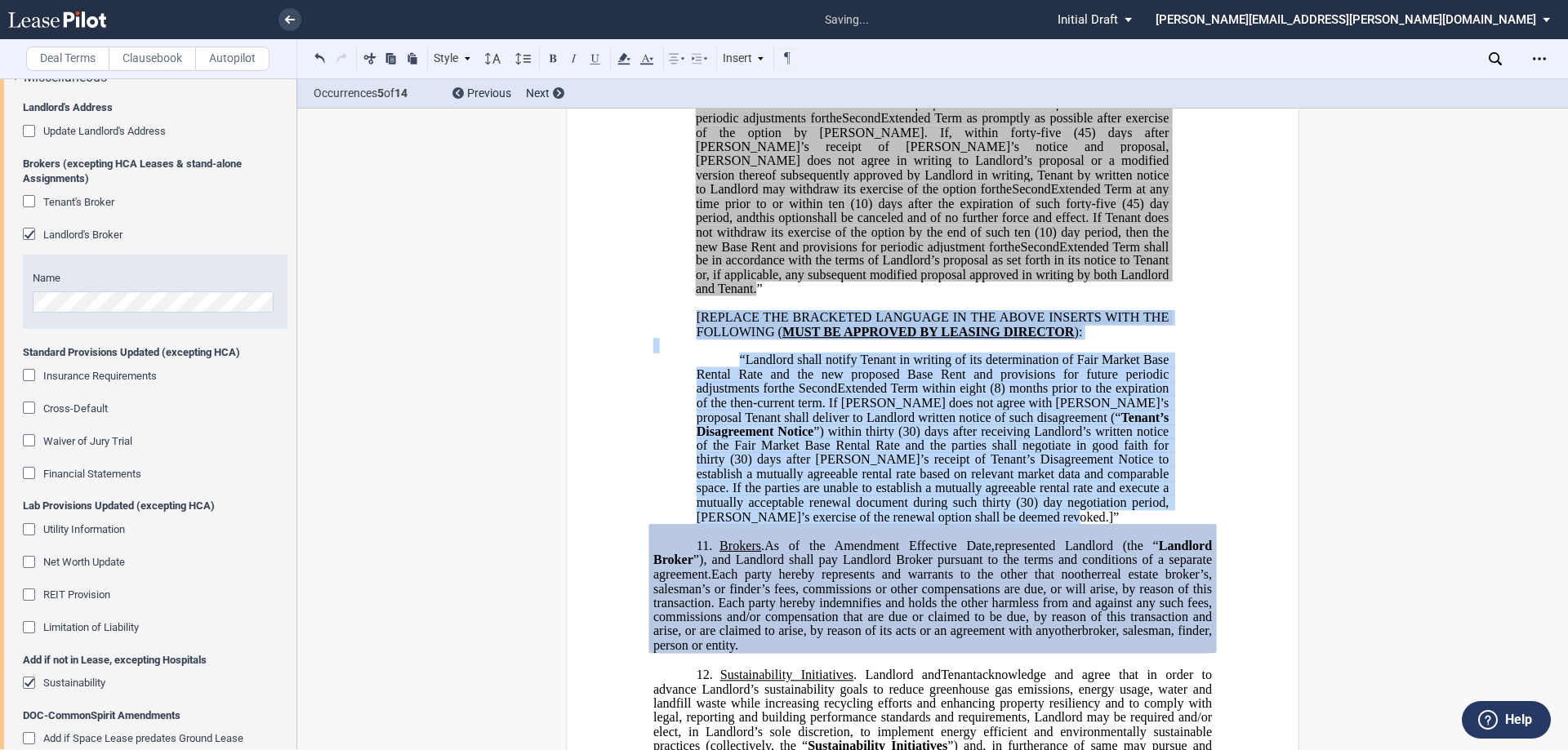
drag, startPoint x: 926, startPoint y: 587, endPoint x: 691, endPoint y: 392, distance: 305.4
click at [691, 392] on div "22.2 . Rent During Second ﻿ ﻿ Extended Term Second Extended Term and Third Exte…" at bounding box center [933, 197] width 559 height 655
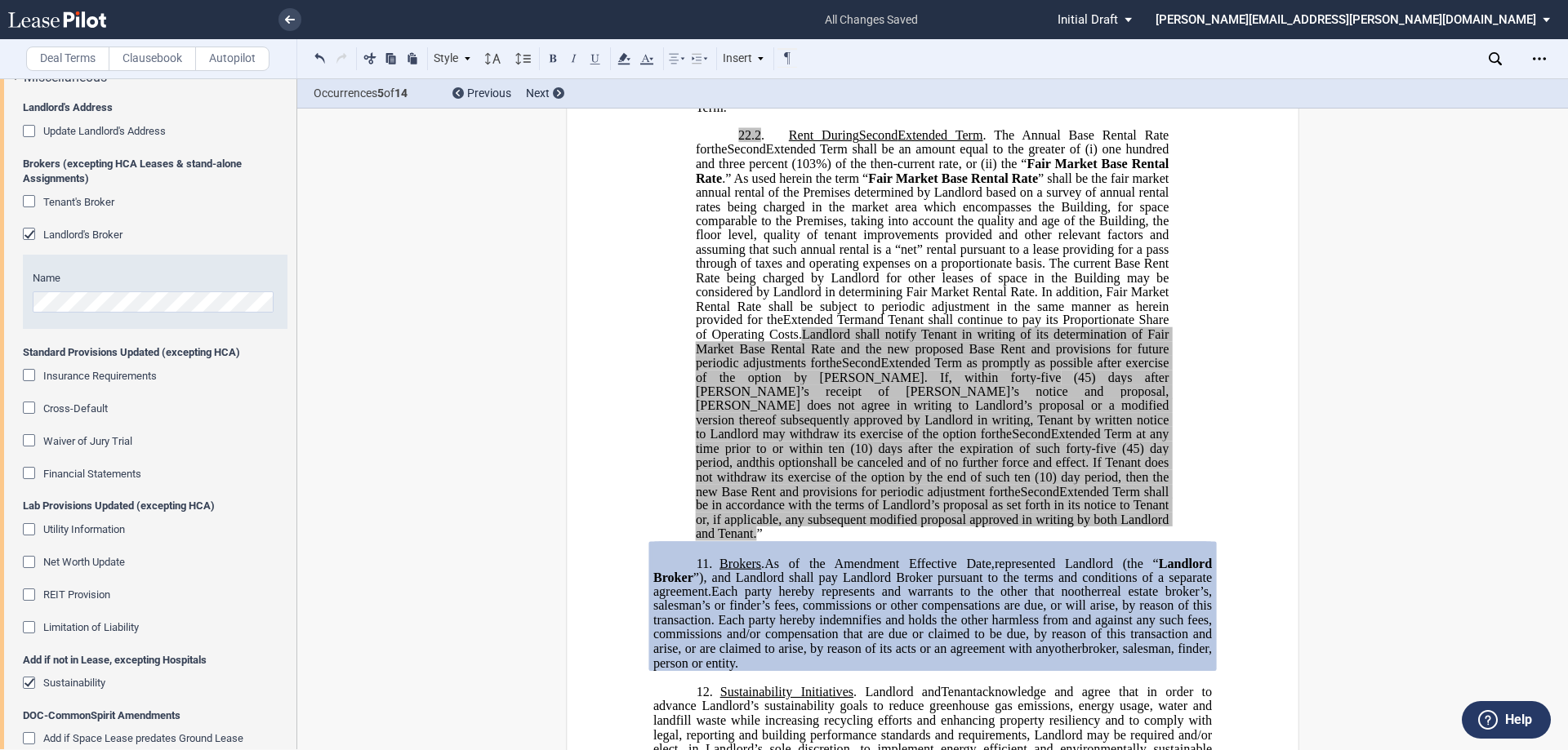
scroll to position [3266, 0]
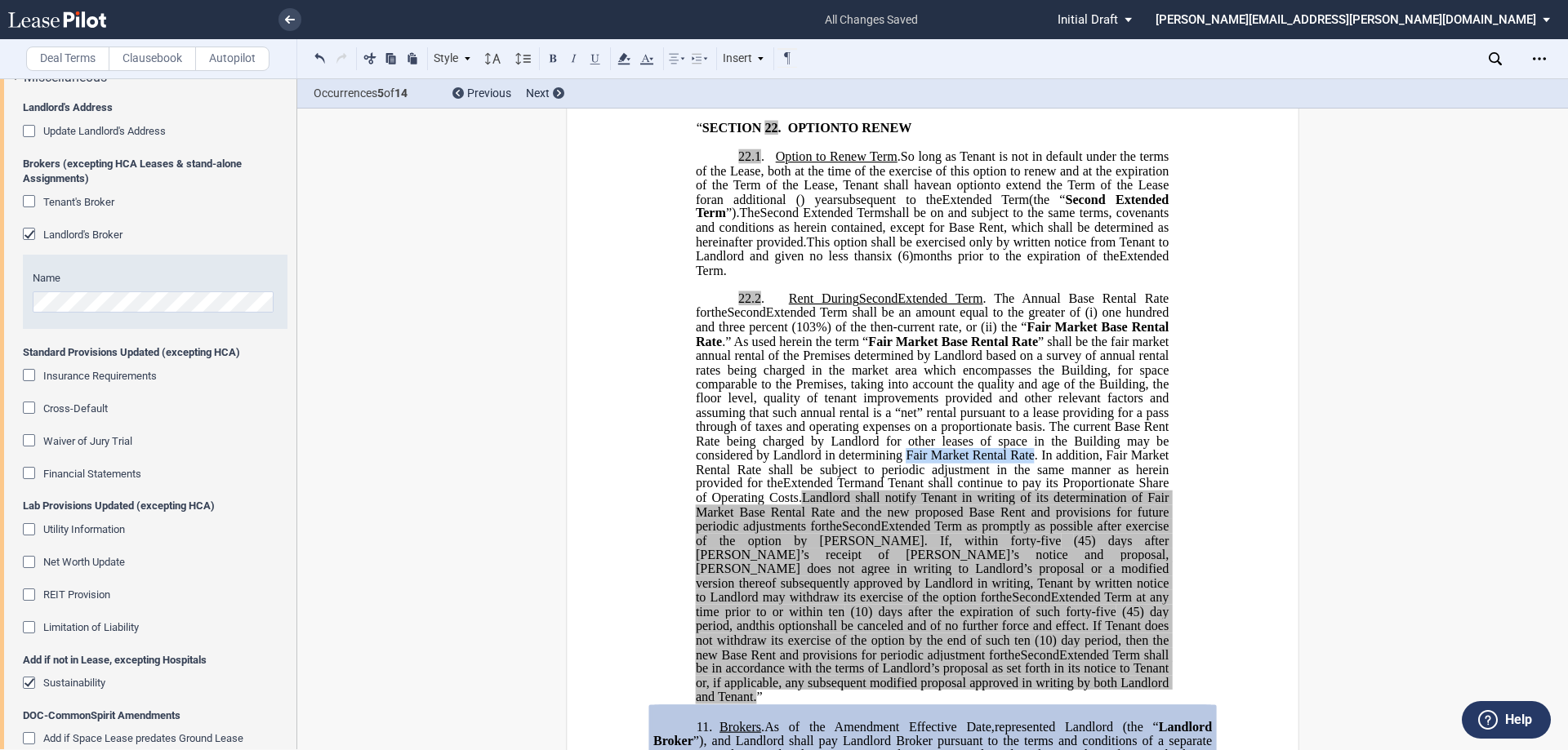
drag, startPoint x: 904, startPoint y: 539, endPoint x: 1029, endPoint y: 543, distance: 125.1
click at [1029, 491] on span "” shall be the fair market annual rental of the Premises determined by Landlord…" at bounding box center [933, 412] width 476 height 157
click at [1066, 443] on span "” shall be the fair market annual rental of the Premises determined by Landlord…" at bounding box center [933, 412] width 476 height 157
click at [967, 463] on mark "Fair Market Rental Rate" at bounding box center [971, 456] width 130 height 15
click at [735, 491] on span "” shall be the fair market annual rental of the Premises determined by Landlord…" at bounding box center [933, 412] width 476 height 157
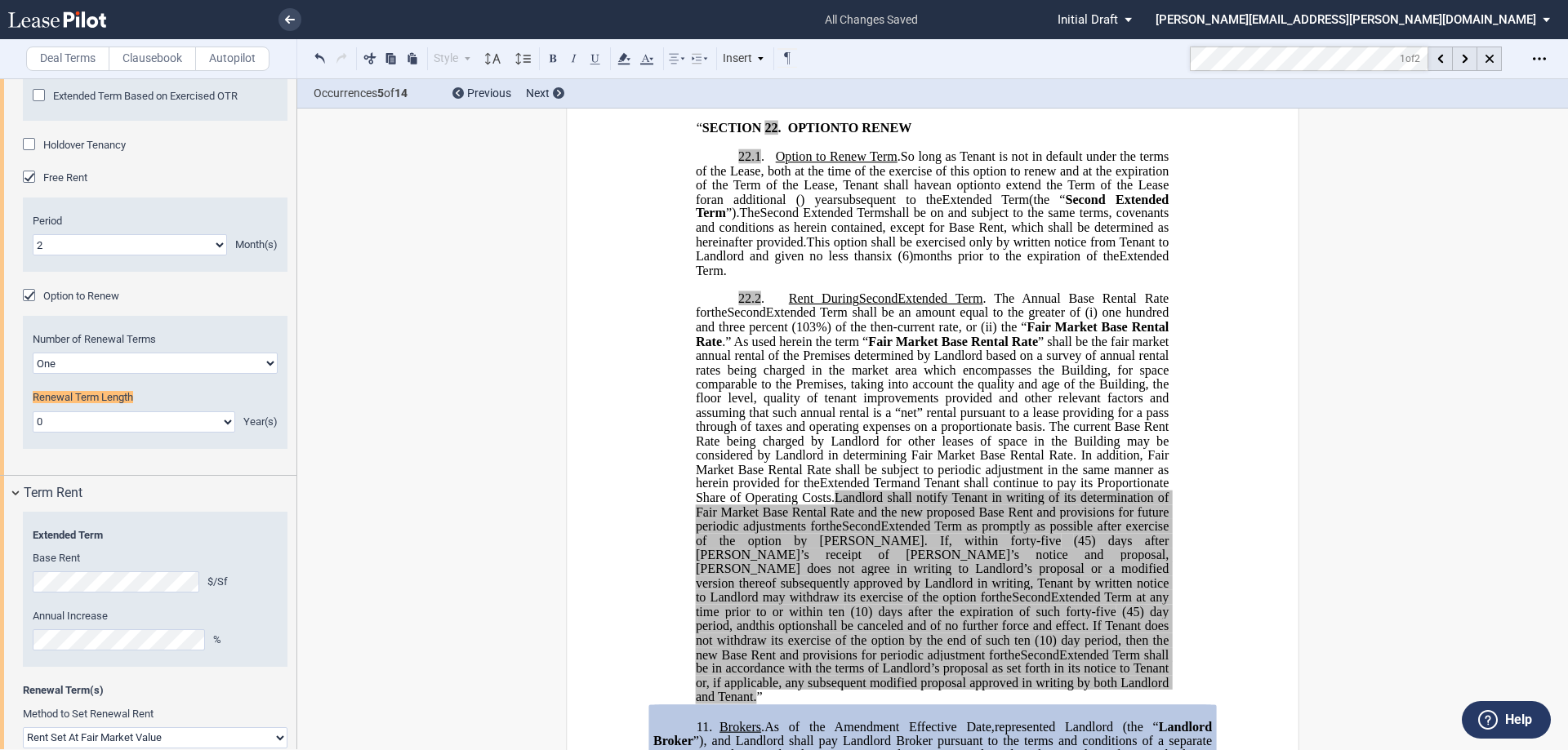
scroll to position [2383, 0]
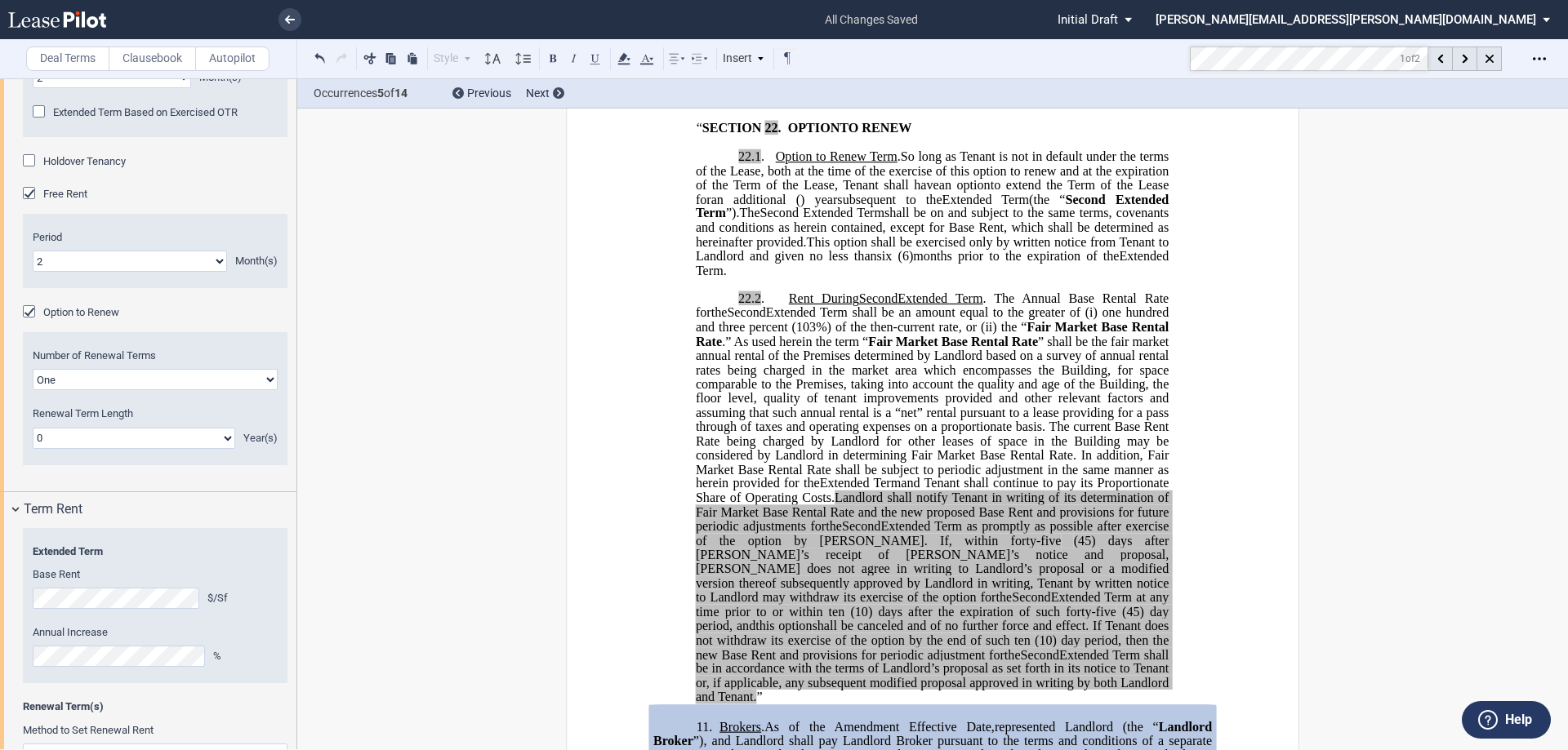
click at [167, 442] on select "0 1 2 3 4 5 6 7 8 9 10 11 12 13 14 15 16 17 18 19 20" at bounding box center [134, 438] width 203 height 21
select select "number:5"
click at [33, 427] on select "0 1 2 3 4 5 6 7 8 9 10 11 12 13 14 15 16 17 18 19 20" at bounding box center [134, 438] width 203 height 21
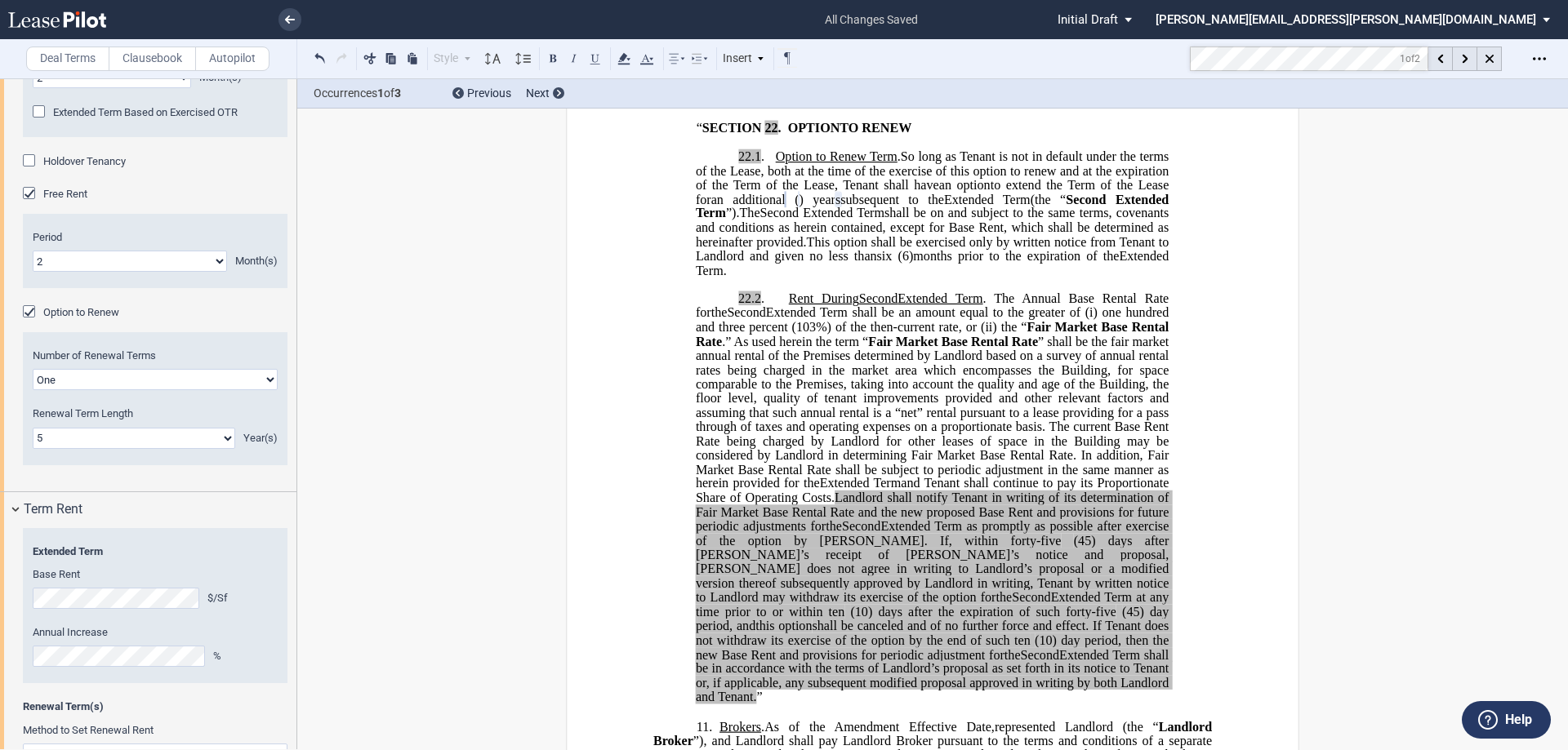
click at [954, 264] on span "months prior to the expiration of the" at bounding box center [1015, 256] width 205 height 15
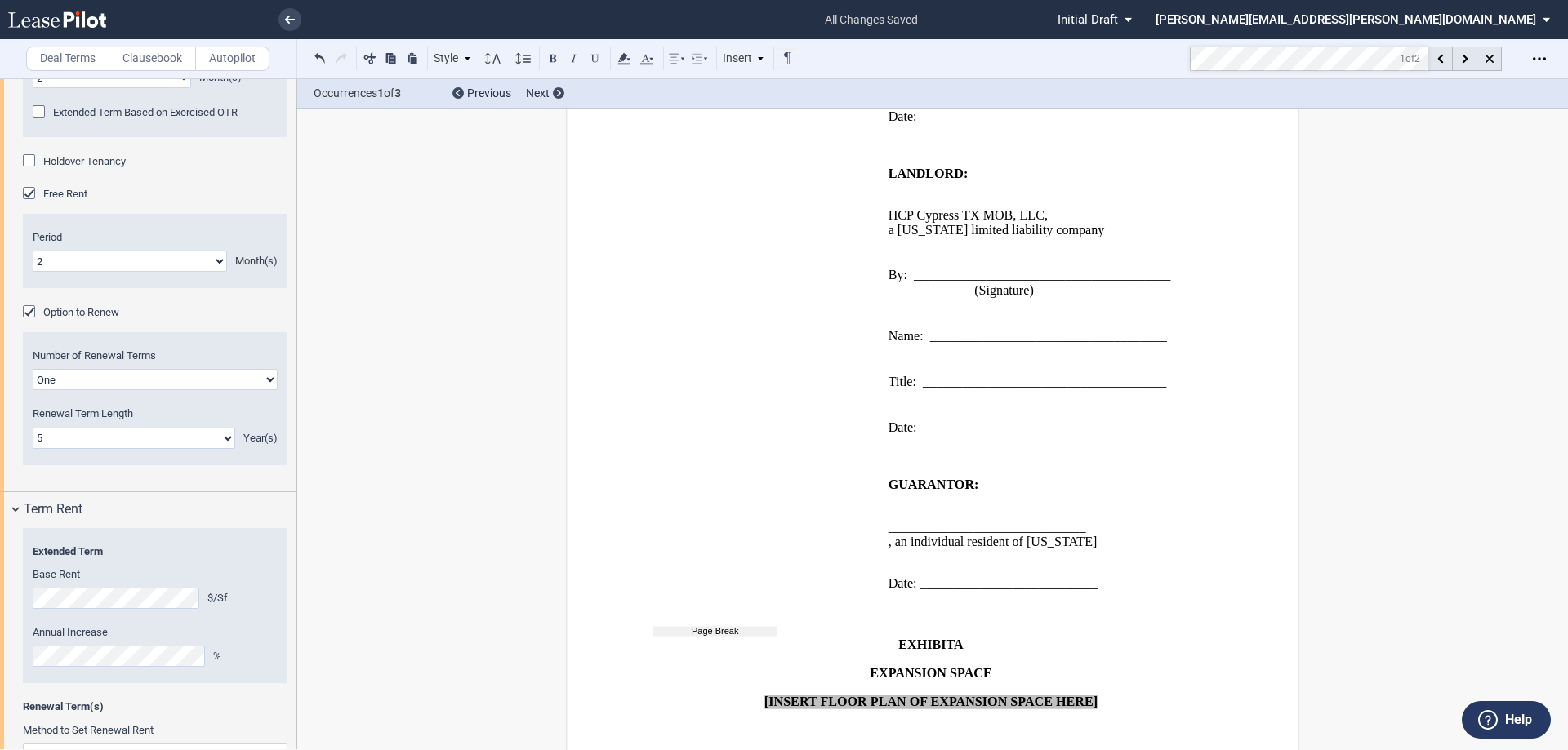
scroll to position [4868, 0]
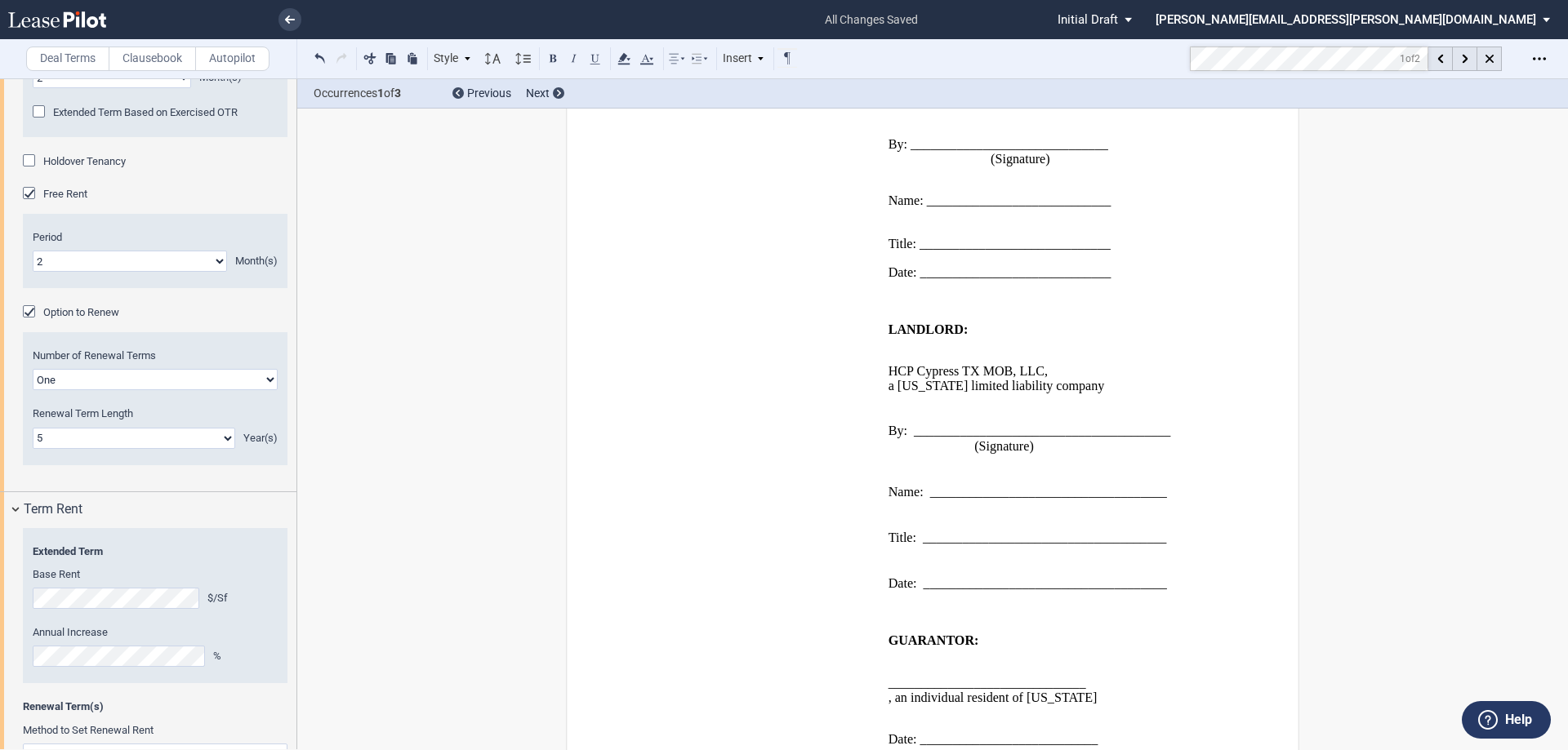
click at [895, 470] on p at bounding box center [1035, 462] width 294 height 16
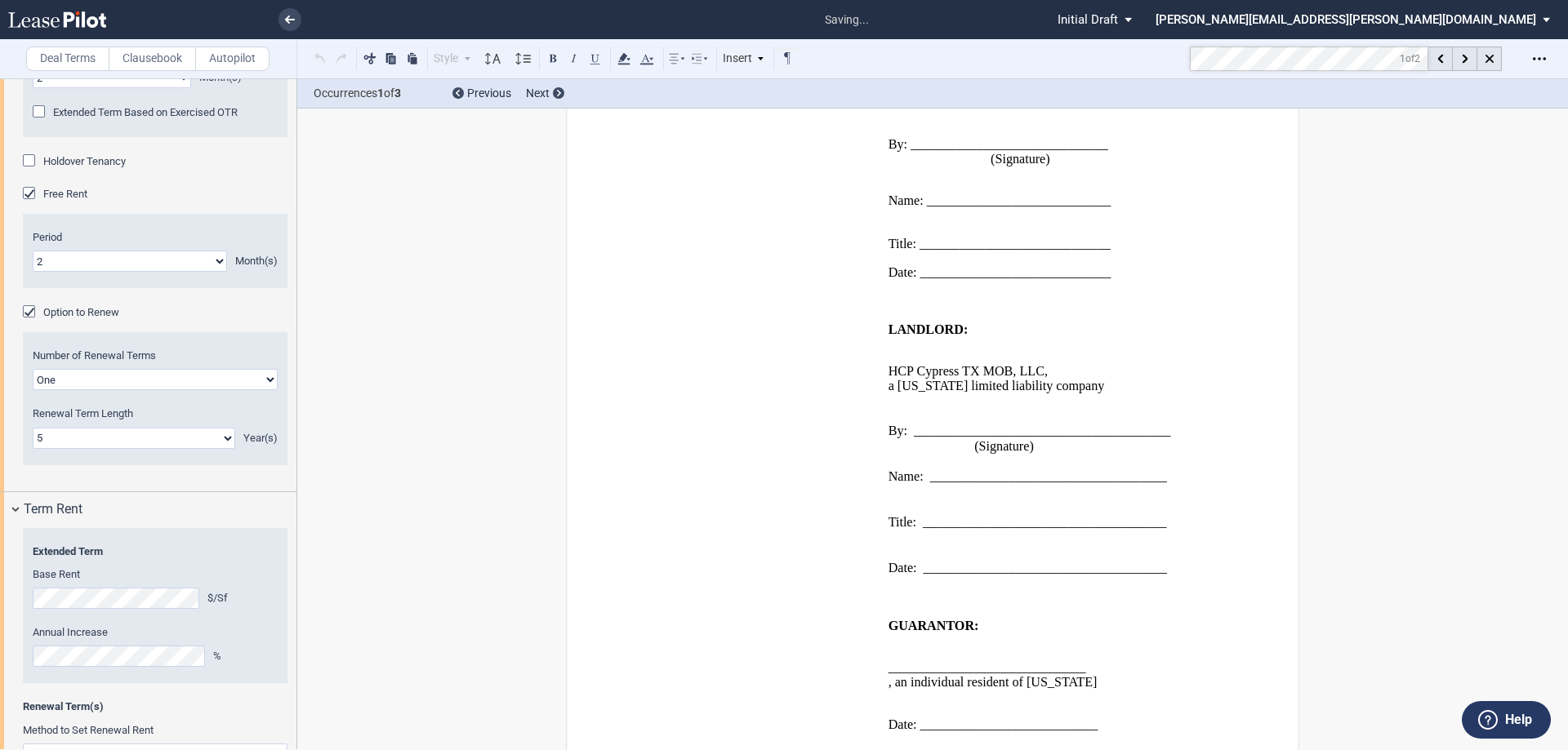
click at [895, 500] on p at bounding box center [1035, 492] width 294 height 16
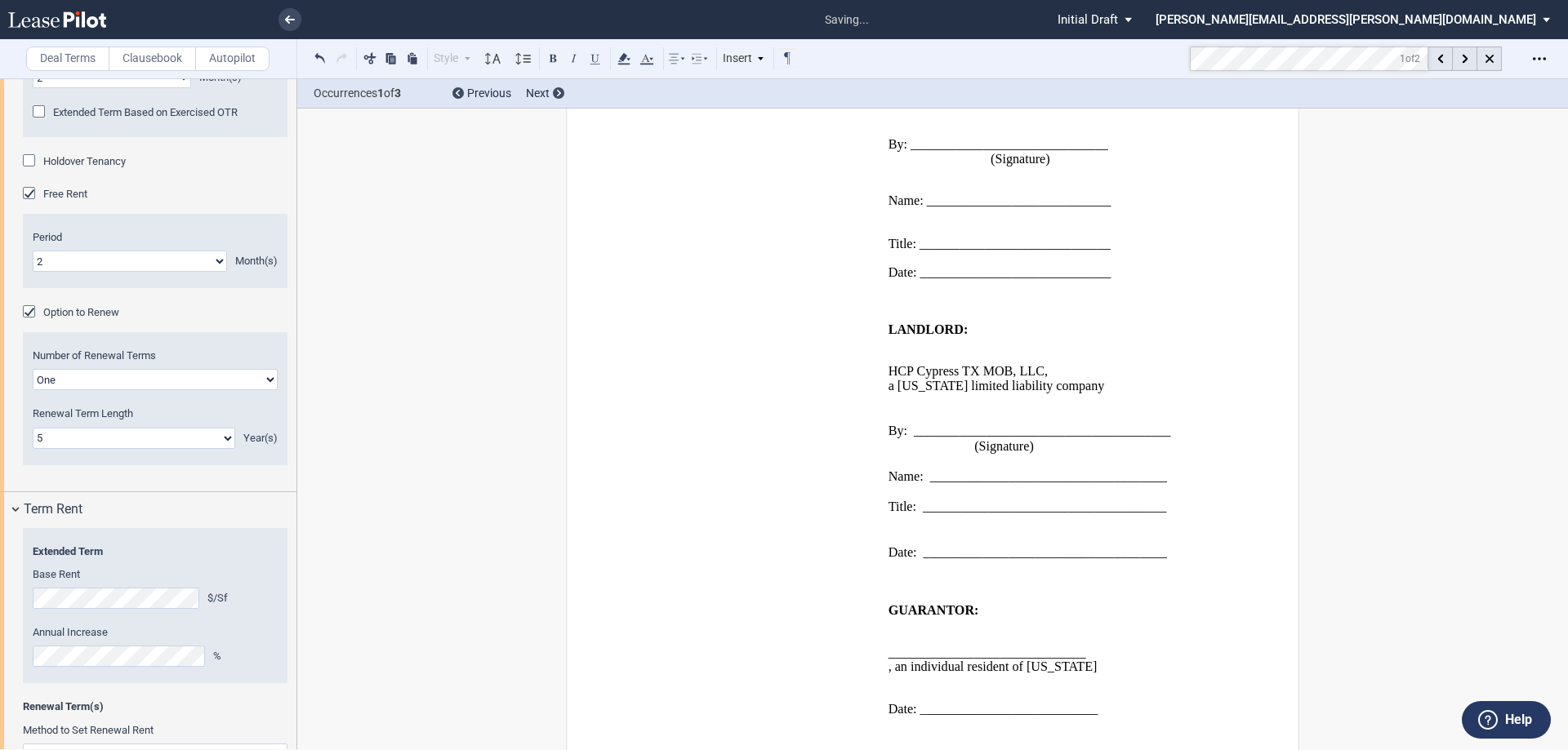
click at [898, 531] on p at bounding box center [1035, 524] width 294 height 16
click at [900, 560] on p "﻿" at bounding box center [1035, 553] width 294 height 14
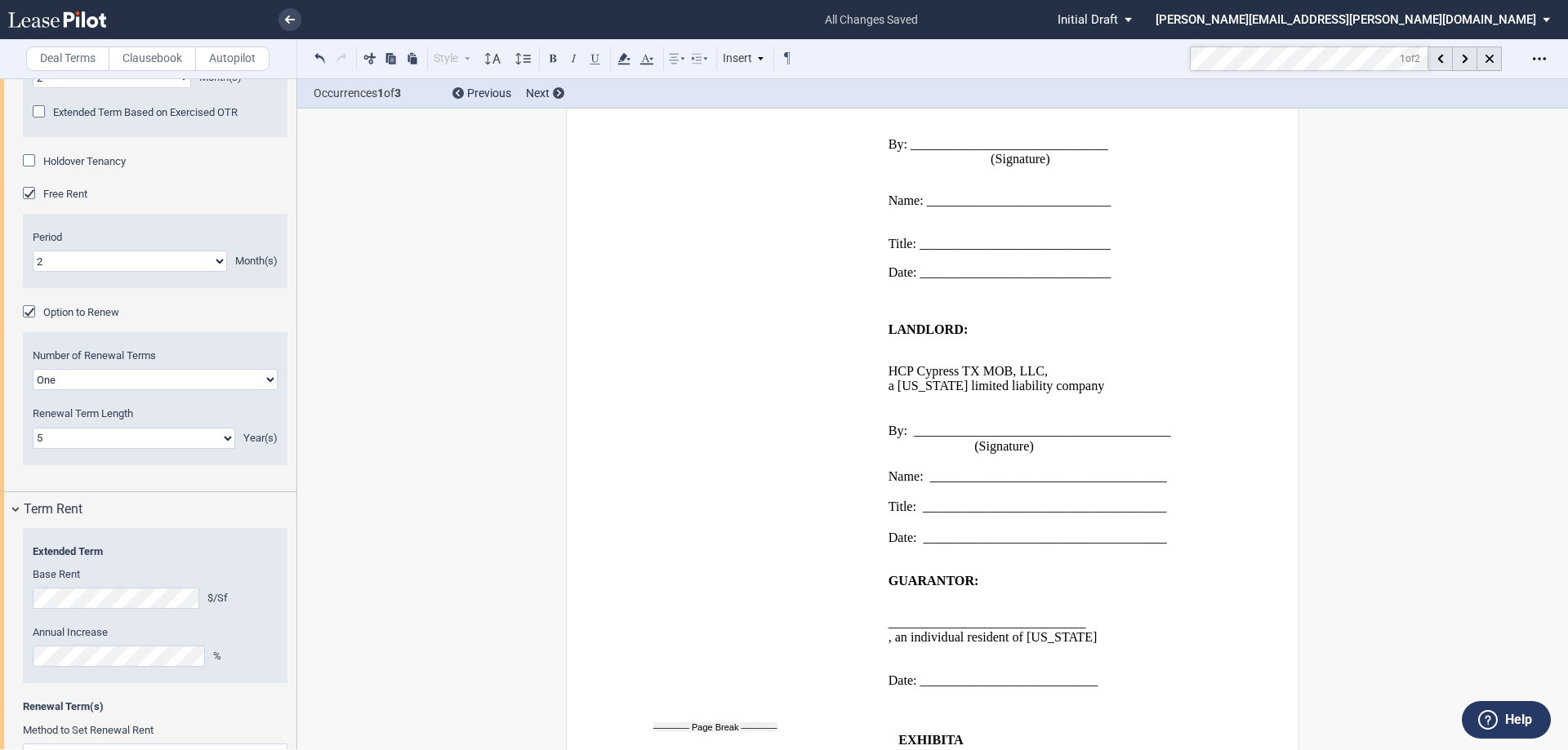
click at [888, 294] on p "﻿" at bounding box center [1035, 287] width 294 height 14
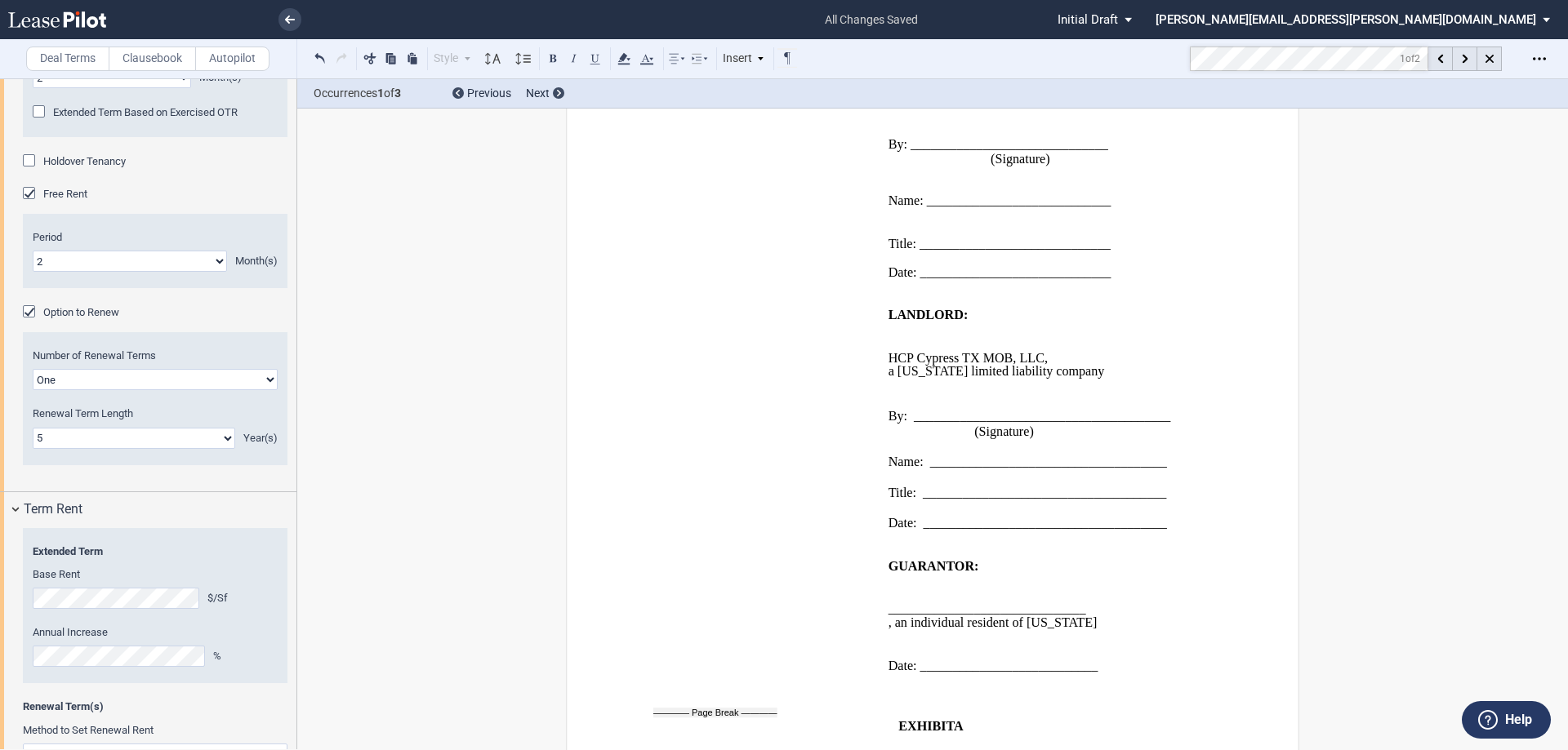
click at [888, 223] on p "﻿" at bounding box center [1035, 216] width 294 height 14
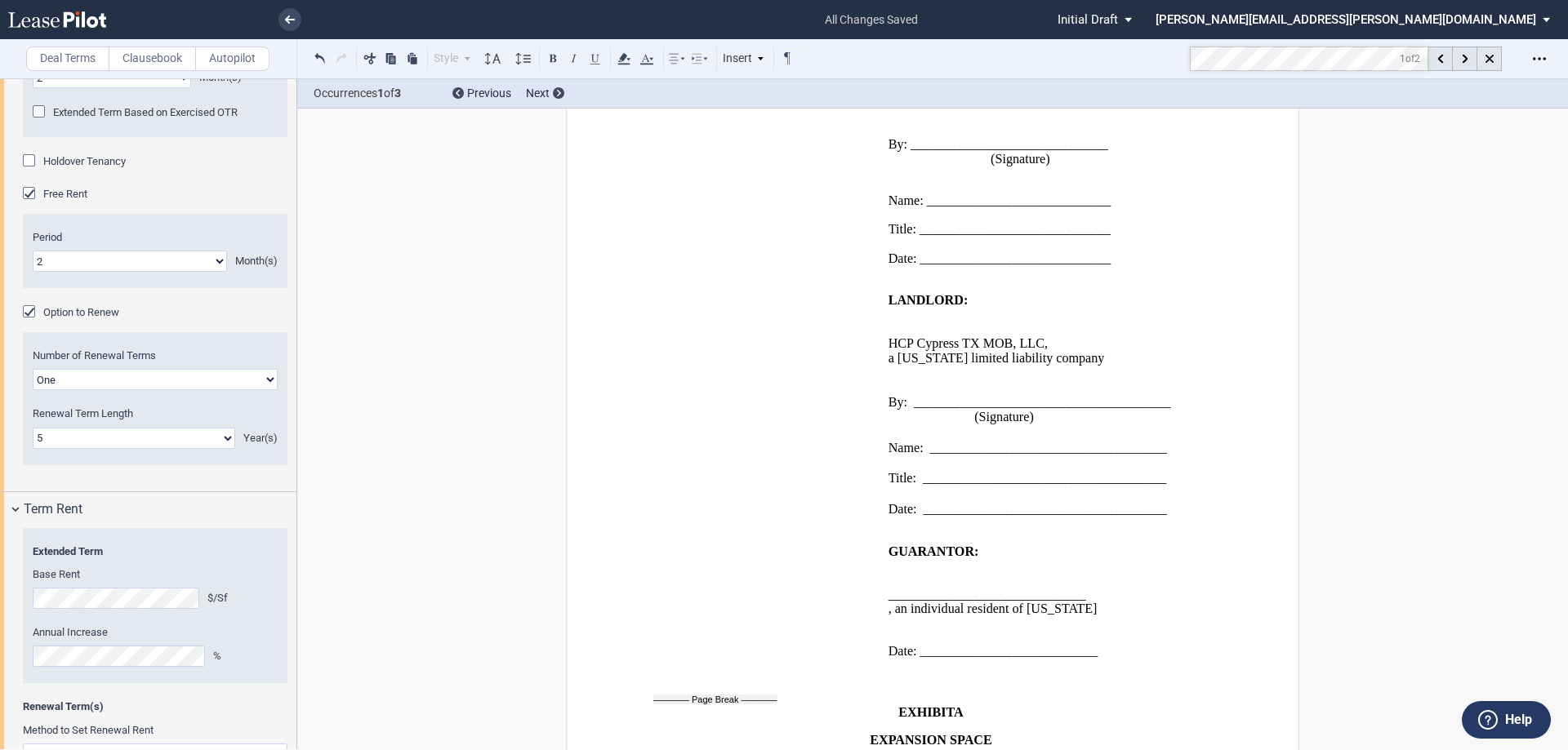
click at [888, 181] on p "﻿" at bounding box center [1035, 174] width 294 height 14
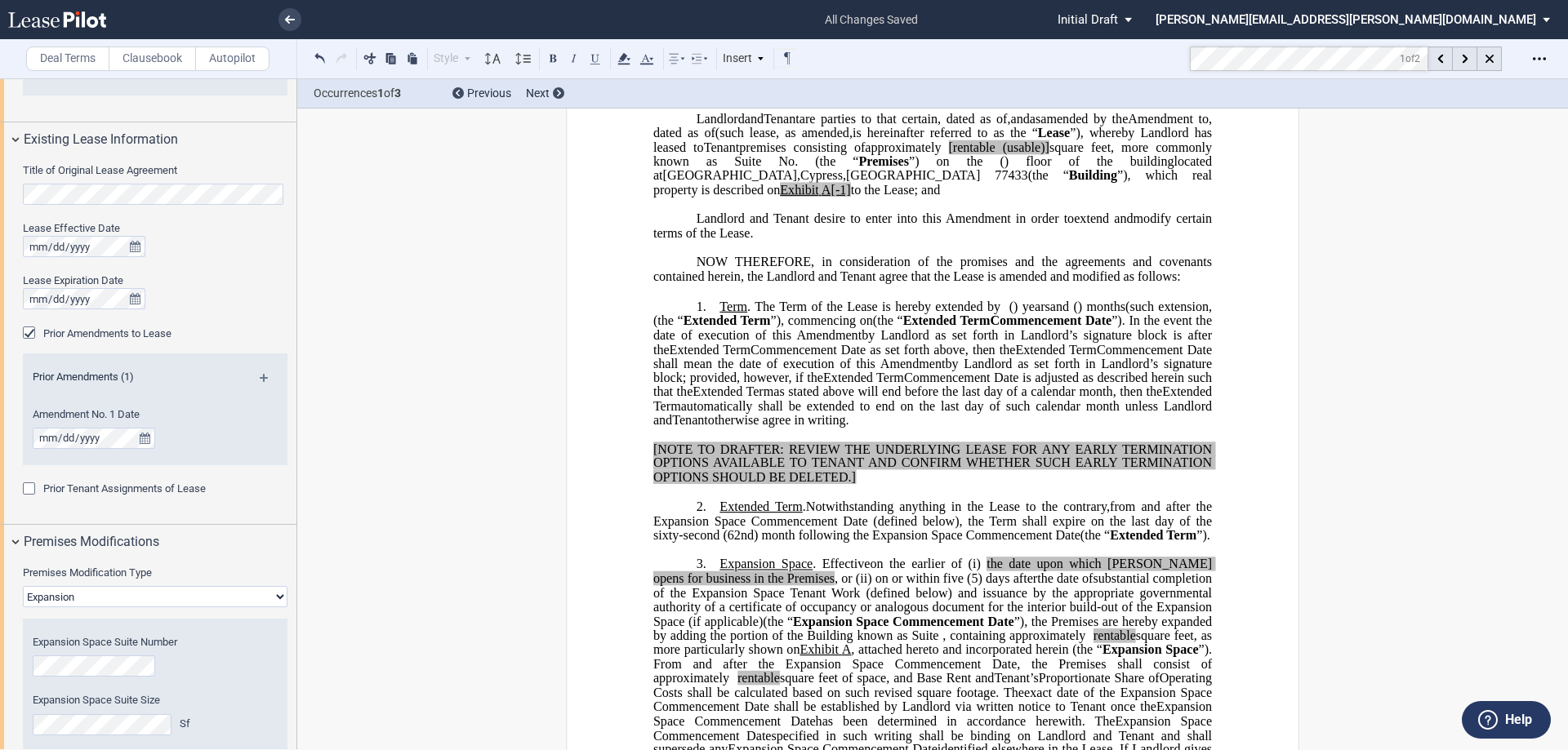
scroll to position [199, 0]
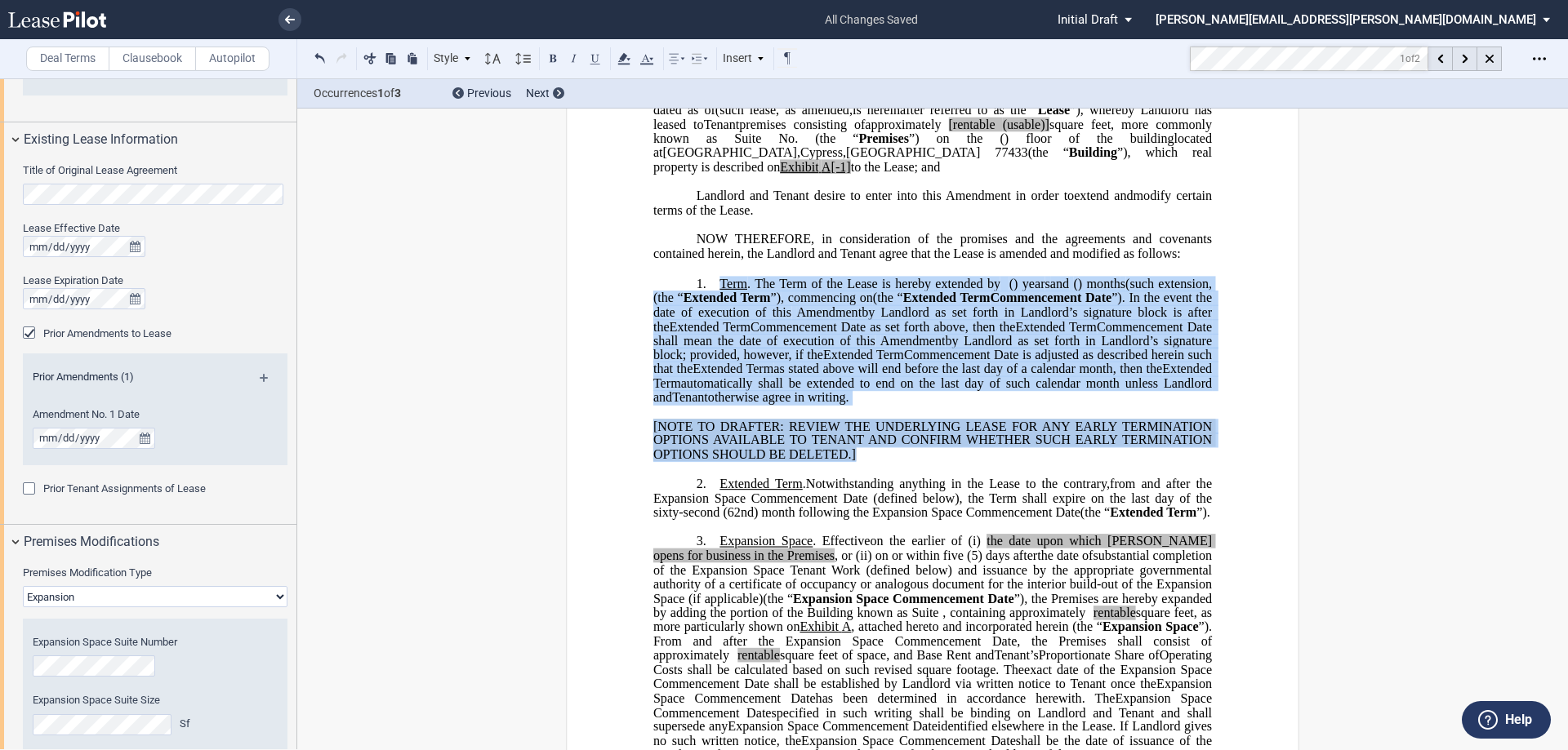
drag, startPoint x: 900, startPoint y: 503, endPoint x: 714, endPoint y: 330, distance: 254.0
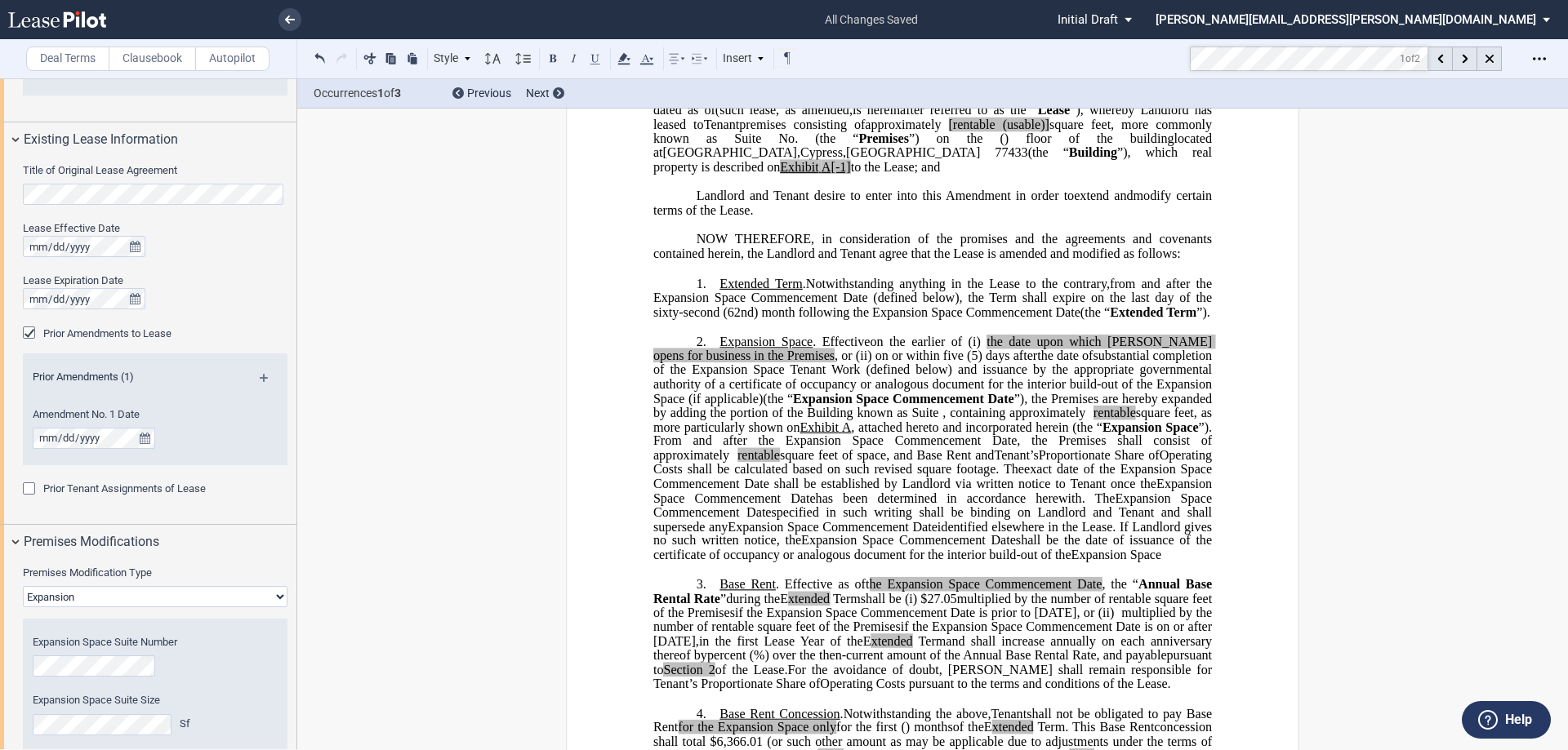
click at [719, 292] on span "﻿Extended Term" at bounding box center [761, 284] width 83 height 15
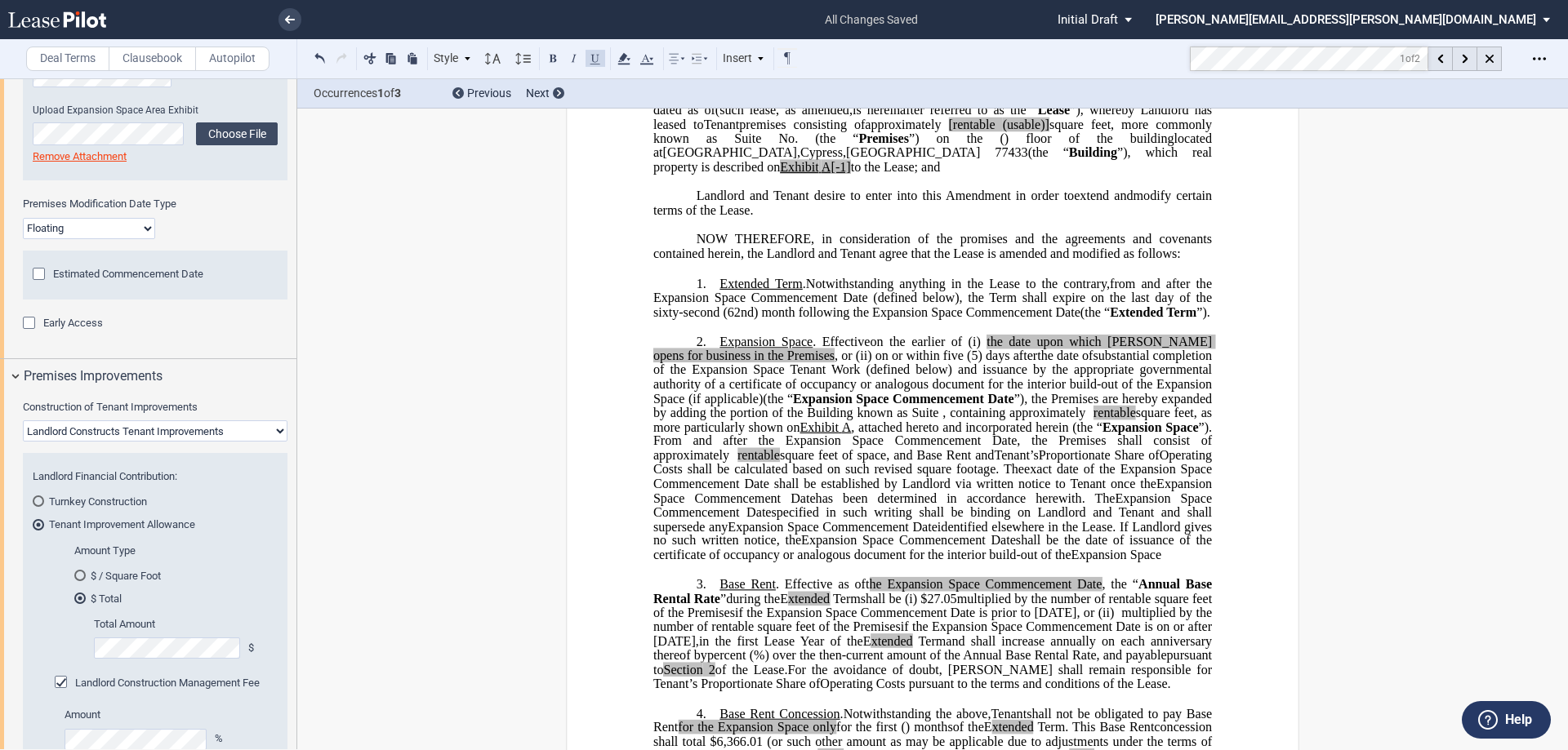
scroll to position [1378, 0]
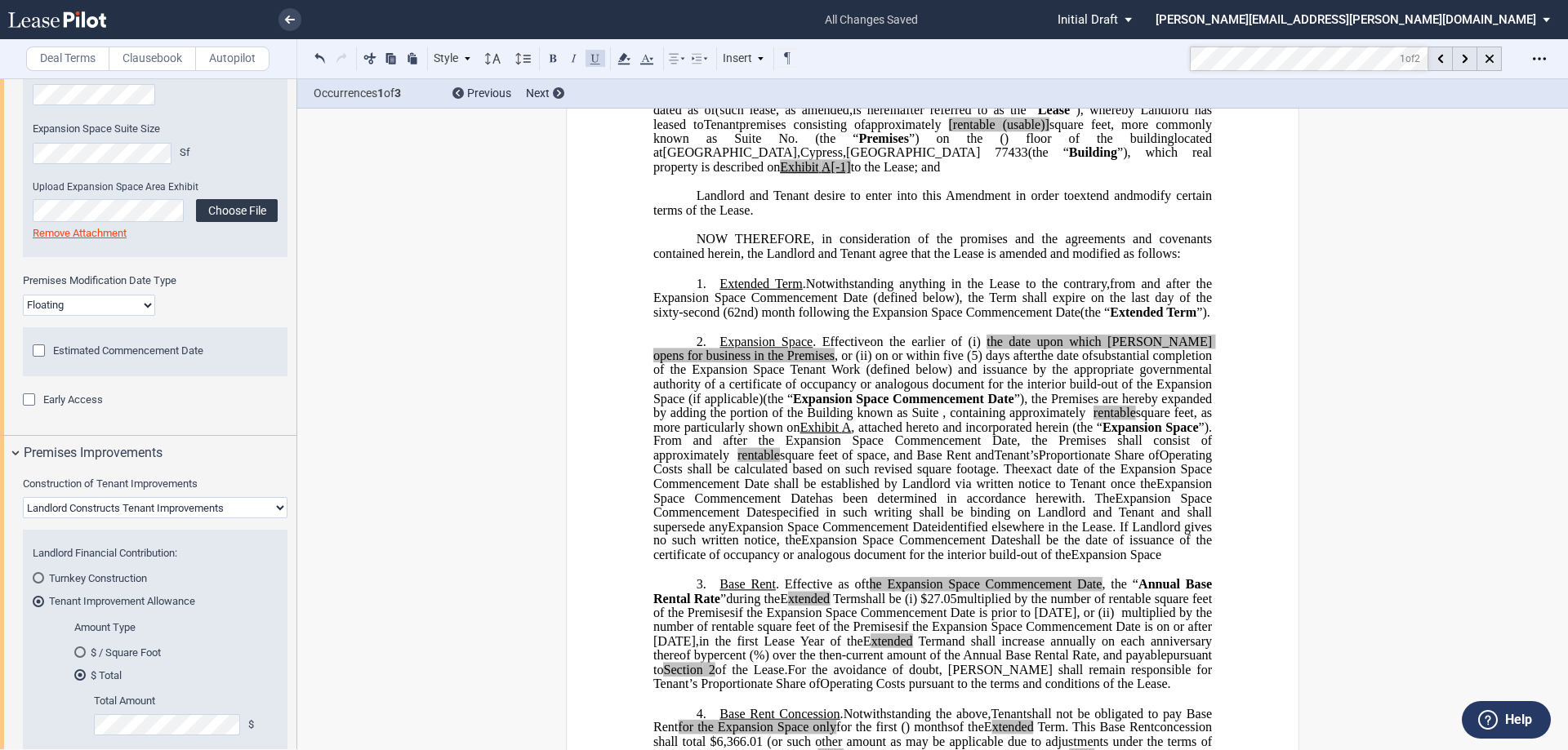
click at [219, 208] on label "Choose File" at bounding box center [236, 211] width 82 height 23
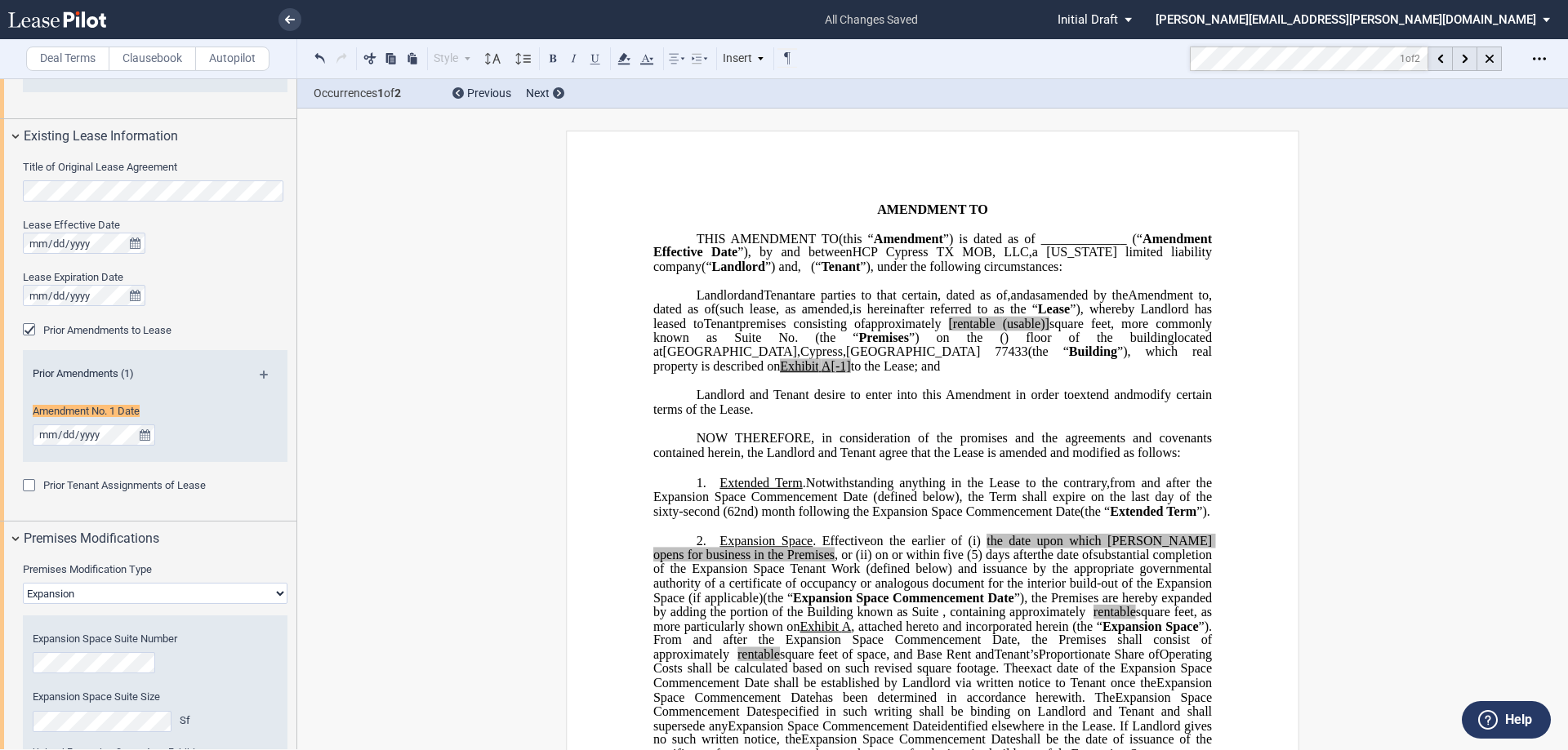
scroll to position [806, 0]
drag, startPoint x: 801, startPoint y: 409, endPoint x: 781, endPoint y: 412, distance: 20.2
click at [781, 373] on span "located at 27700 Northwest Freeway , Cypress , TX 77433 (the “ Building ”), whi…" at bounding box center [933, 352] width 561 height 42
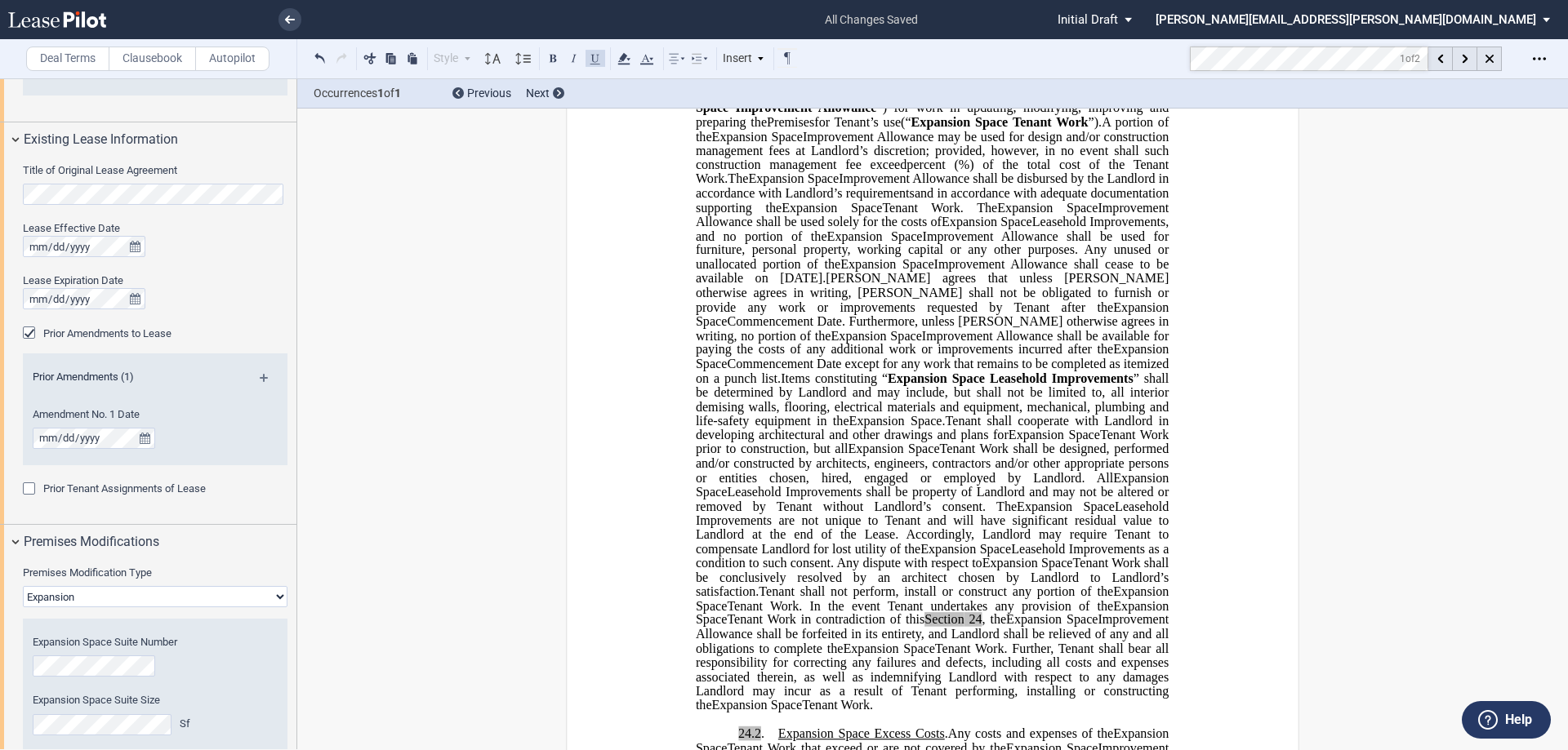
scroll to position [1061, 0]
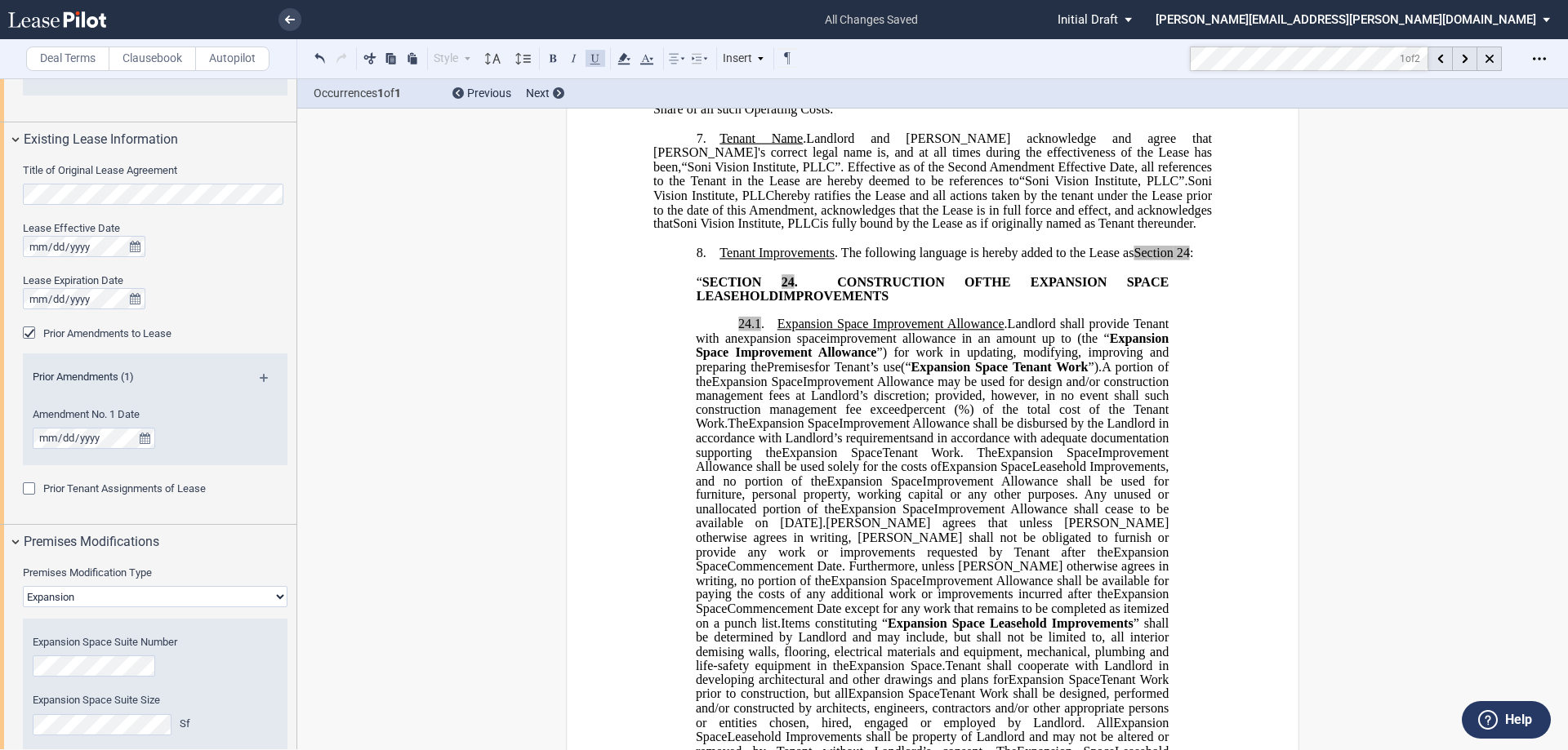
drag, startPoint x: 717, startPoint y: 335, endPoint x: 930, endPoint y: 351, distance: 213.6
click at [719, 261] on span "Tenant Improvements" at bounding box center [777, 253] width 115 height 15
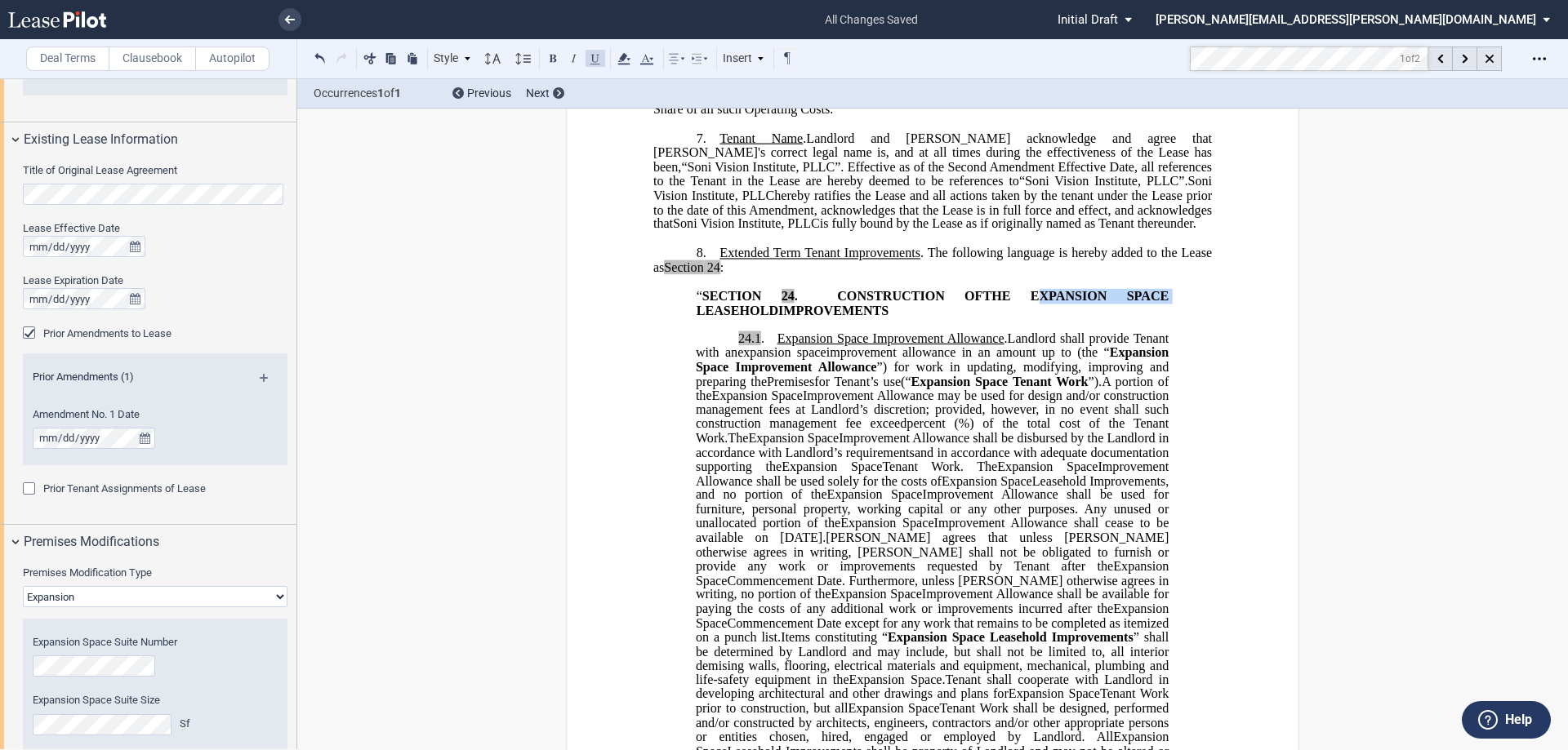
drag, startPoint x: 955, startPoint y: 378, endPoint x: 1075, endPoint y: 382, distance: 120.1
click at [1075, 316] on span "THE EXPANSION SPACE LEASEHOLD" at bounding box center [934, 302] width 476 height 28
drag, startPoint x: 1082, startPoint y: 129, endPoint x: 1039, endPoint y: 123, distance: 43.4
click at [1039, 60] on span "Tenant ’ s Proportionate Share of" at bounding box center [933, 45] width 561 height 28
drag, startPoint x: 1106, startPoint y: 225, endPoint x: 1079, endPoint y: 225, distance: 27.0
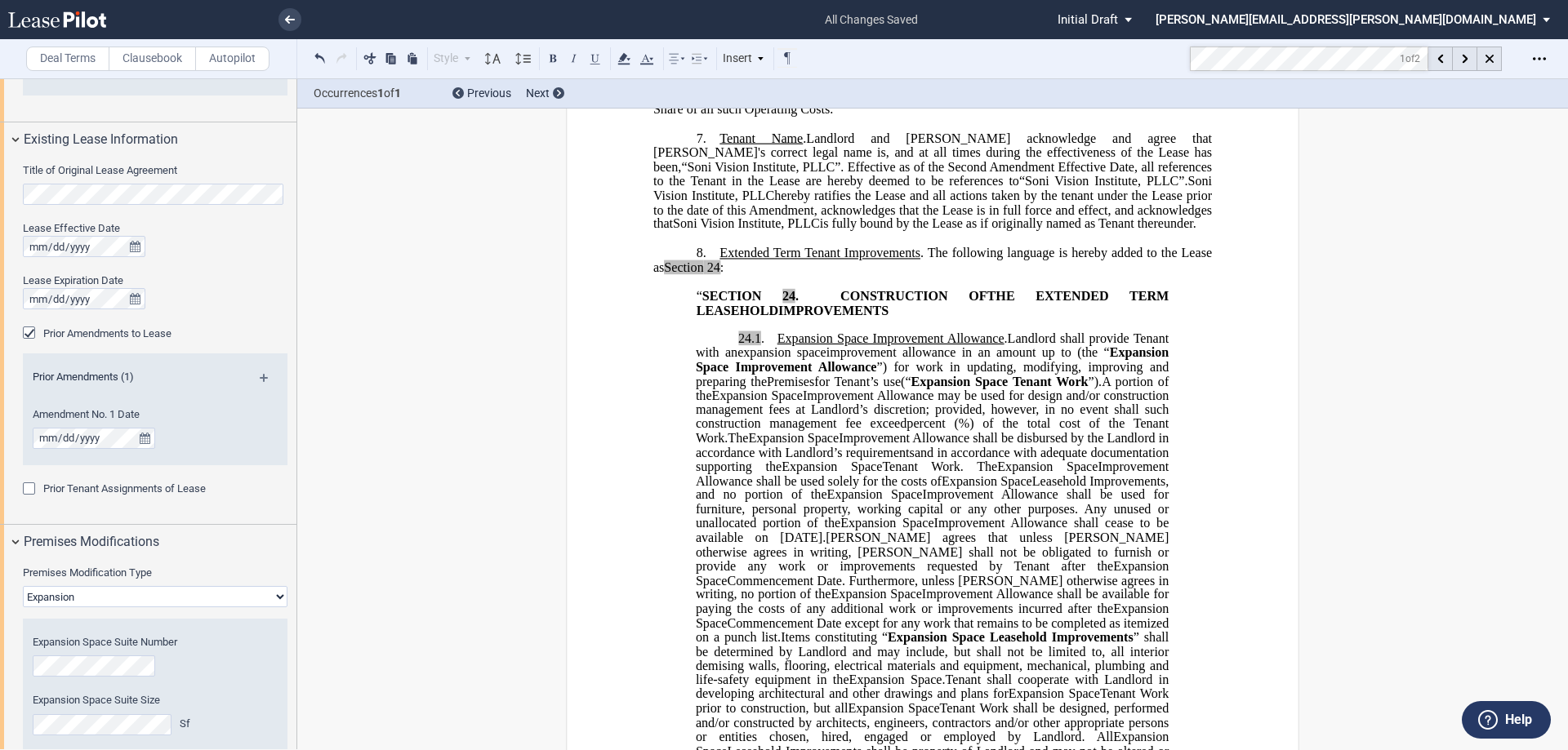
click at [1079, 225] on span "Landlord and Tenant acknowledge and agree that Tenant's correct legal name is, …" at bounding box center [933, 181] width 561 height 100
drag, startPoint x: 1109, startPoint y: 224, endPoint x: 1061, endPoint y: 224, distance: 48.0
click at [1061, 224] on span "Landlord and Tenant acknowledge and agree that Tenant's correct legal name is, …" at bounding box center [933, 181] width 561 height 100
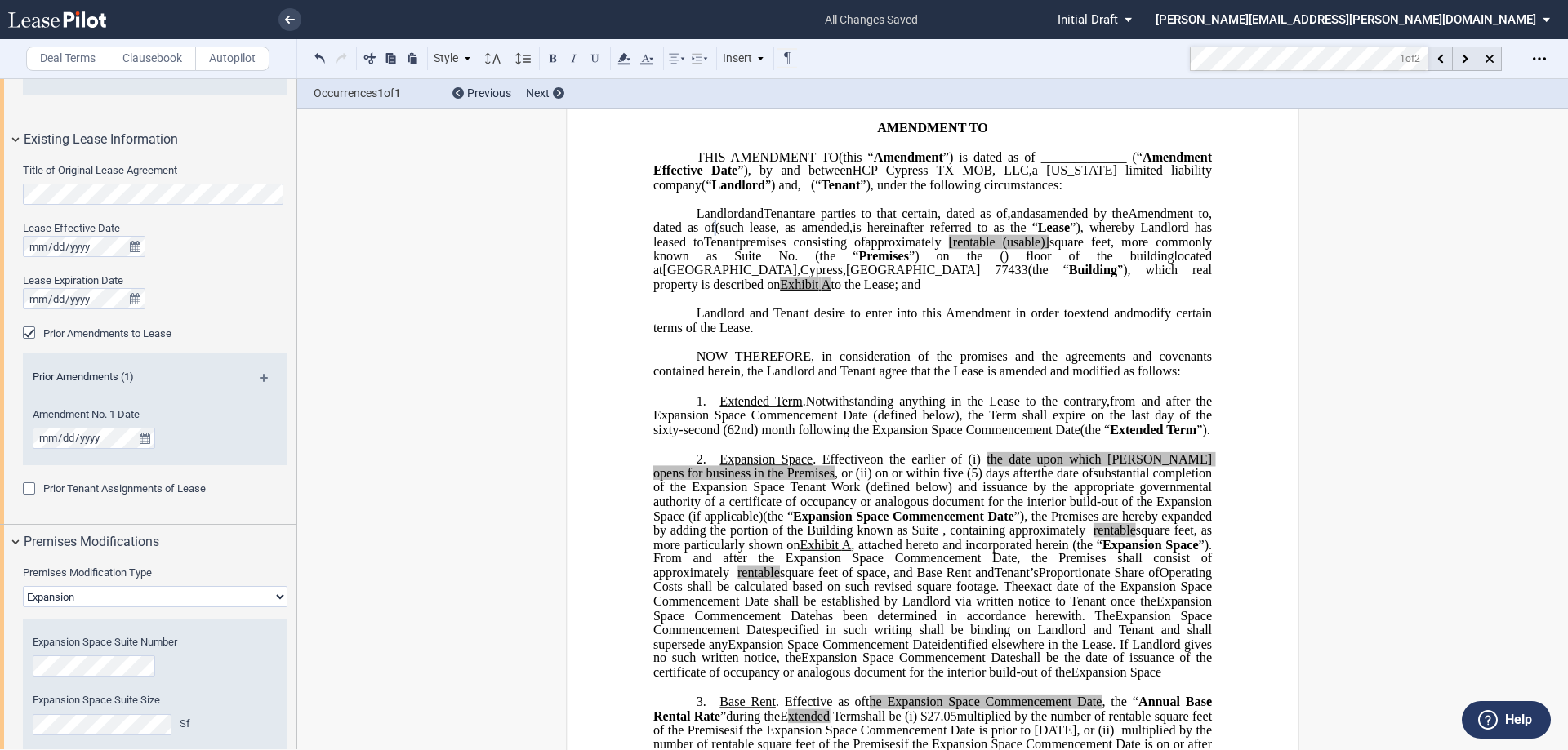
scroll to position [0, 0]
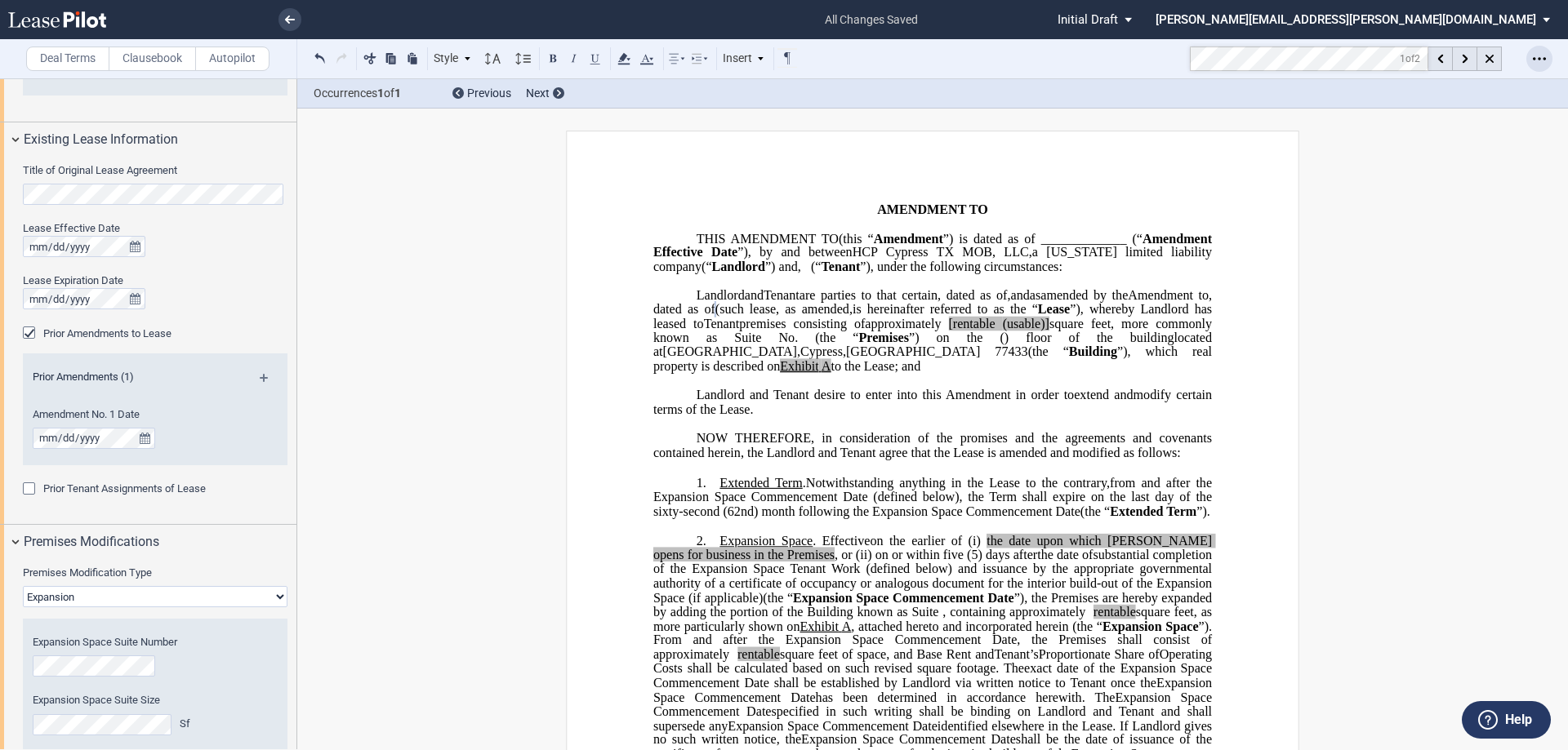
click at [1547, 50] on div "Open Lease options menu" at bounding box center [1540, 59] width 26 height 26
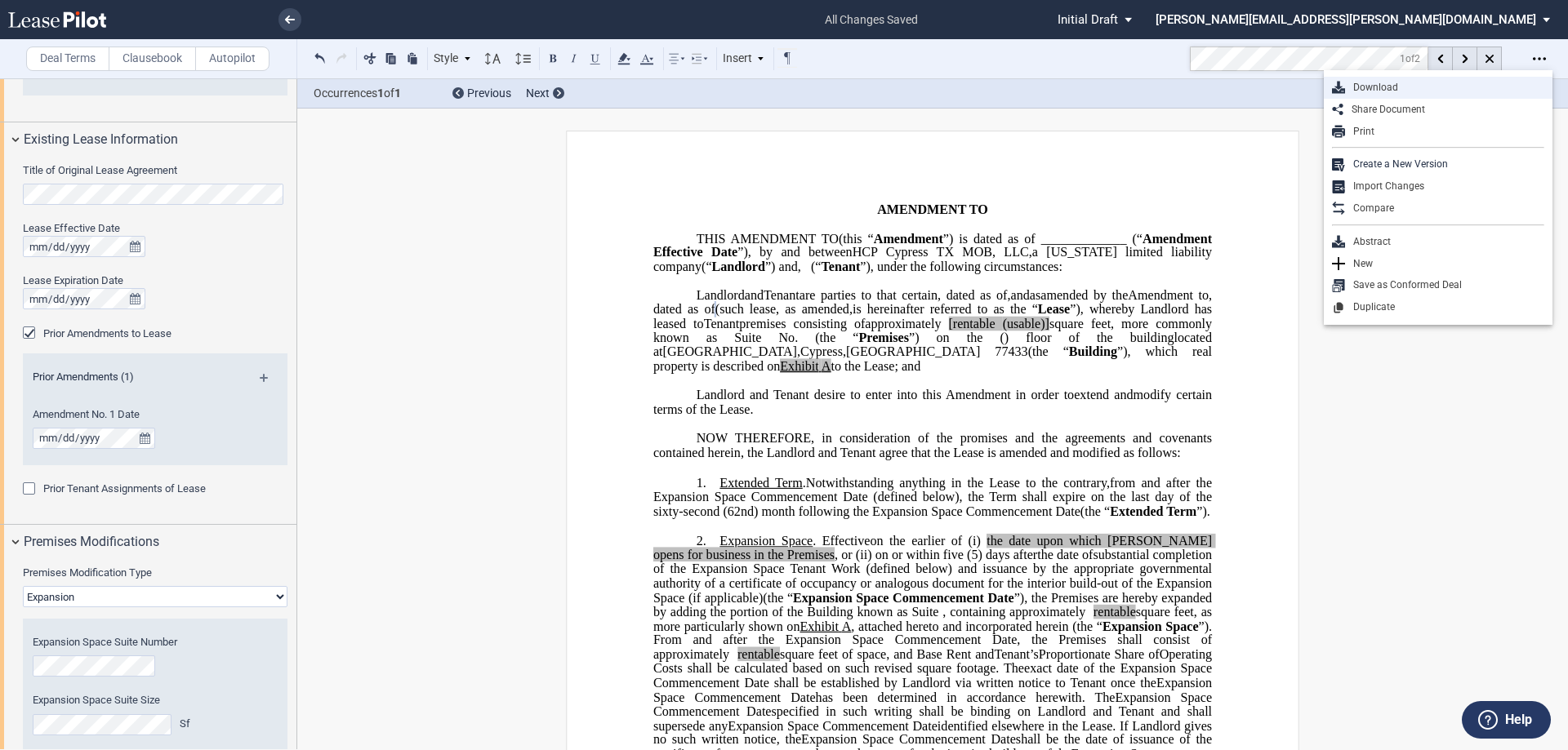
click at [1425, 90] on div "Download" at bounding box center [1445, 88] width 199 height 14
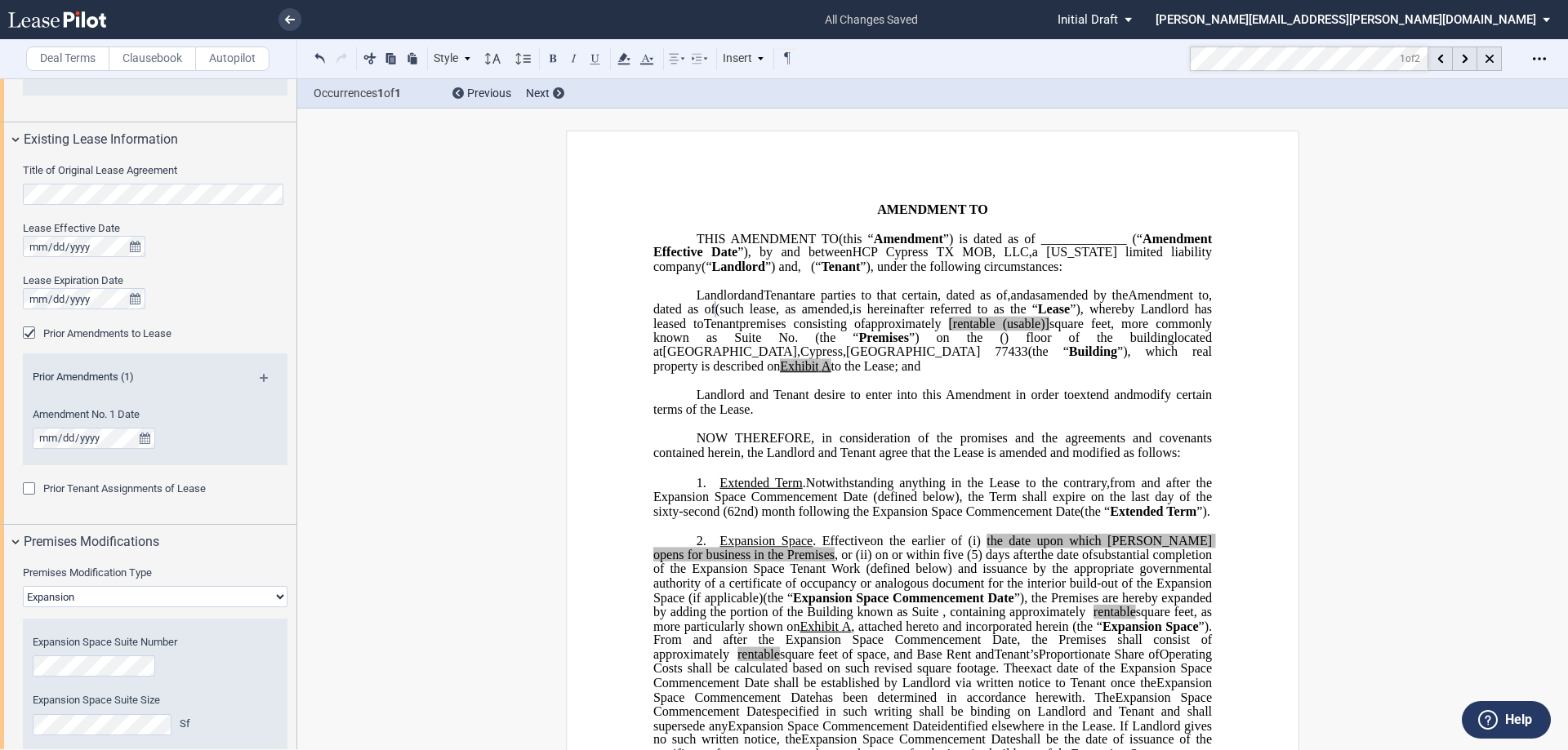
click at [1011, 302] on span "and" at bounding box center [1020, 294] width 19 height 15
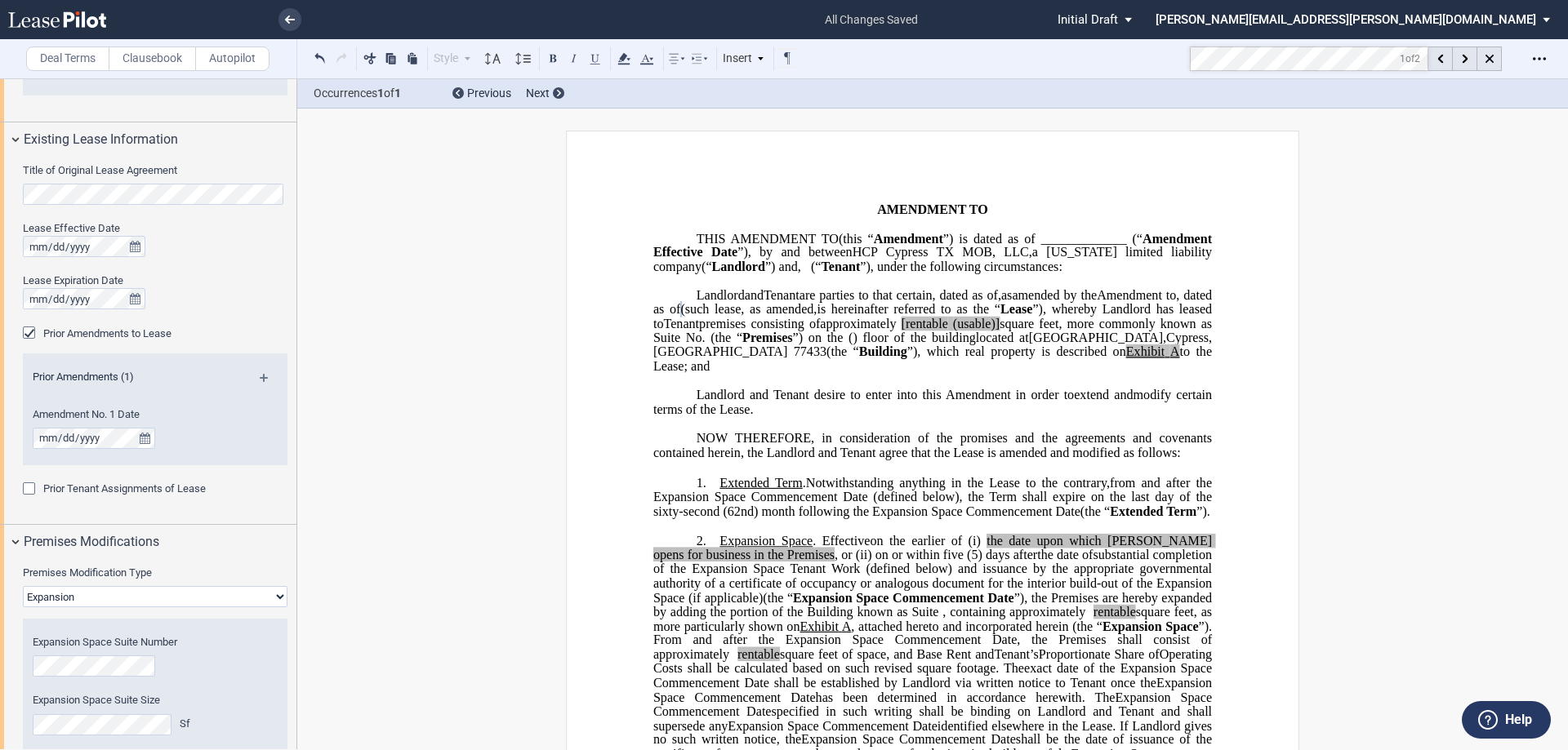
click at [740, 316] on span "(such lease" at bounding box center [710, 309] width 61 height 15
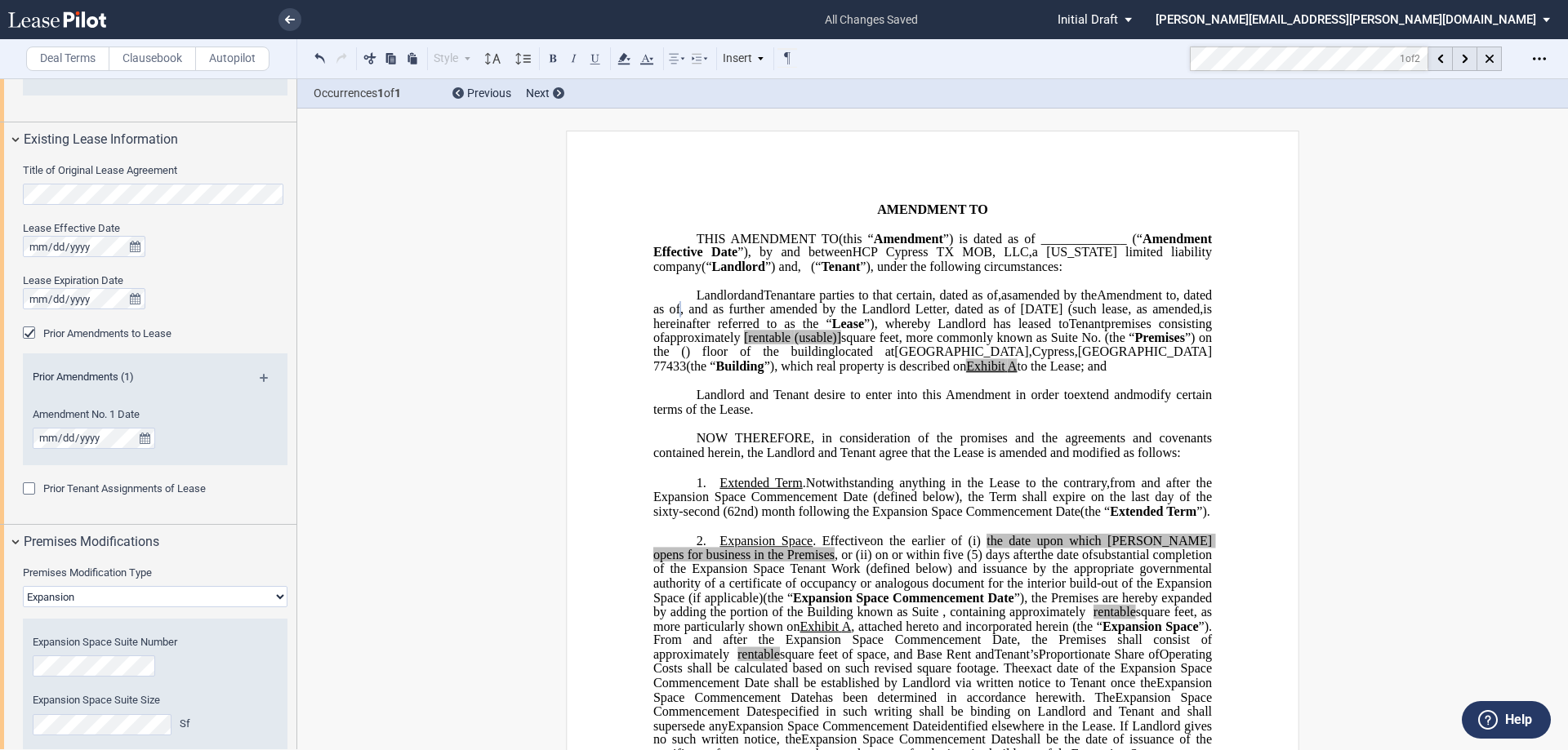
click at [791, 345] on span "[rentable" at bounding box center [767, 338] width 47 height 15
drag, startPoint x: 1044, startPoint y: 380, endPoint x: 995, endPoint y: 381, distance: 49.0
click at [995, 360] on span "approximately ﻿ ﻿ rentable (usable)] square feet, more commonly known as Suite …" at bounding box center [933, 345] width 561 height 28
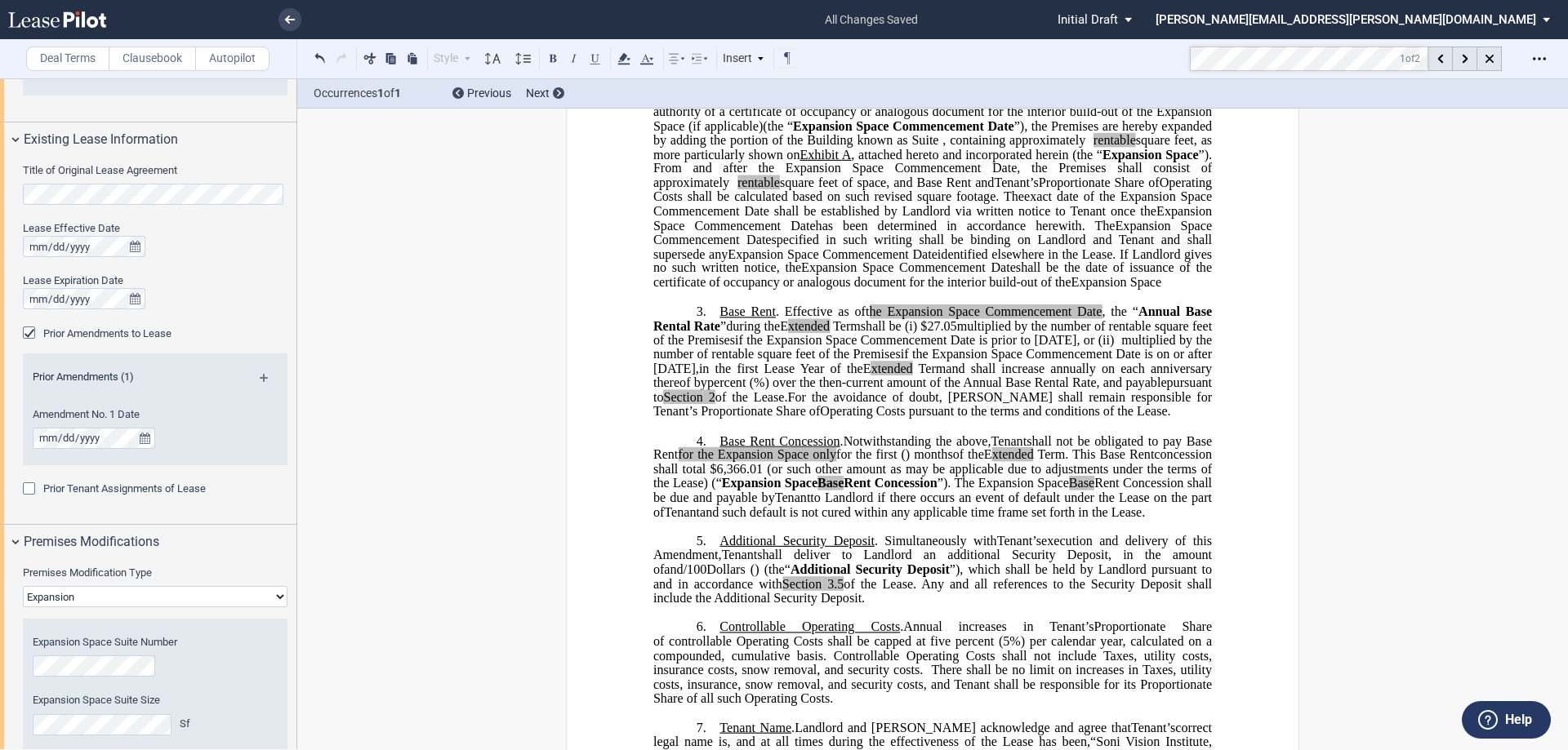
scroll to position [490, 0]
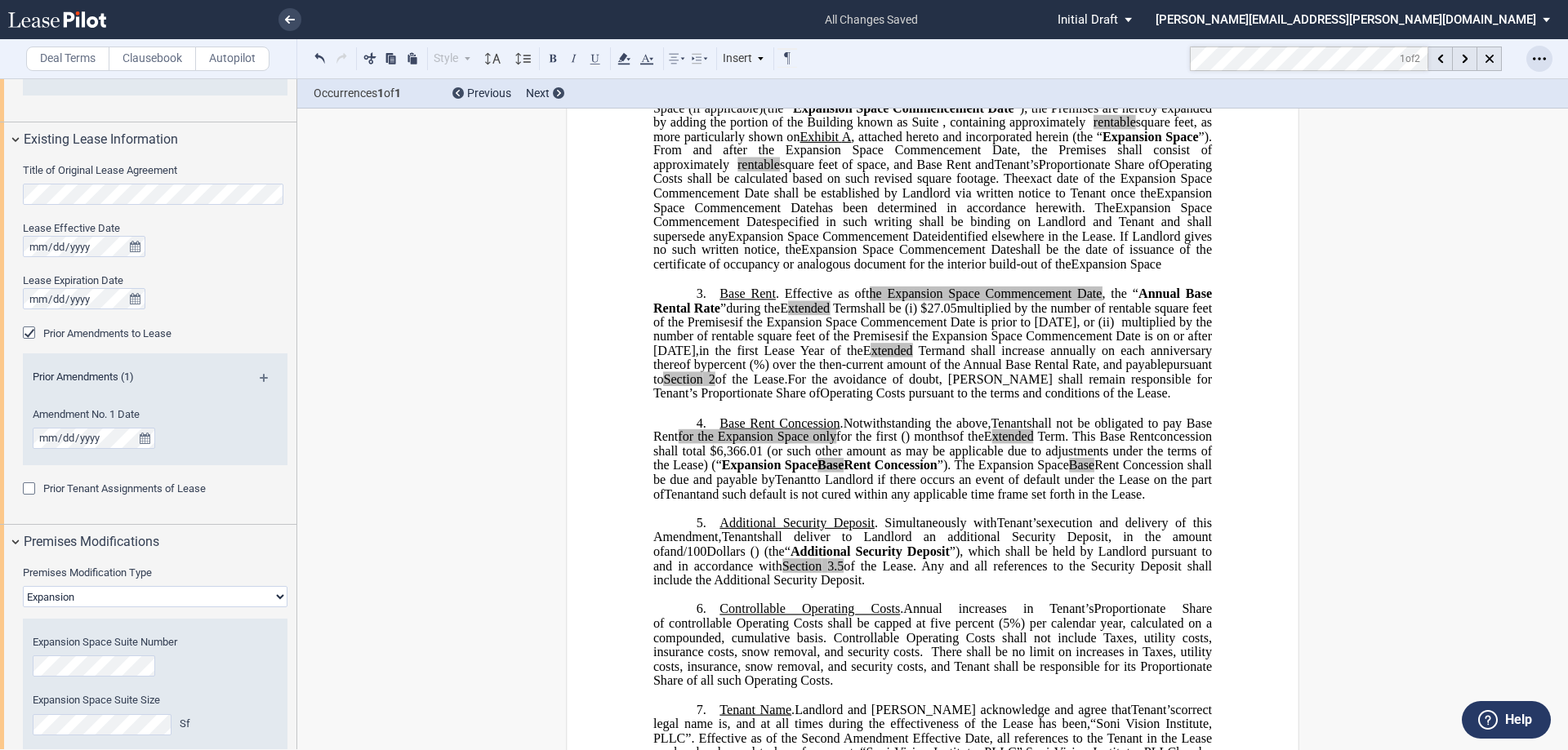
click at [1539, 65] on div "Open Lease options menu" at bounding box center [1540, 59] width 26 height 26
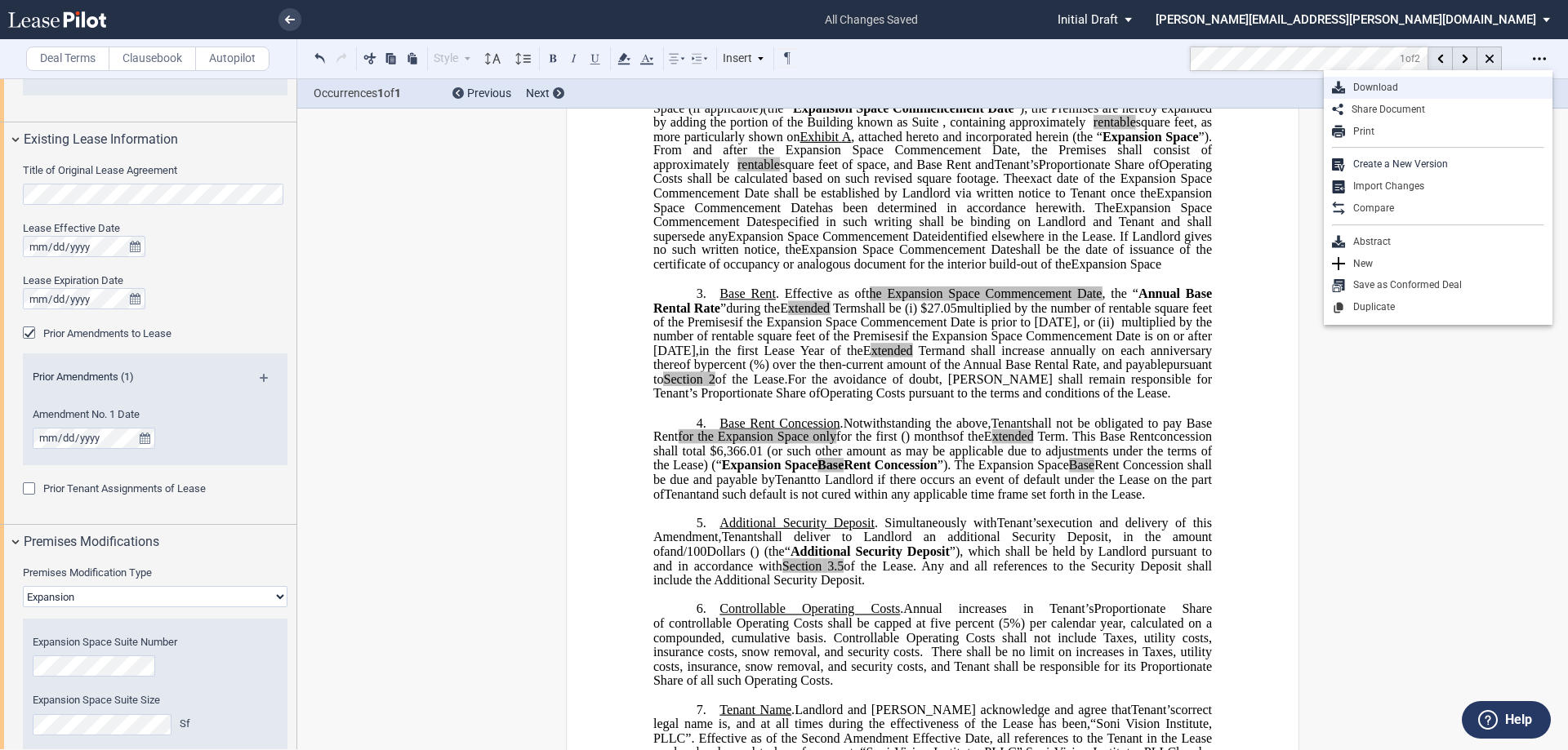
click at [1451, 82] on div "Download" at bounding box center [1445, 88] width 199 height 14
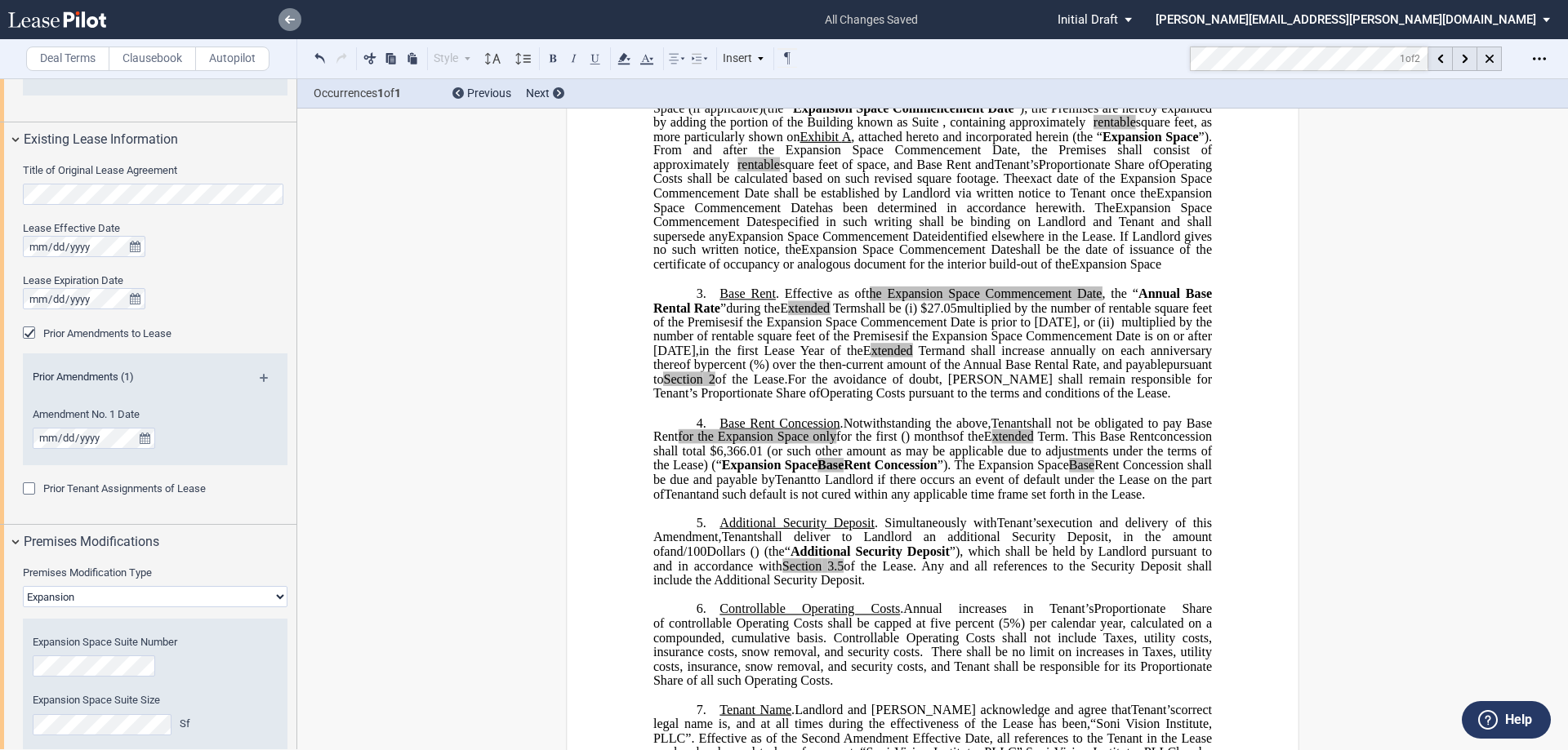
click at [283, 17] on link at bounding box center [290, 19] width 23 height 23
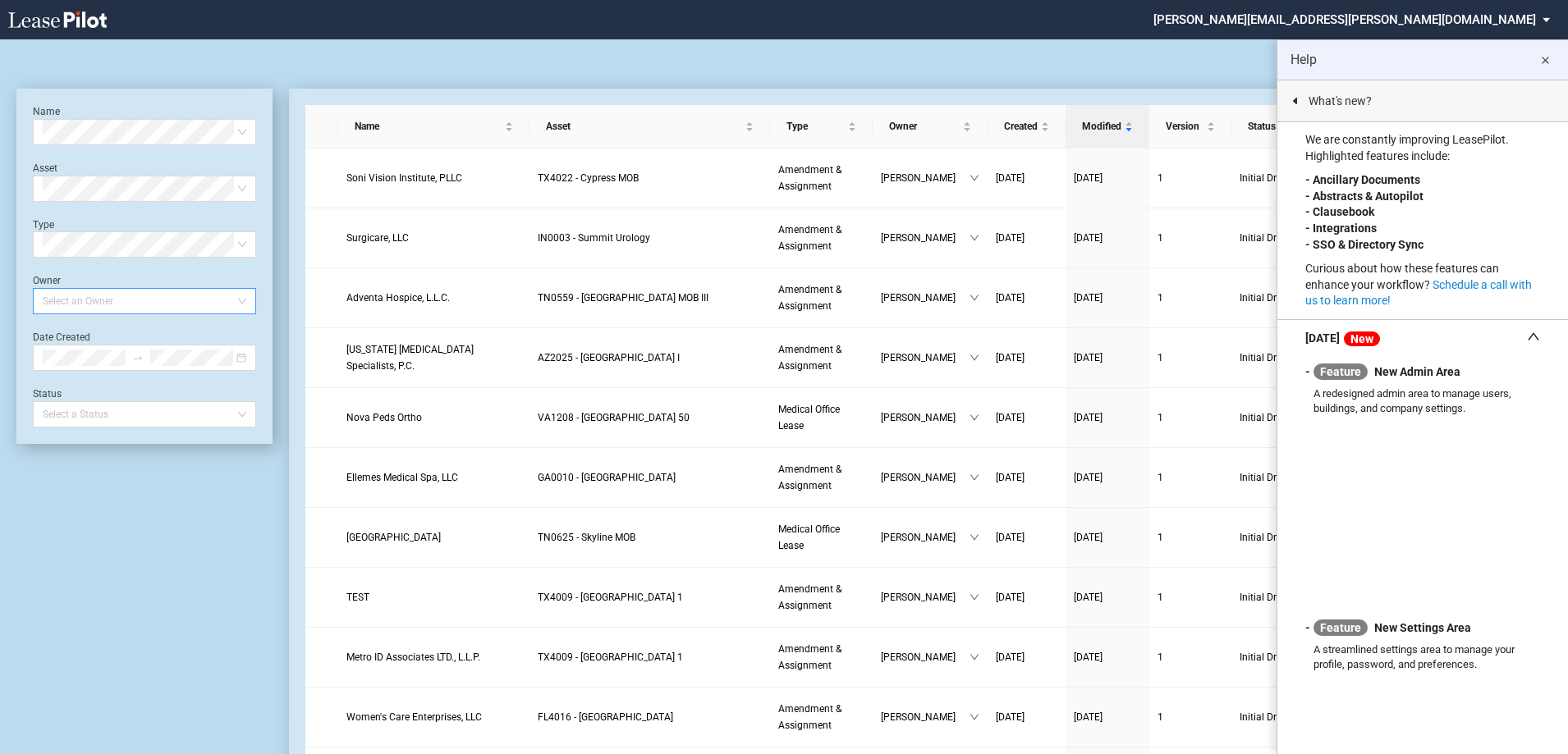
click at [92, 306] on div at bounding box center [136, 301] width 201 height 23
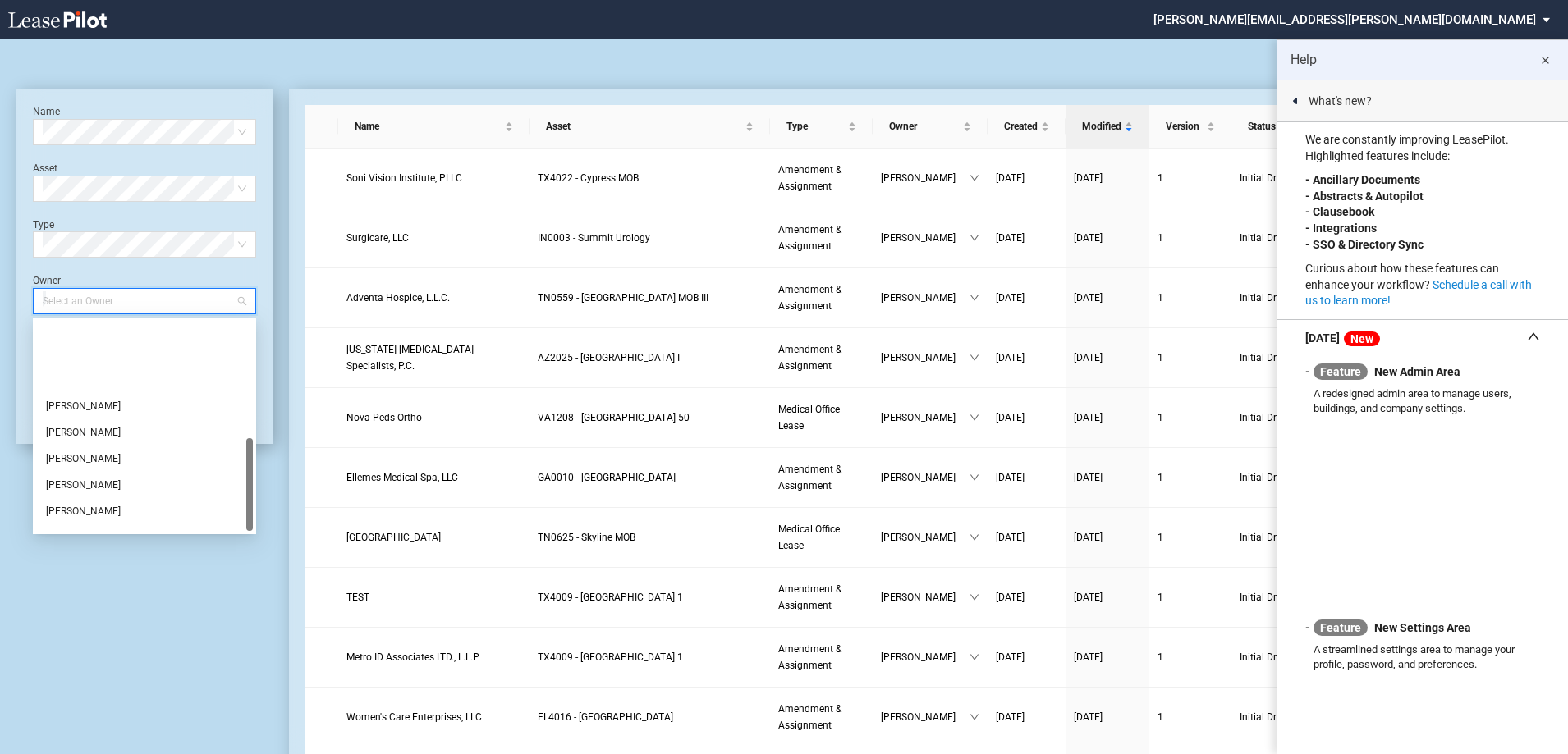
scroll to position [262, 0]
click at [104, 386] on div "Reid Melton" at bounding box center [144, 386] width 197 height 17
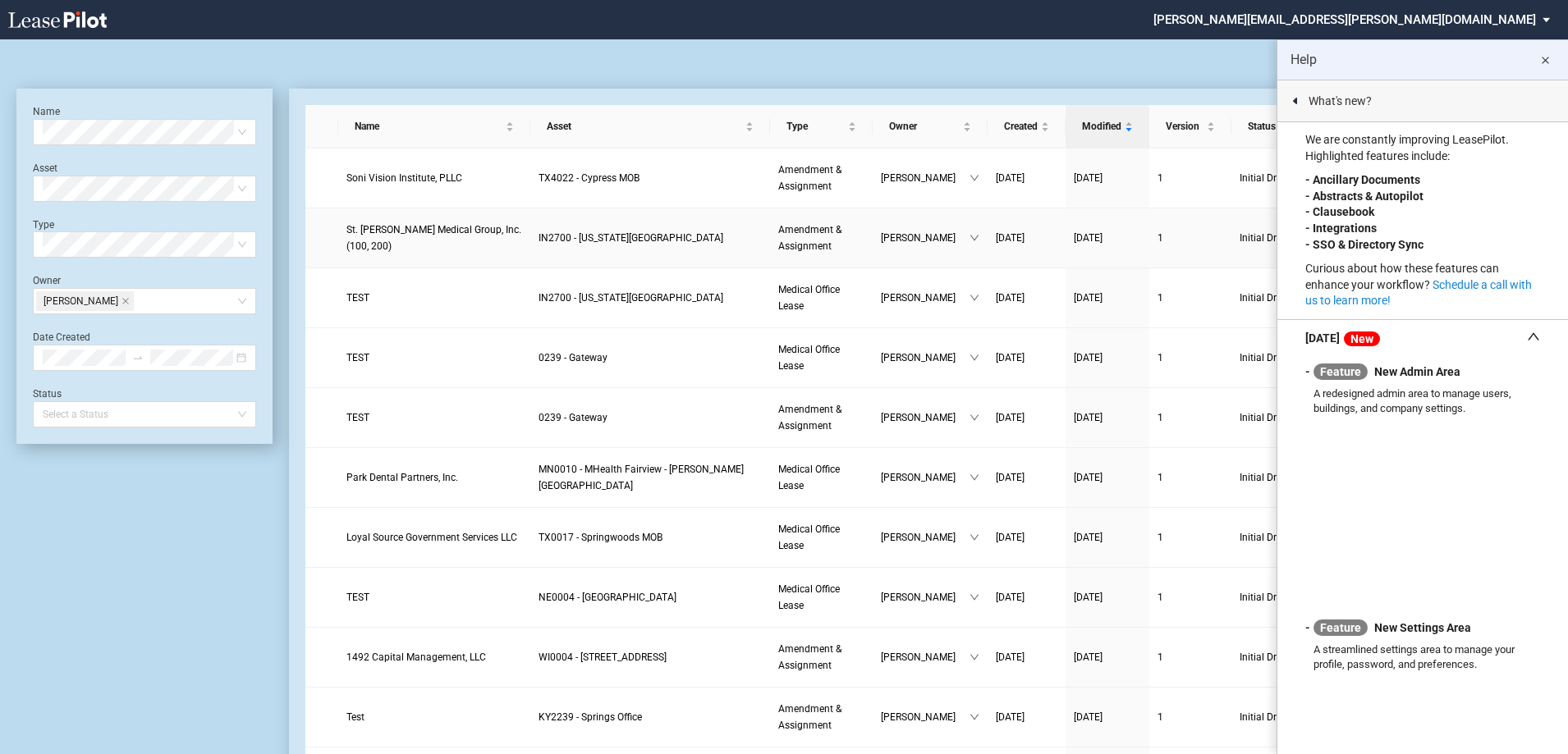
click at [508, 243] on span "St. Vincent Medical Group, Inc. (100, 200)" at bounding box center [433, 238] width 175 height 28
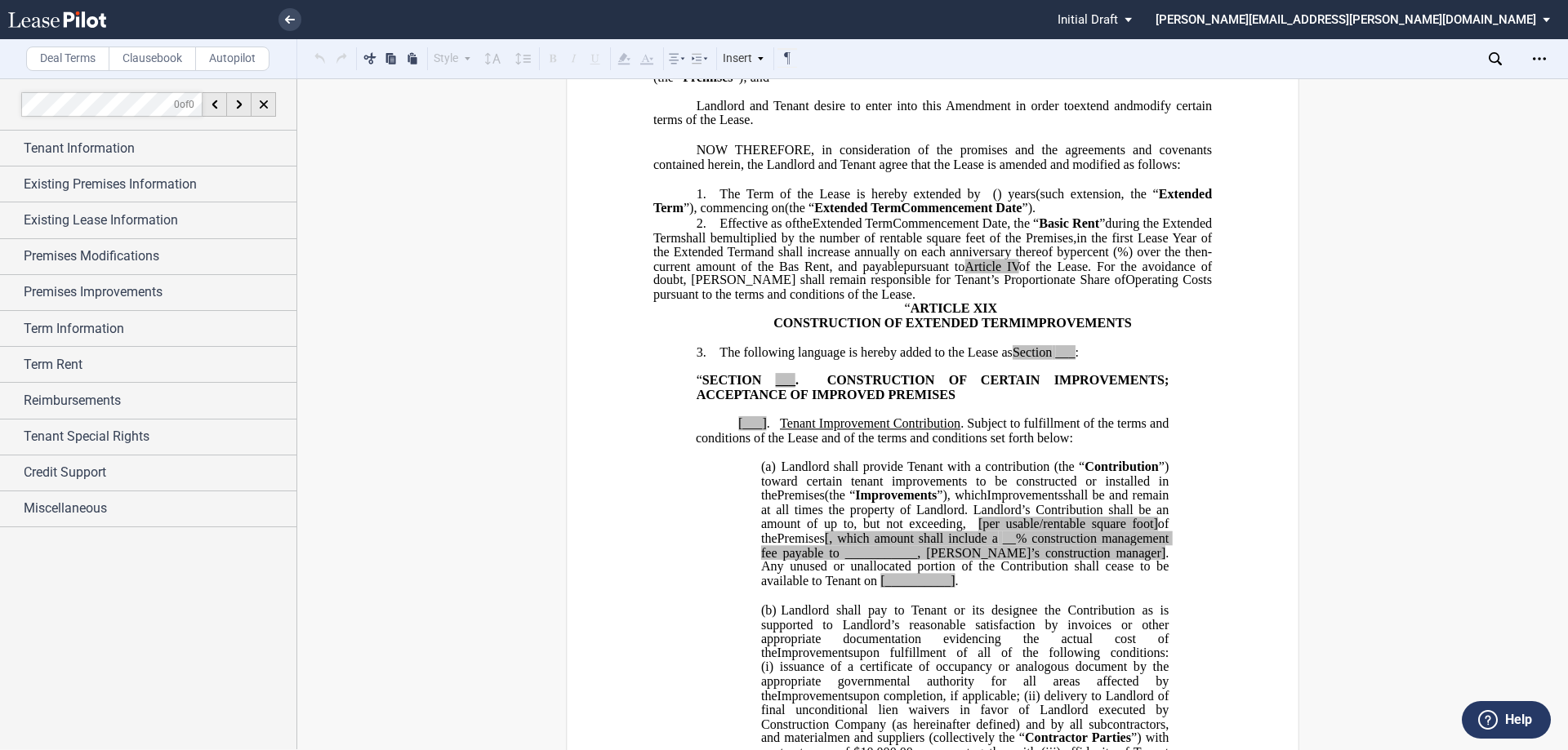
scroll to position [408, 0]
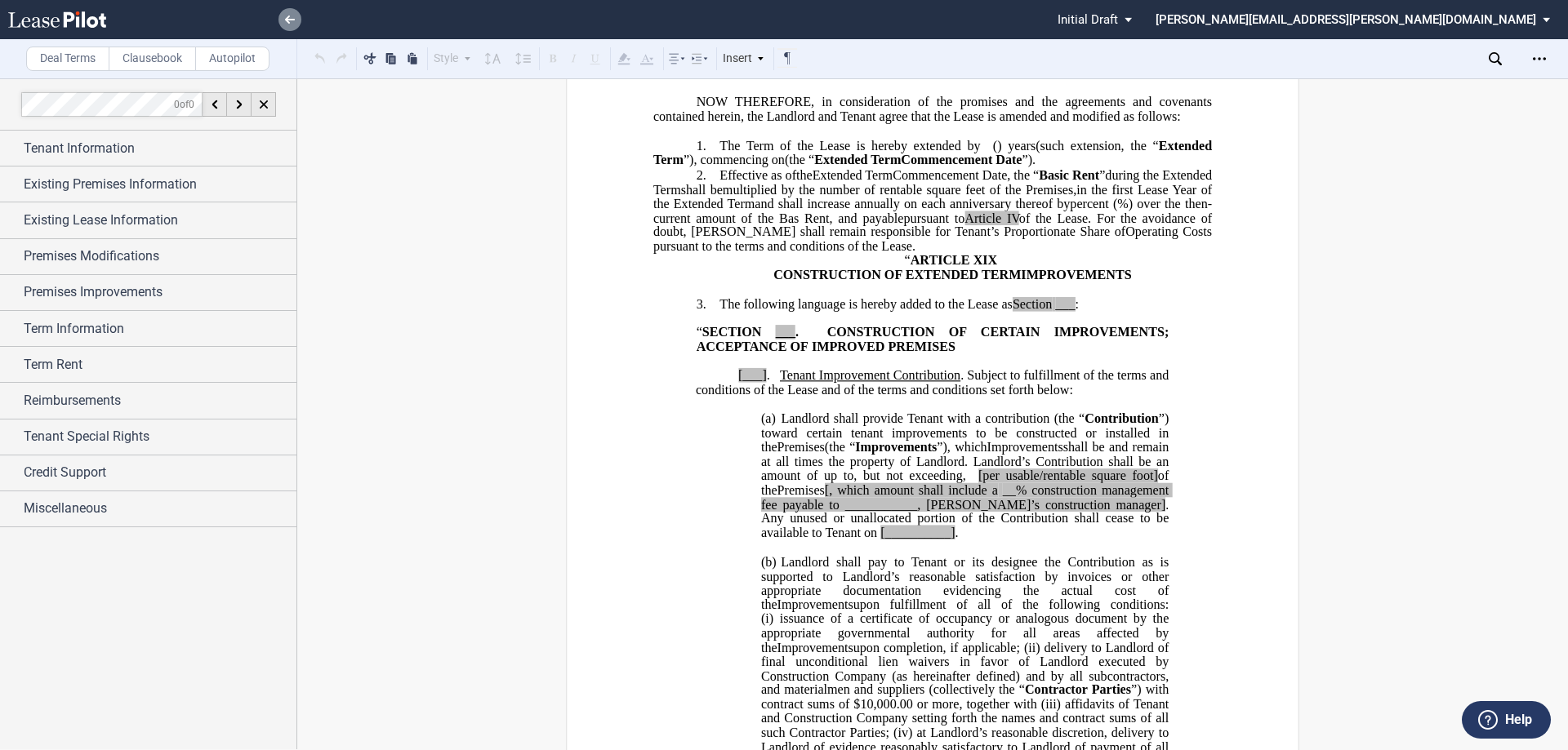
click at [285, 20] on icon at bounding box center [289, 19] width 10 height 8
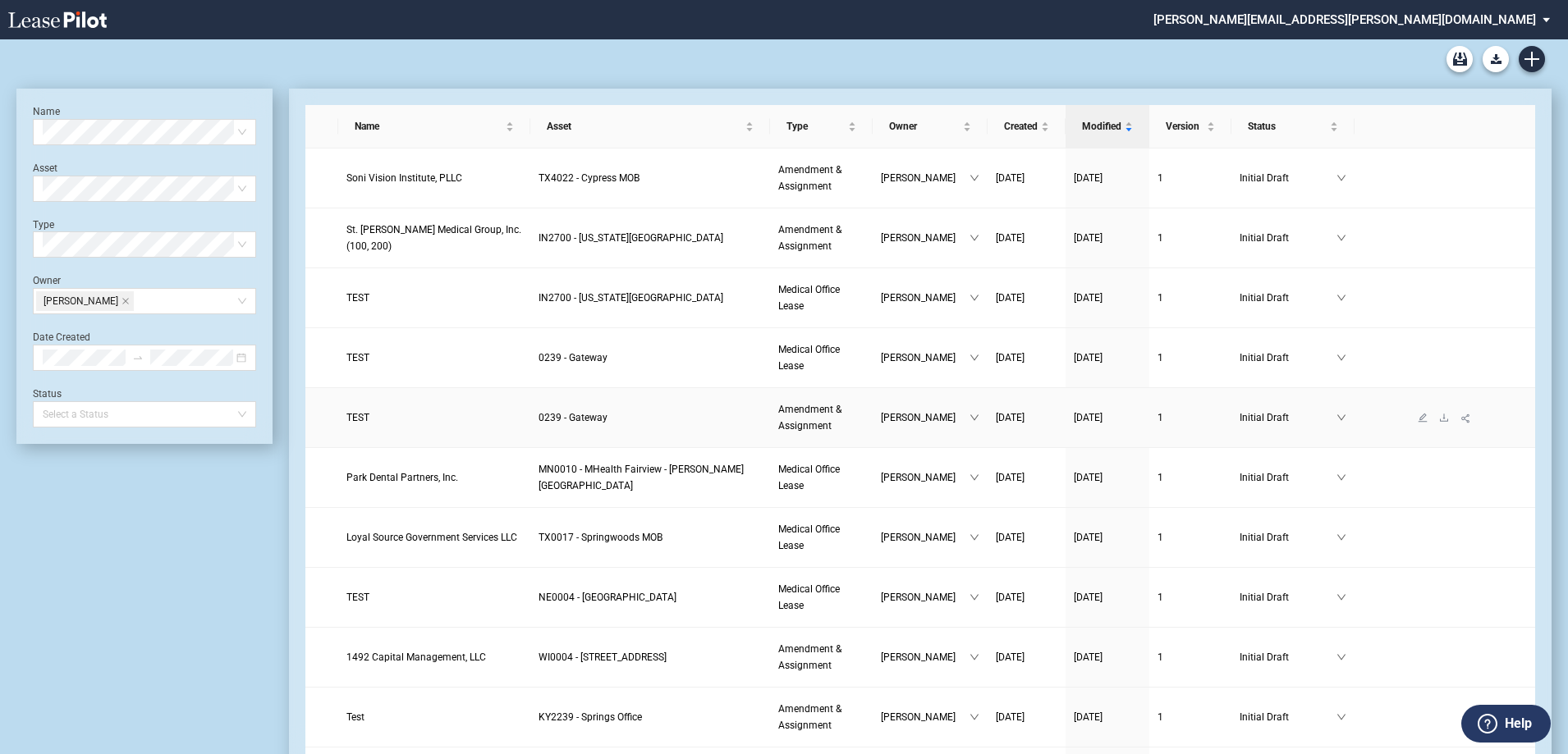
click at [582, 418] on span "0239 - Gateway" at bounding box center [573, 417] width 69 height 12
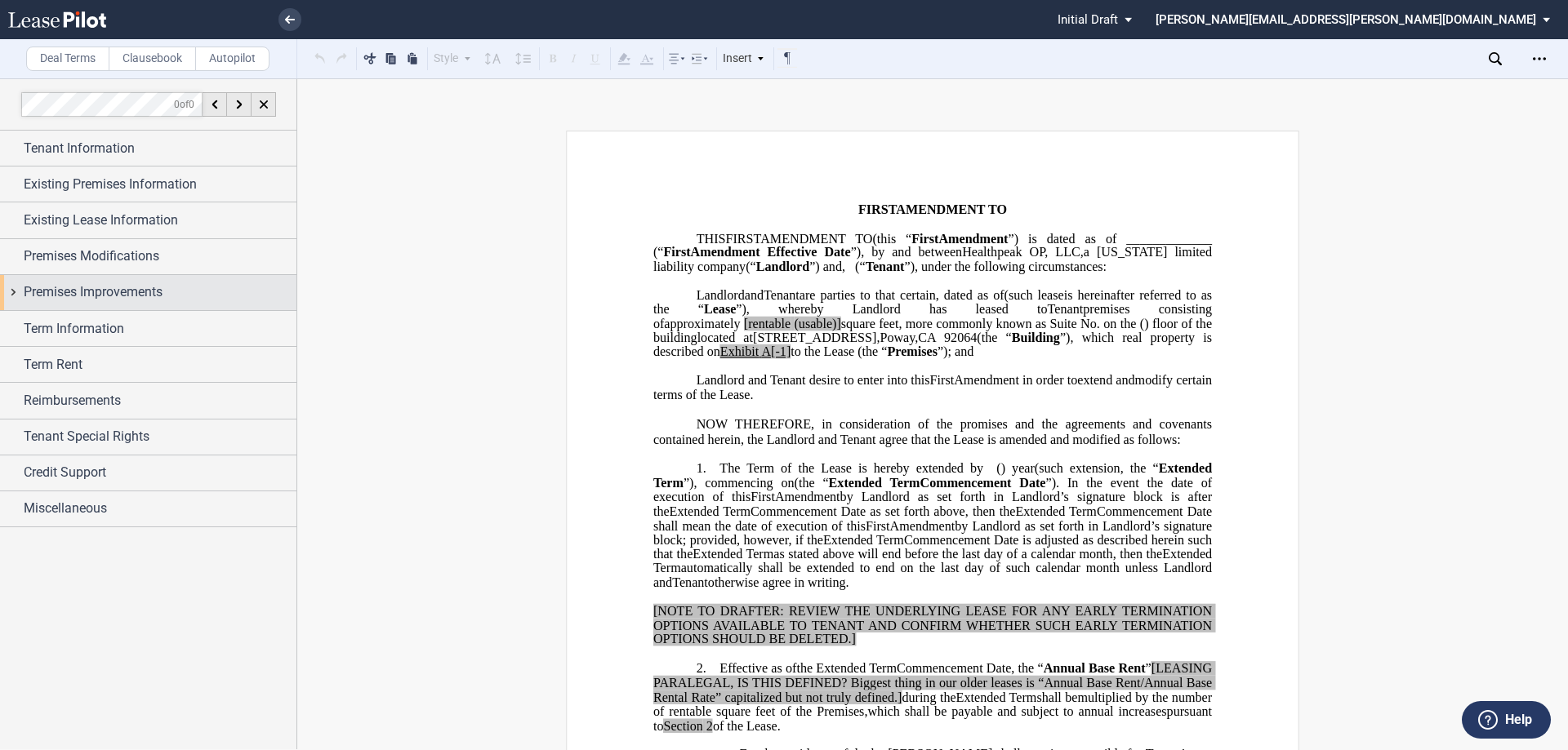
click at [174, 292] on div "Premises Improvements" at bounding box center [160, 293] width 272 height 19
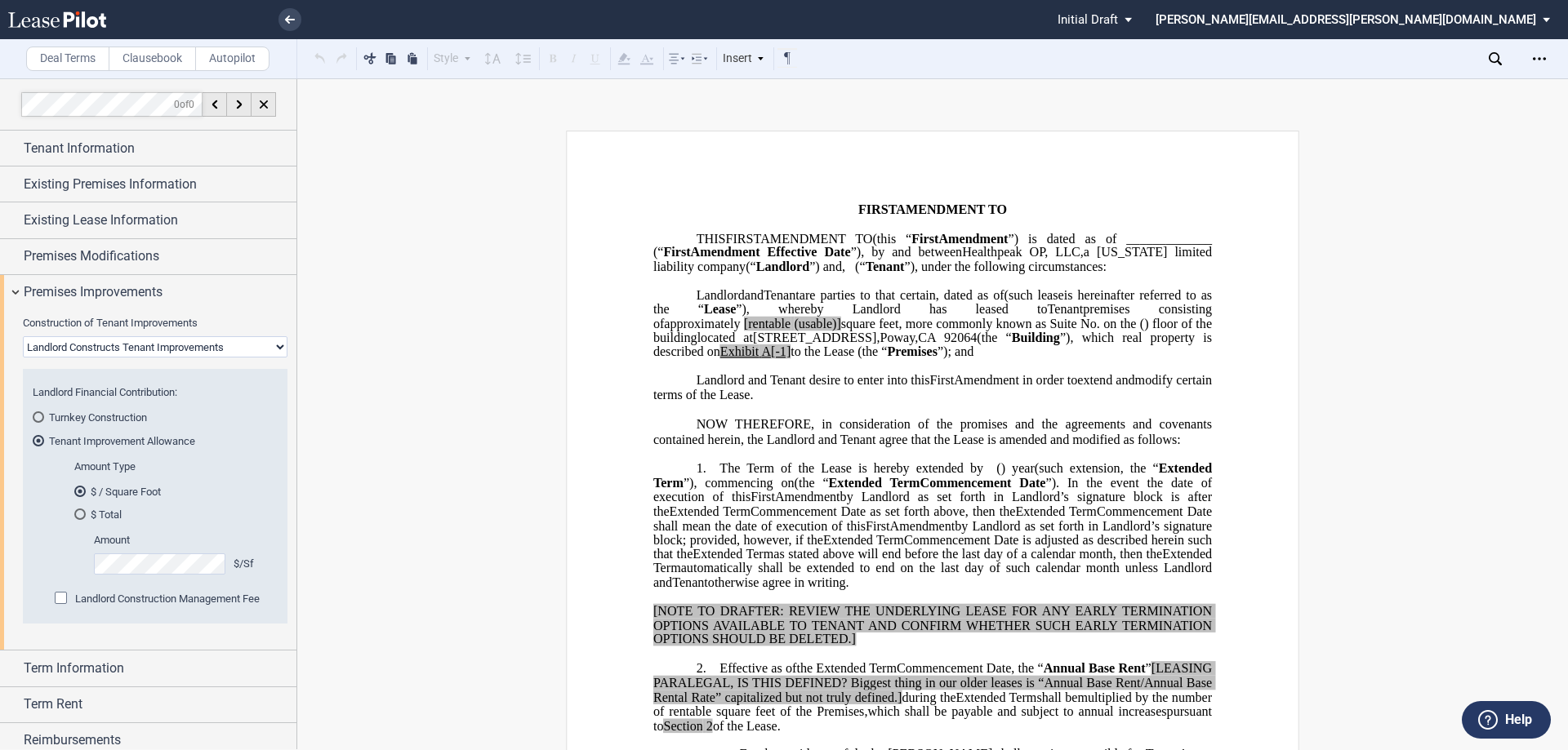
click at [205, 342] on select "Landlord Constructs Tenant Improvements Tenant Constructs Tenant Improvements "…" at bounding box center [155, 347] width 264 height 21
click at [23, 337] on select "Landlord Constructs Tenant Improvements Tenant Constructs Tenant Improvements "…" at bounding box center [155, 347] width 264 height 21
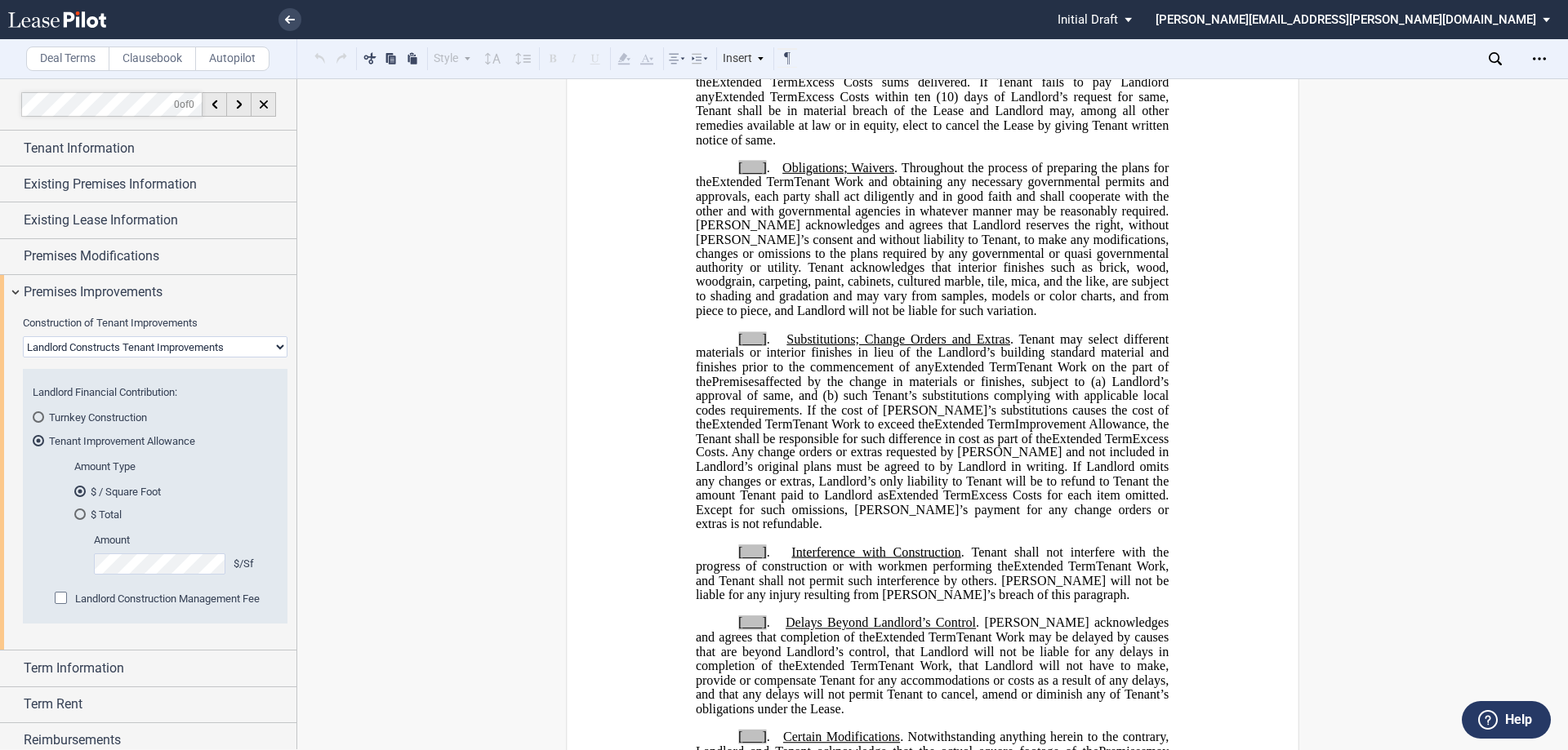
scroll to position [1306, 0]
